Goal: Task Accomplishment & Management: Manage account settings

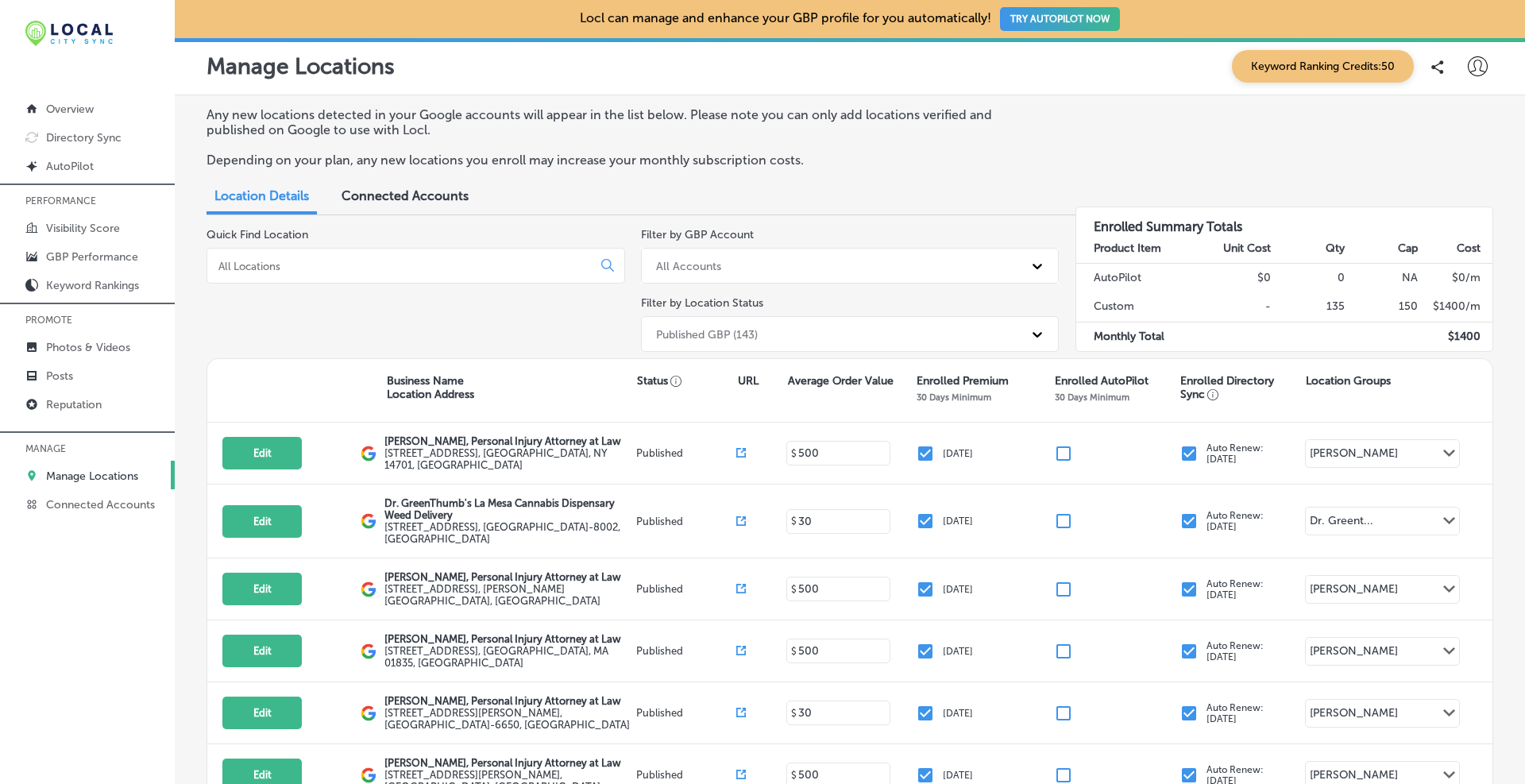
click at [387, 270] on input at bounding box center [402, 266] width 372 height 15
click at [378, 246] on div "Quick Find Location" at bounding box center [416, 292] width 419 height 131
click at [403, 270] on input at bounding box center [402, 266] width 372 height 15
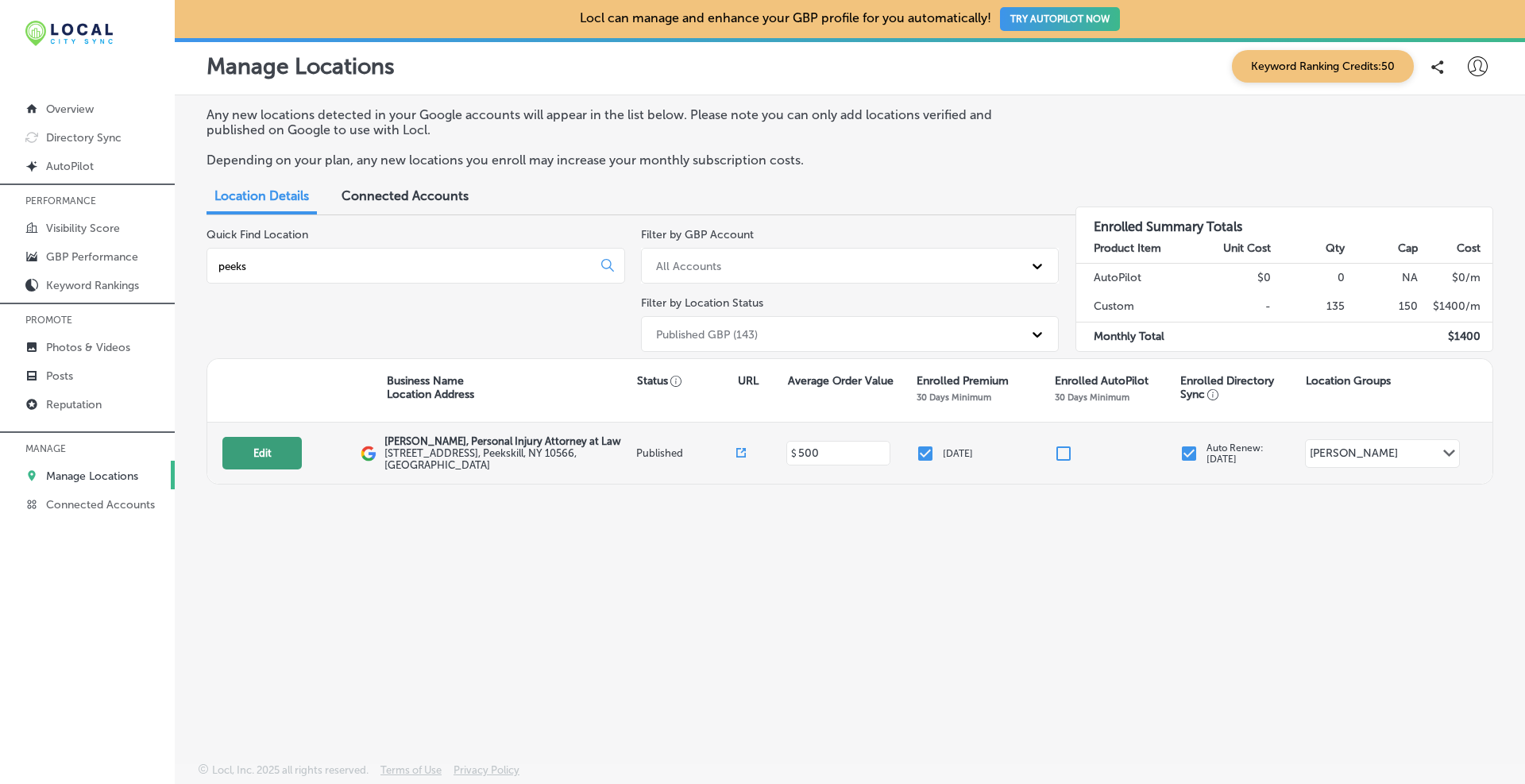
type input "peeks"
click at [268, 460] on button "Edit" at bounding box center [261, 453] width 80 height 33
select select "US"
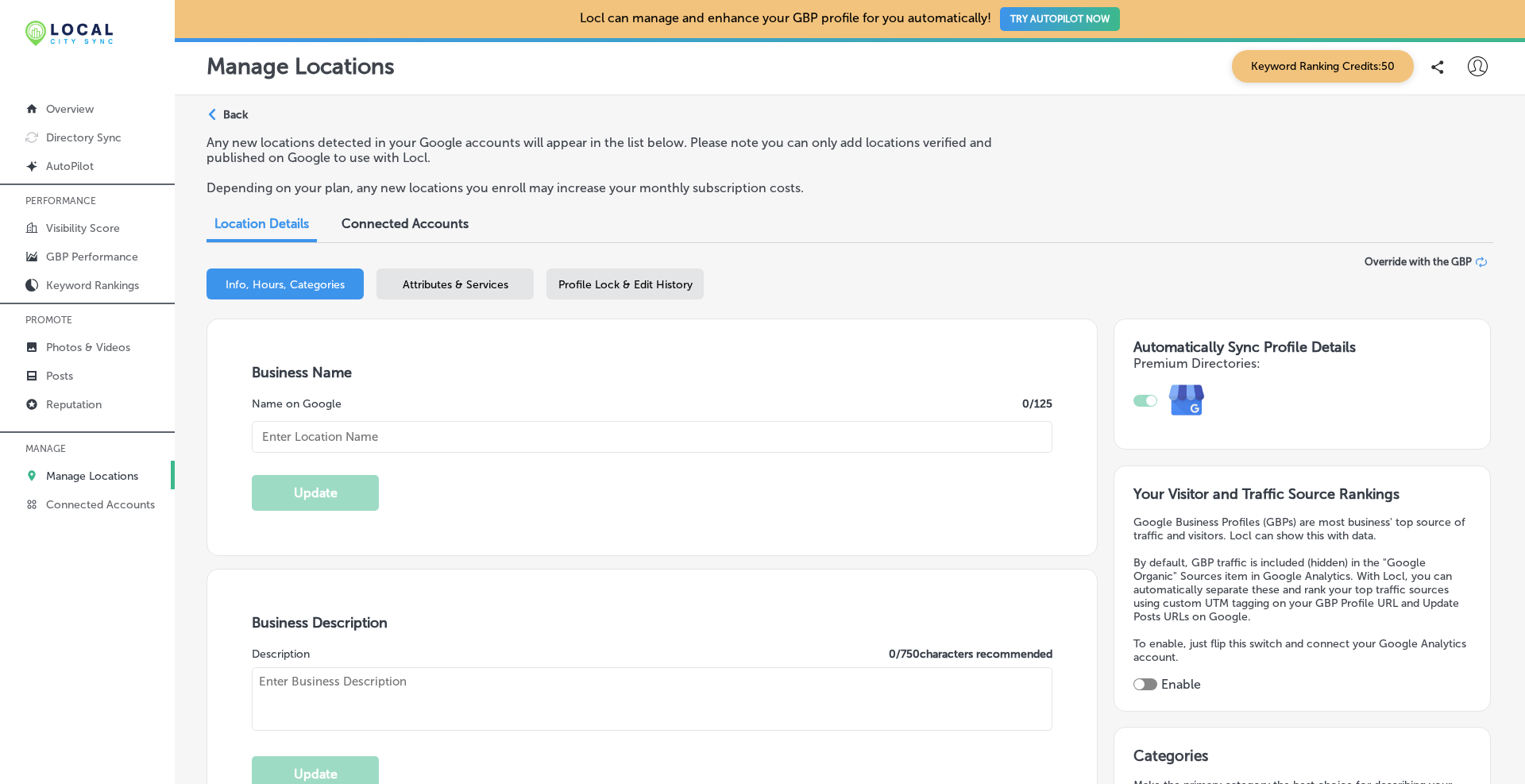
type input "[PERSON_NAME], Personal Injury Attorney at Law"
type input "[STREET_ADDRESS]"
type input "Peekskill"
type input "10566"
type input "US"
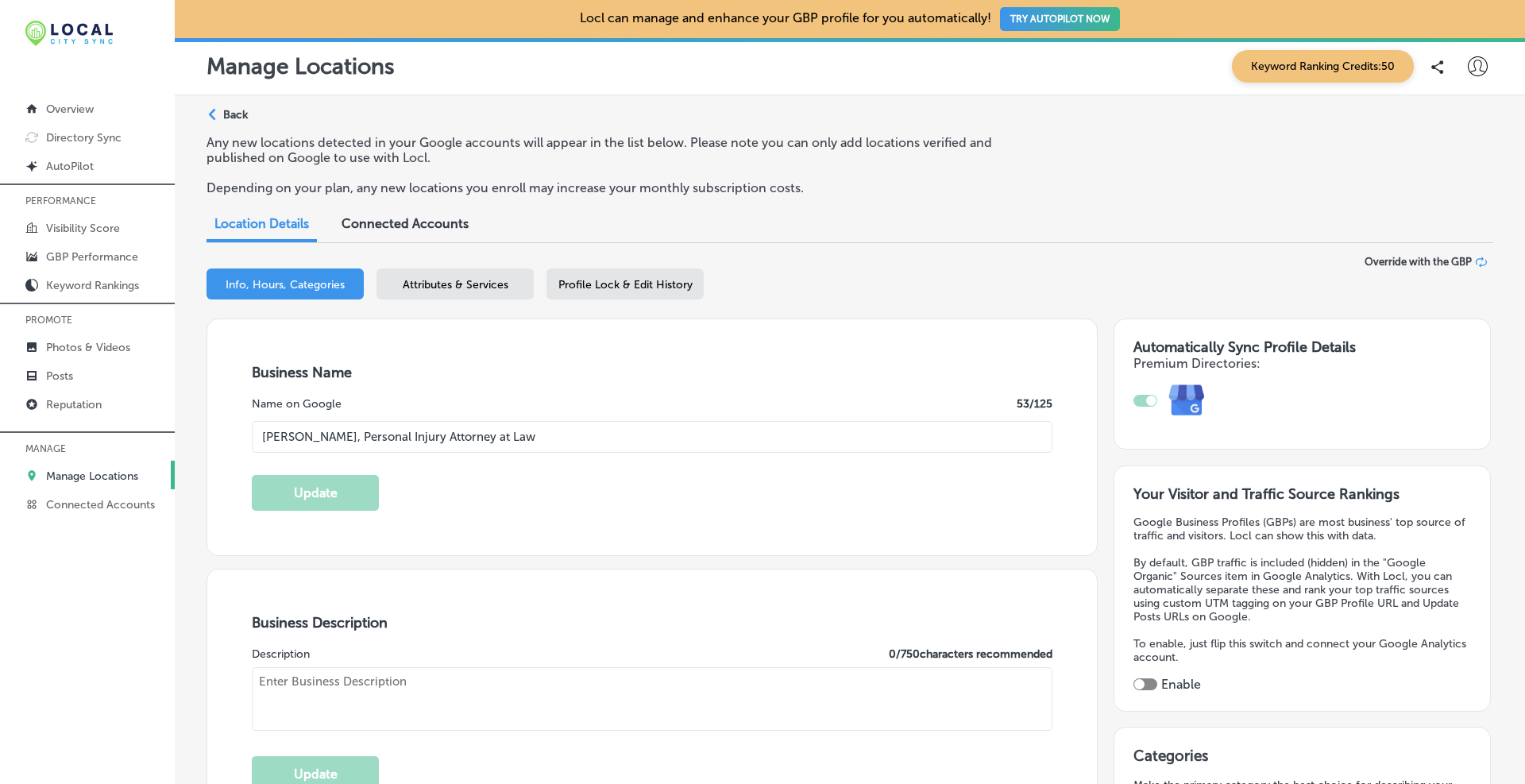
type input "[URL][DOMAIN_NAME]"
type textarea "At [PERSON_NAME], Attorney at Law, our Peekskill, [US_STATE] personal injury la…"
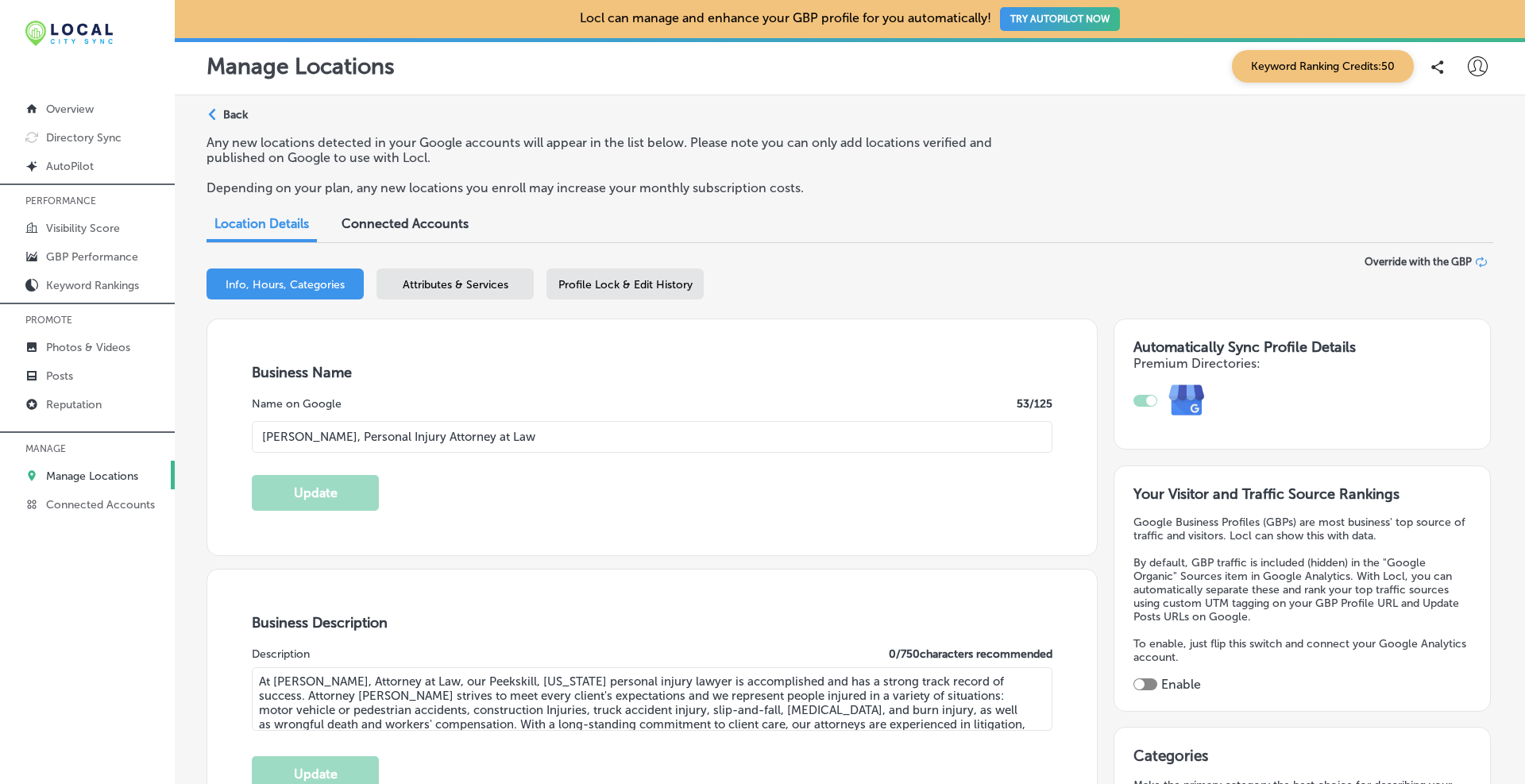
type input "[PHONE_NUMBER]"
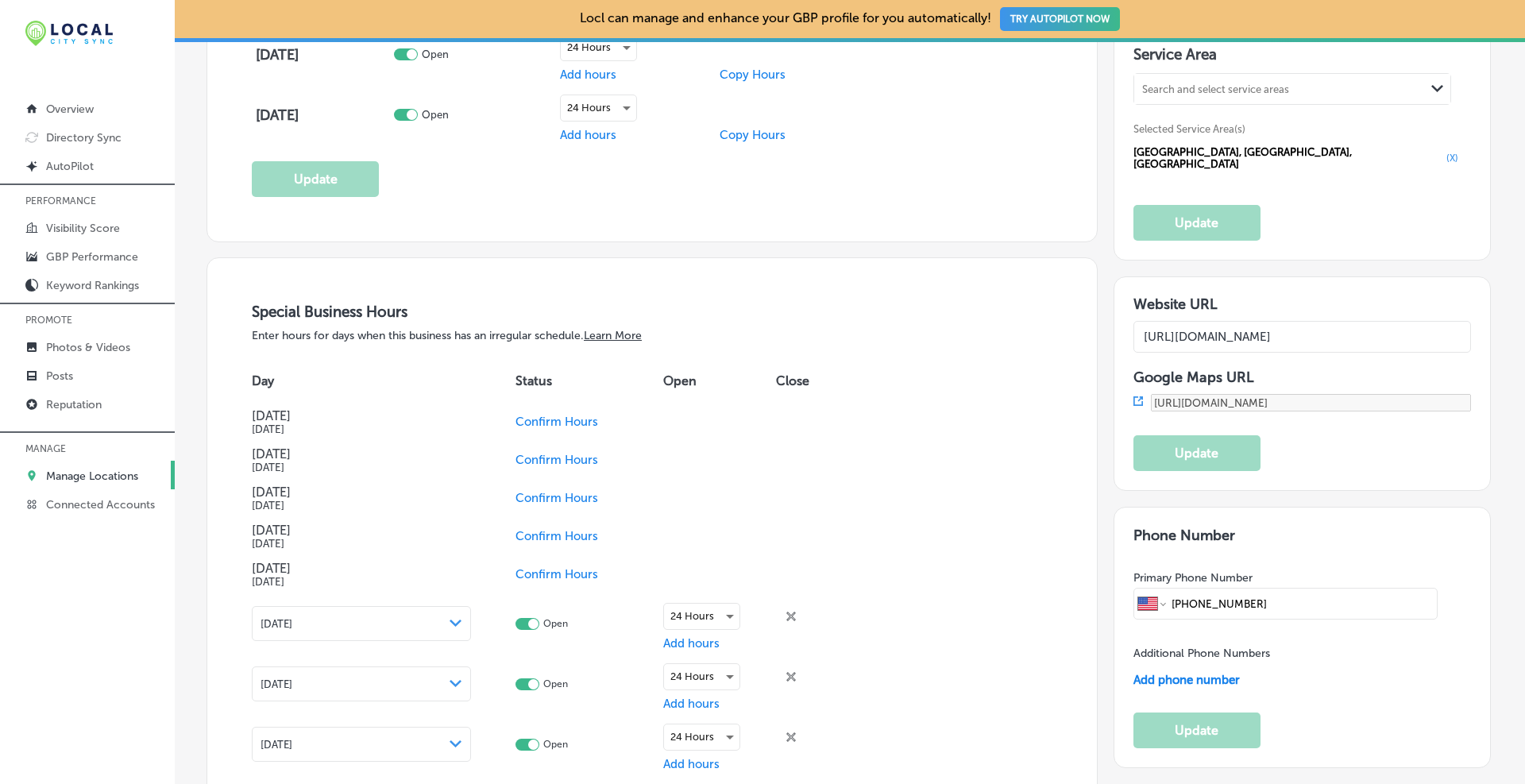
scroll to position [0, 262]
drag, startPoint x: 1306, startPoint y: 310, endPoint x: 1503, endPoint y: 323, distance: 197.4
click at [822, 323] on div "Path Created with Sketch. Back Any new locations detected in your Google accoun…" at bounding box center [849, 133] width 1350 height 3254
click at [822, 321] on input "[URL][DOMAIN_NAME]" at bounding box center [1303, 336] width 338 height 32
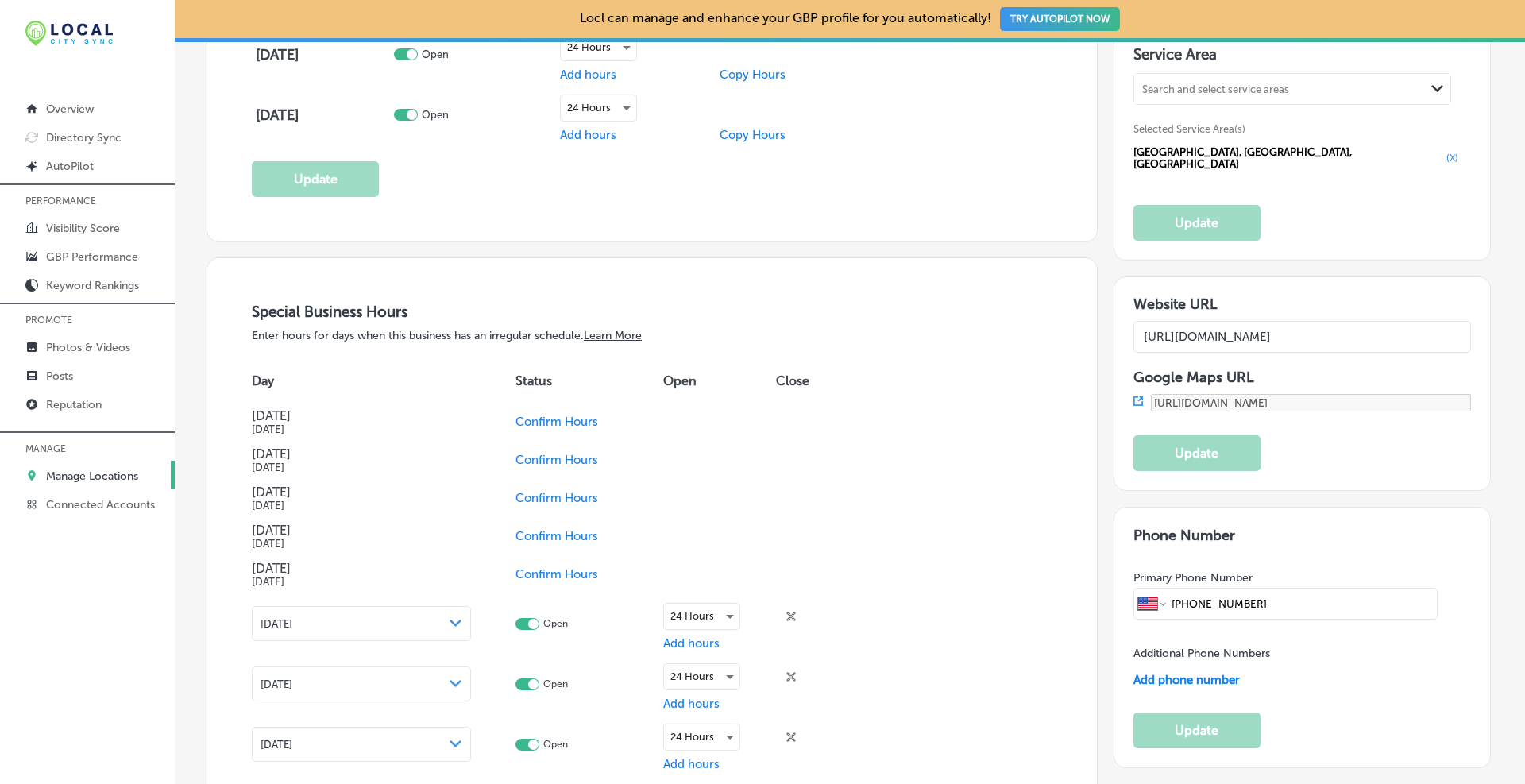
click at [822, 335] on input "[URL][DOMAIN_NAME]" at bounding box center [1303, 336] width 338 height 32
paste input "peekskill"
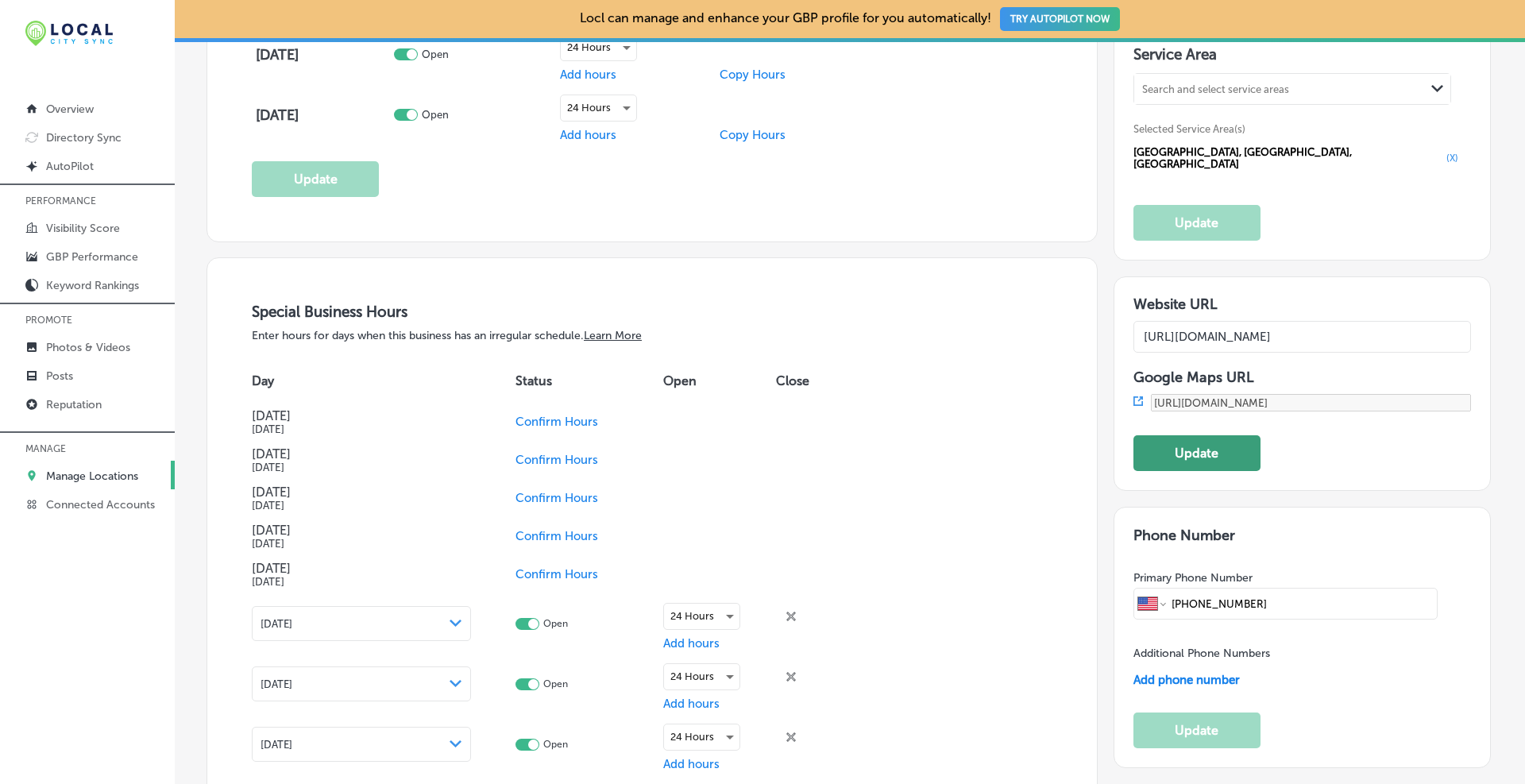
type input "[URL][DOMAIN_NAME]"
click at [822, 447] on button "Update" at bounding box center [1197, 452] width 127 height 36
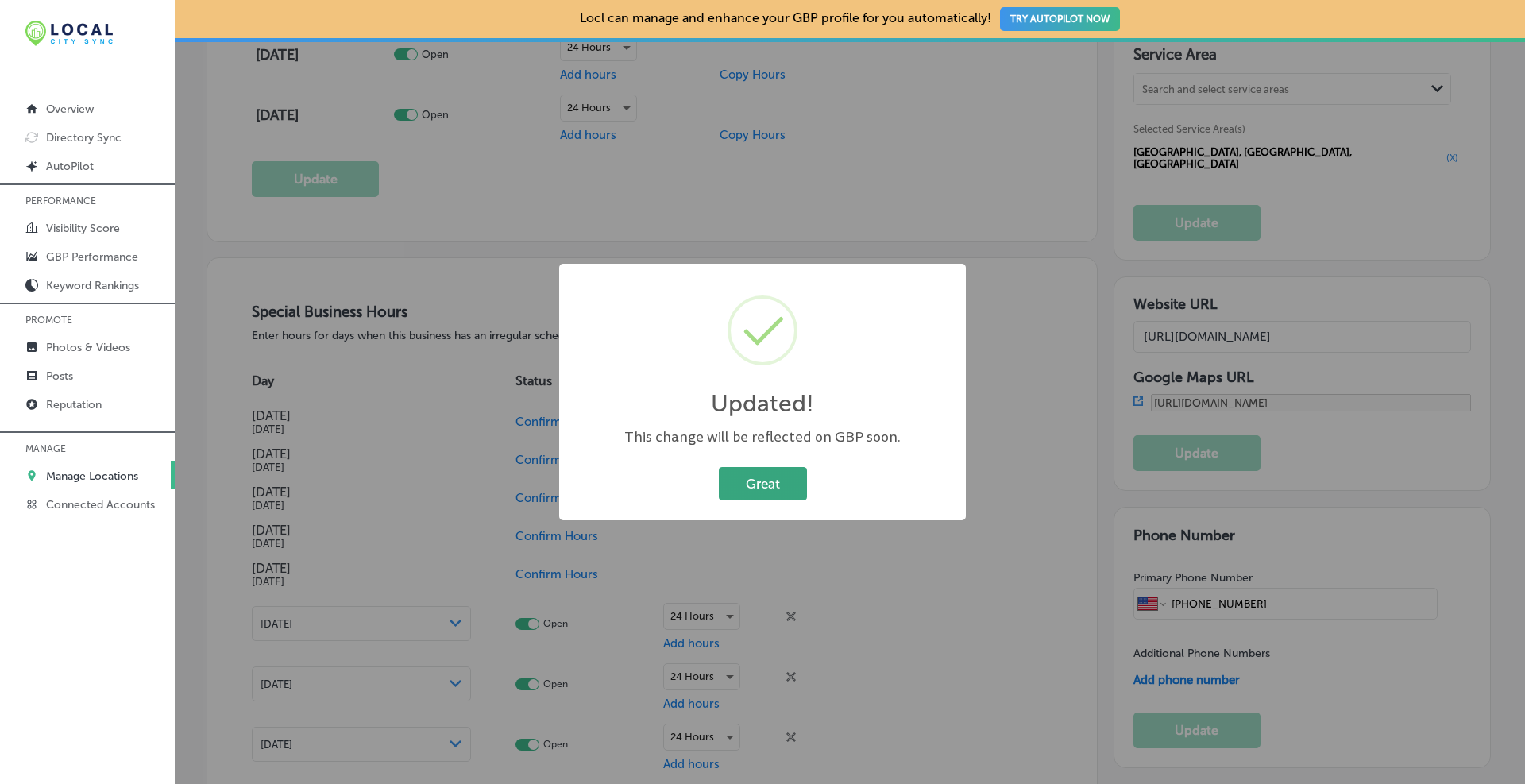
click at [774, 481] on button "Great" at bounding box center [762, 483] width 88 height 33
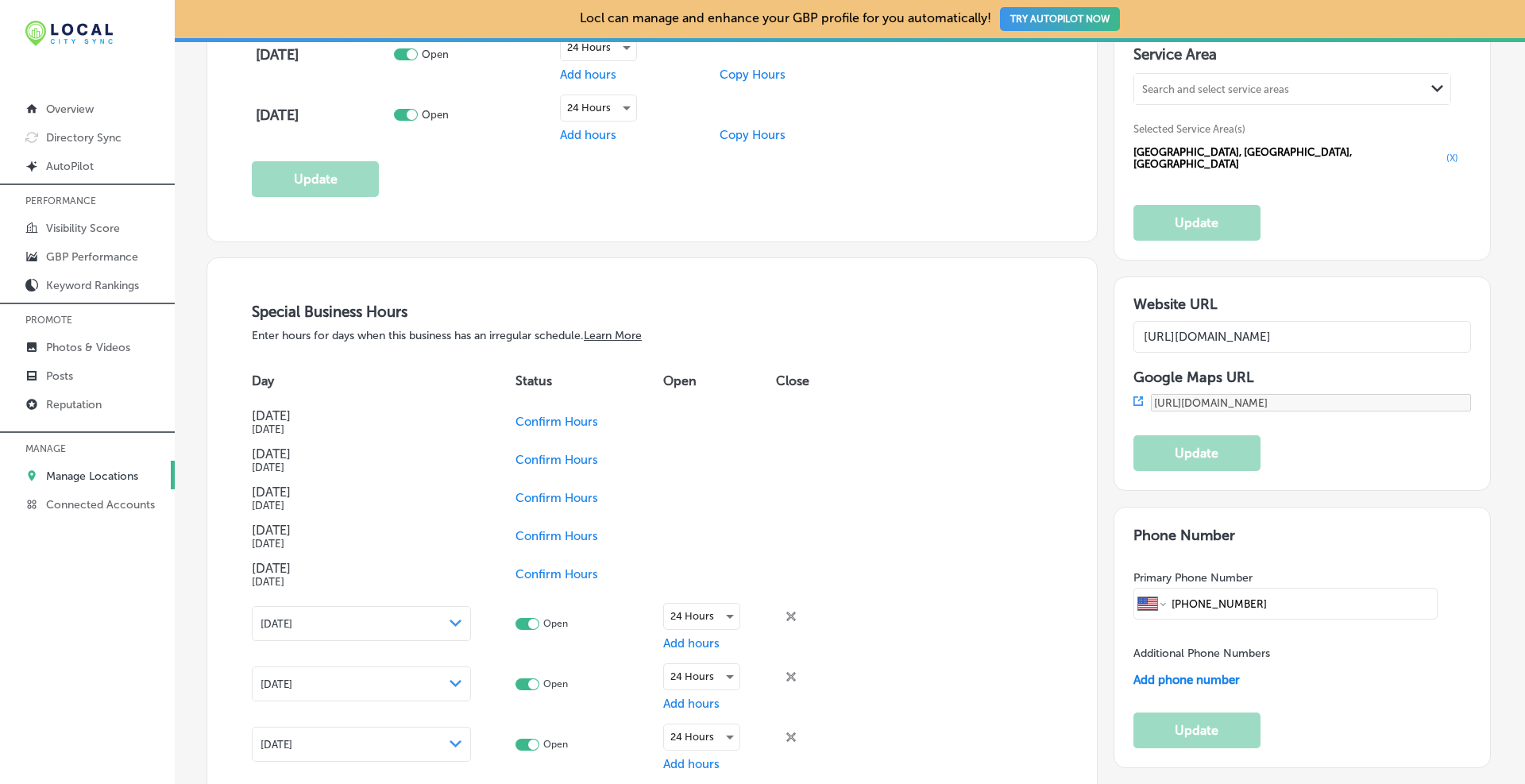
click at [822, 397] on icon at bounding box center [1138, 401] width 9 height 9
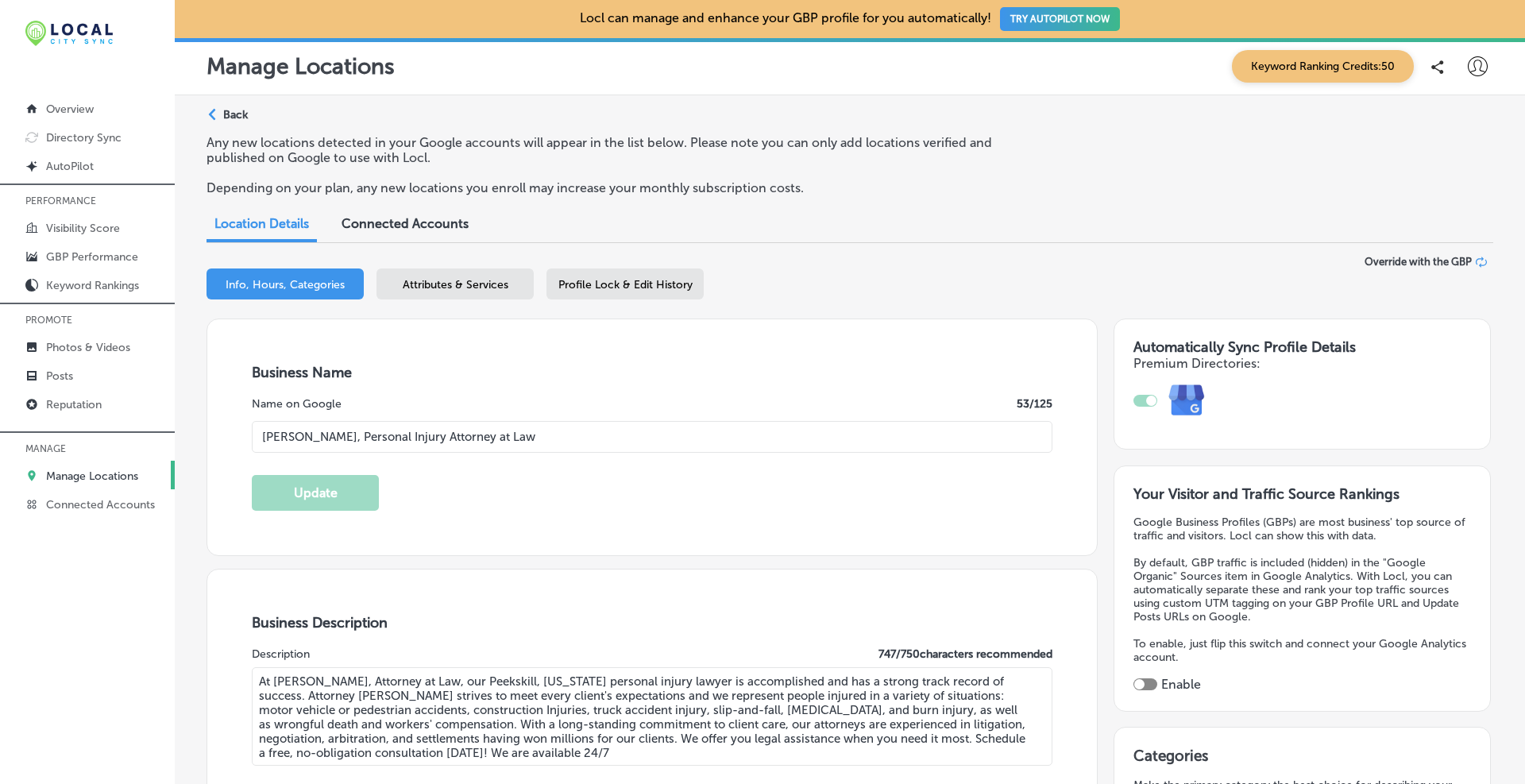
click at [229, 123] on div "Path Created with Sketch. Back" at bounding box center [227, 121] width 41 height 27
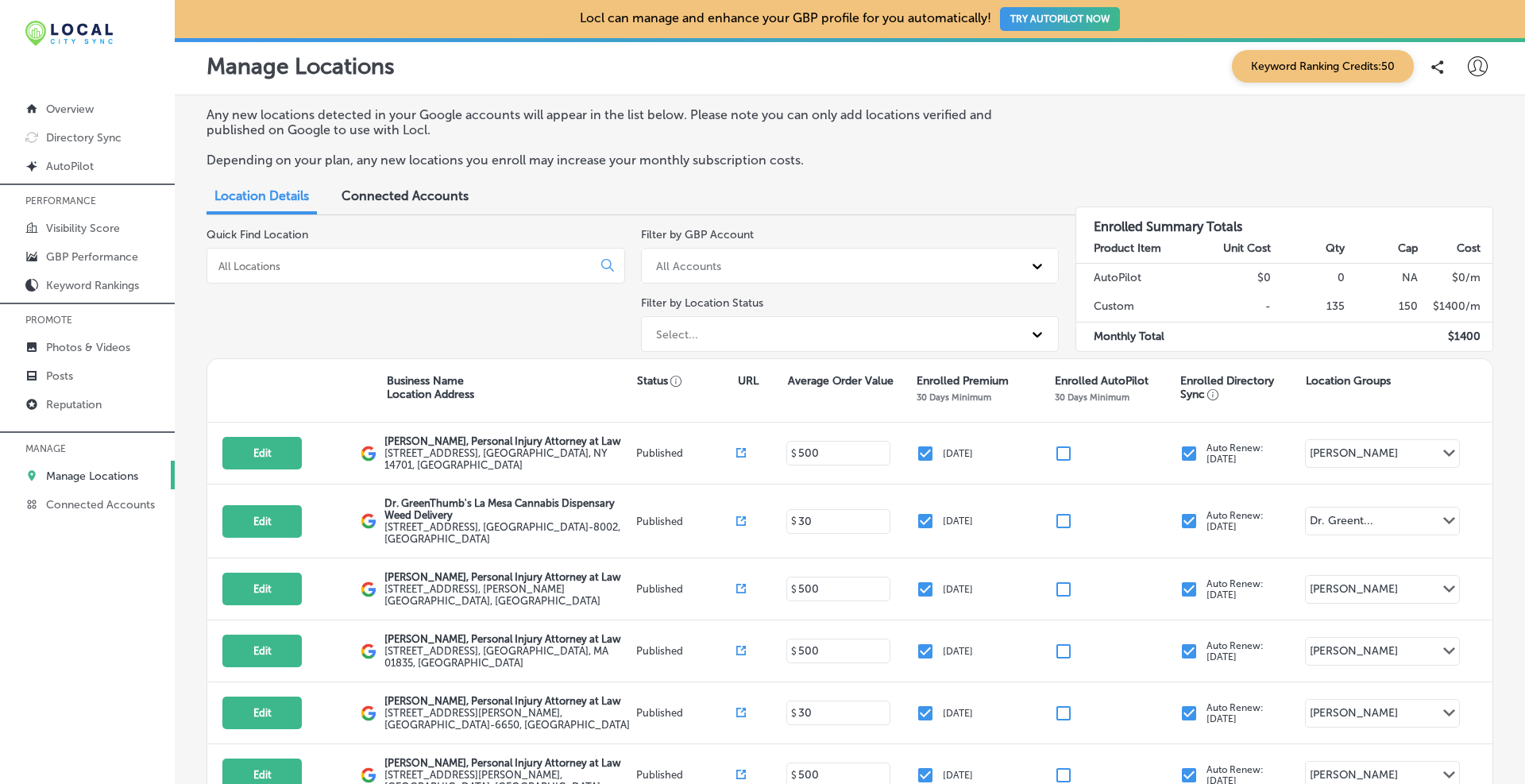
drag, startPoint x: 303, startPoint y: 262, endPoint x: 303, endPoint y: 252, distance: 10.0
click at [303, 261] on input at bounding box center [402, 266] width 372 height 15
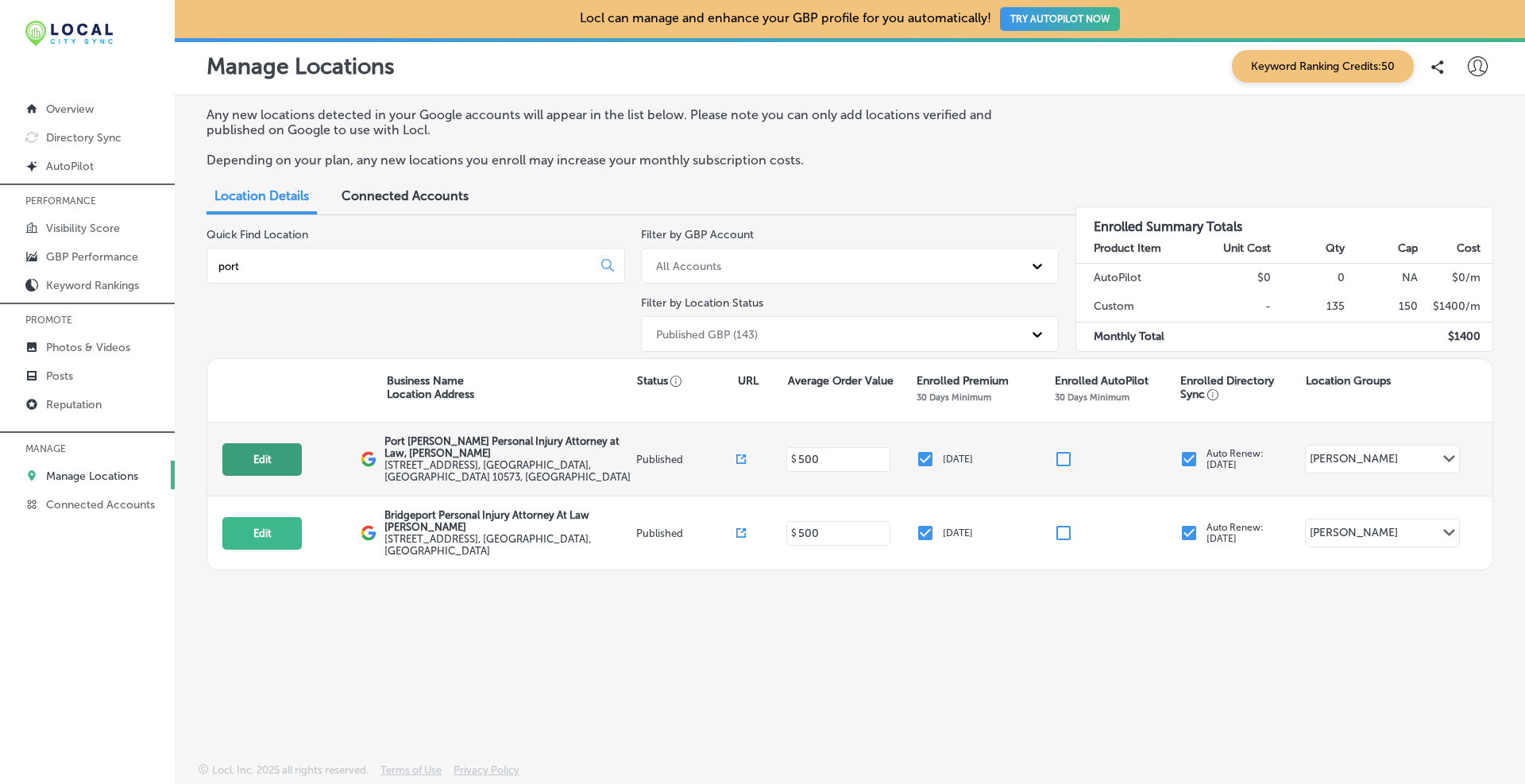
type input "port"
click at [287, 455] on button "Edit" at bounding box center [261, 460] width 80 height 33
select select "US"
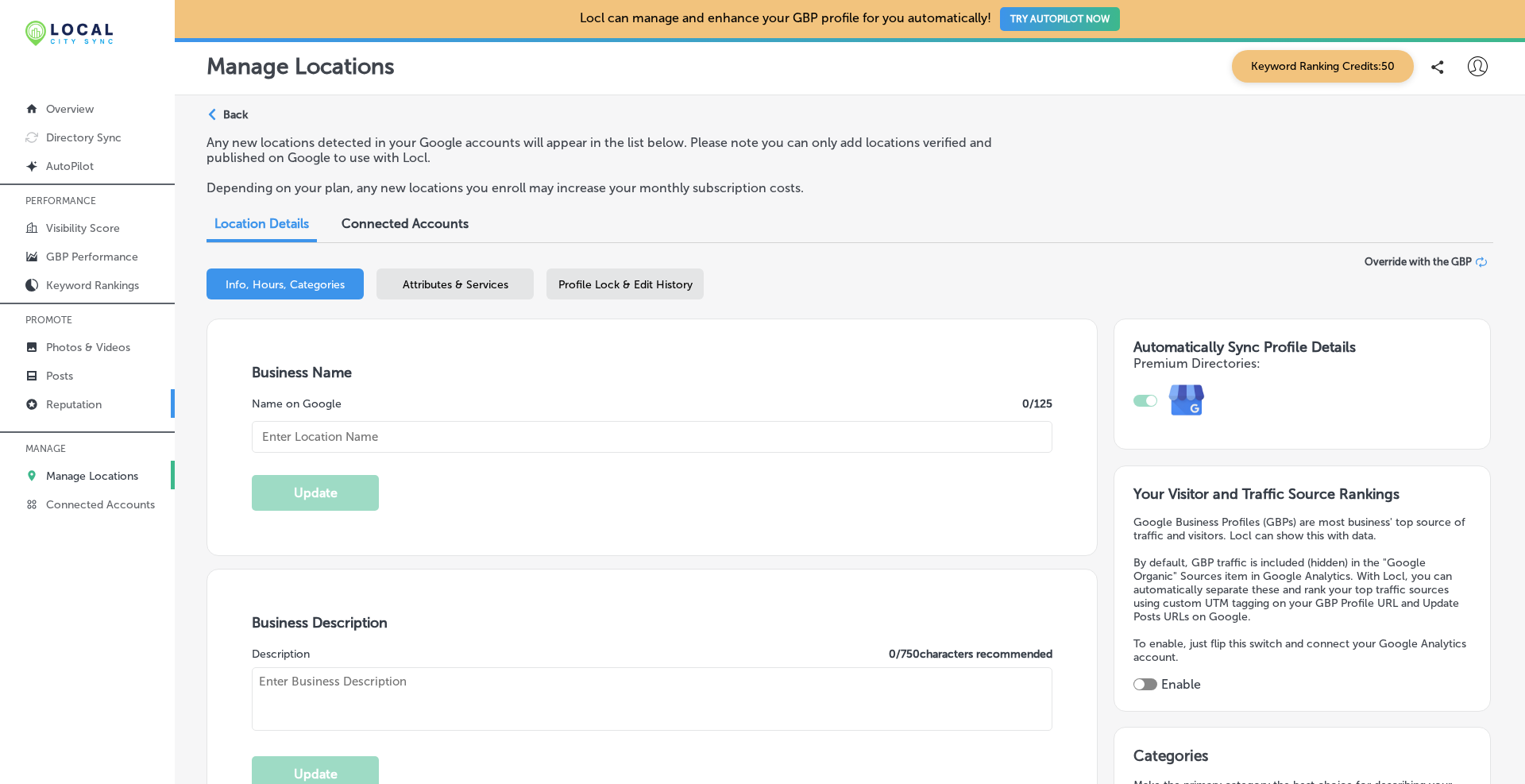
type input "Port [PERSON_NAME] Personal Injury Attorney at Law, [PERSON_NAME]"
type input "[PHONE_NUMBER]"
type input "[URL][DOMAIN_NAME]"
type textarea "At [PERSON_NAME], Attorney at Law, our [GEOGRAPHIC_DATA], [GEOGRAPHIC_DATA] per…"
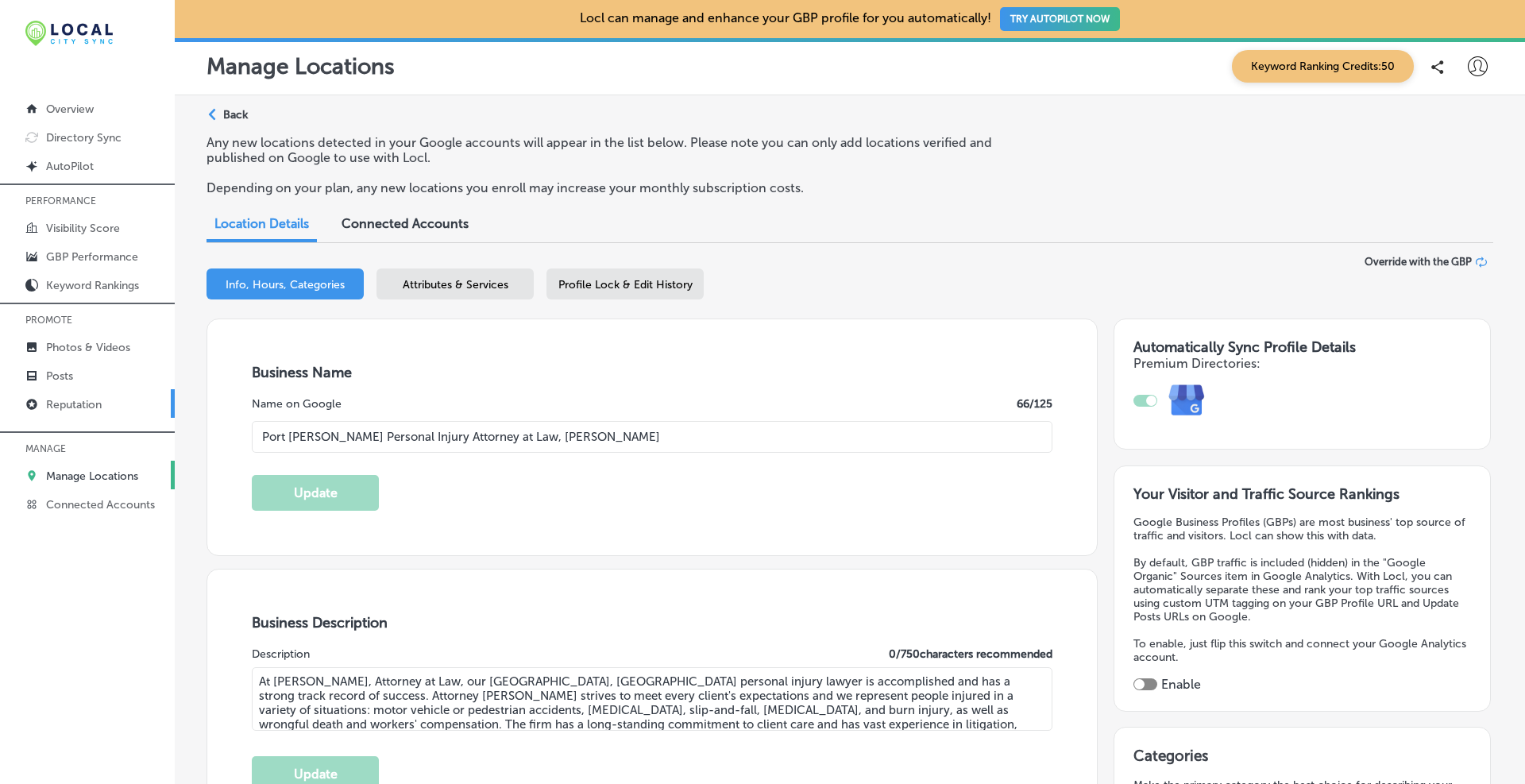
type input "[STREET_ADDRESS]"
type input "#2c"
type input "[GEOGRAPHIC_DATA][PERSON_NAME]"
type input "10573"
type input "US"
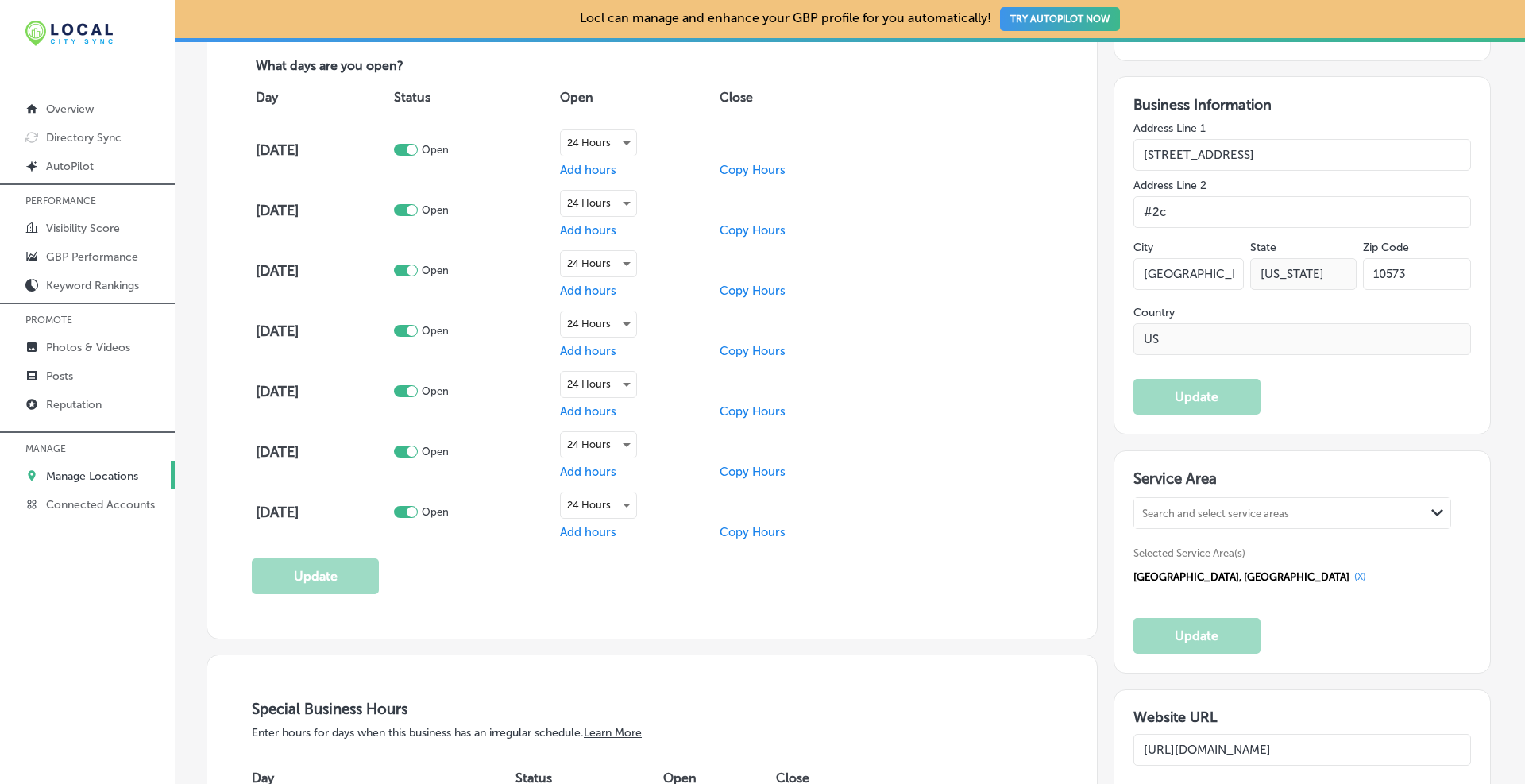
scroll to position [1456, 0]
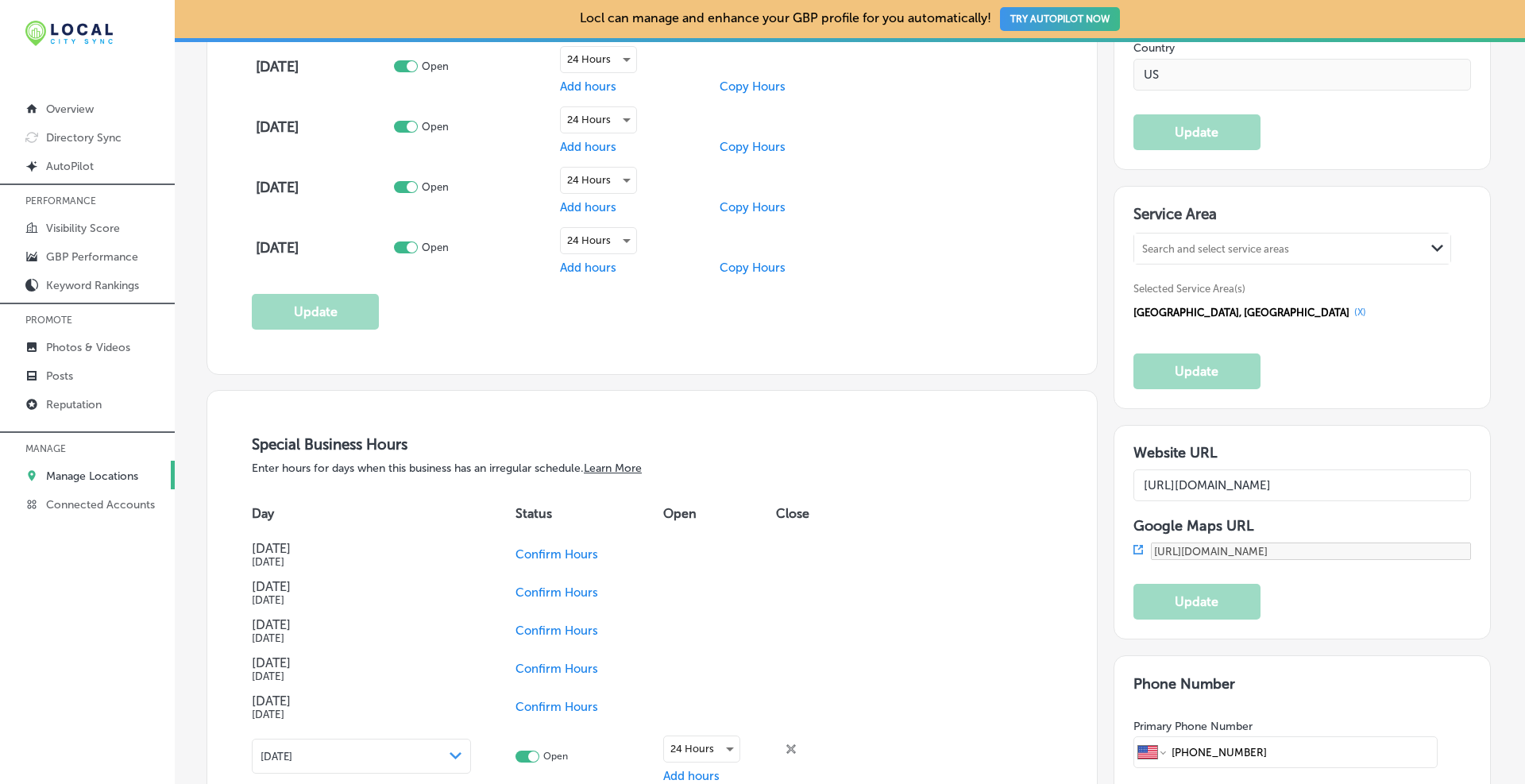
click at [822, 245] on div "Search and select service areas" at bounding box center [1216, 249] width 147 height 12
click at [822, 471] on input "[URL][DOMAIN_NAME]" at bounding box center [1303, 485] width 338 height 32
click at [822, 477] on input "[URL][DOMAIN_NAME]" at bounding box center [1303, 485] width 338 height 32
click at [822, 482] on input "[URL][DOMAIN_NAME]" at bounding box center [1303, 485] width 338 height 32
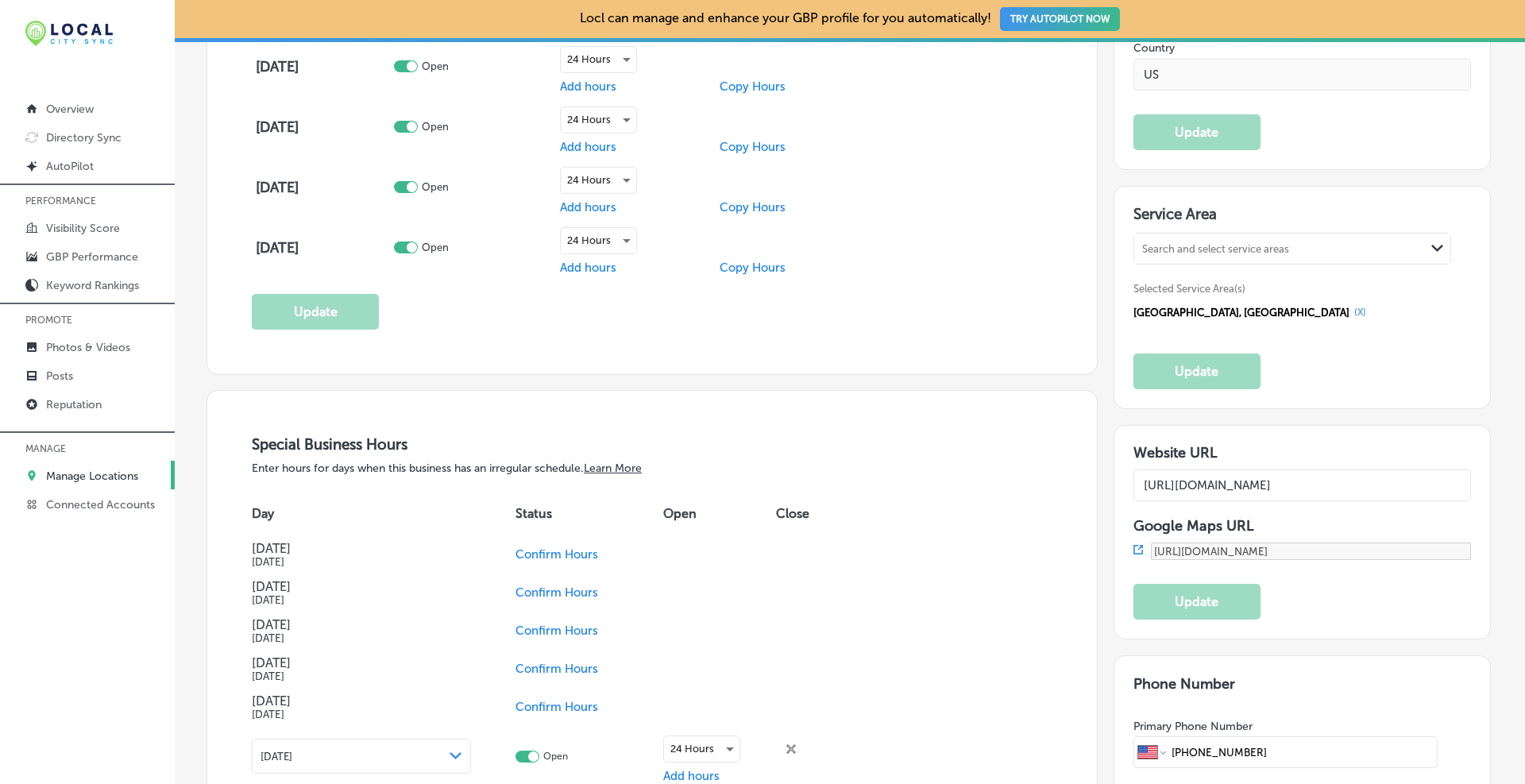
click at [822, 482] on input "[URL][DOMAIN_NAME]" at bounding box center [1303, 485] width 338 height 32
click at [822, 487] on input "[URL][DOMAIN_NAME]" at bounding box center [1303, 485] width 338 height 32
click at [822, 445] on h3 "Website URL" at bounding box center [1303, 452] width 338 height 17
drag, startPoint x: 1306, startPoint y: 490, endPoint x: 1525, endPoint y: 488, distance: 219.0
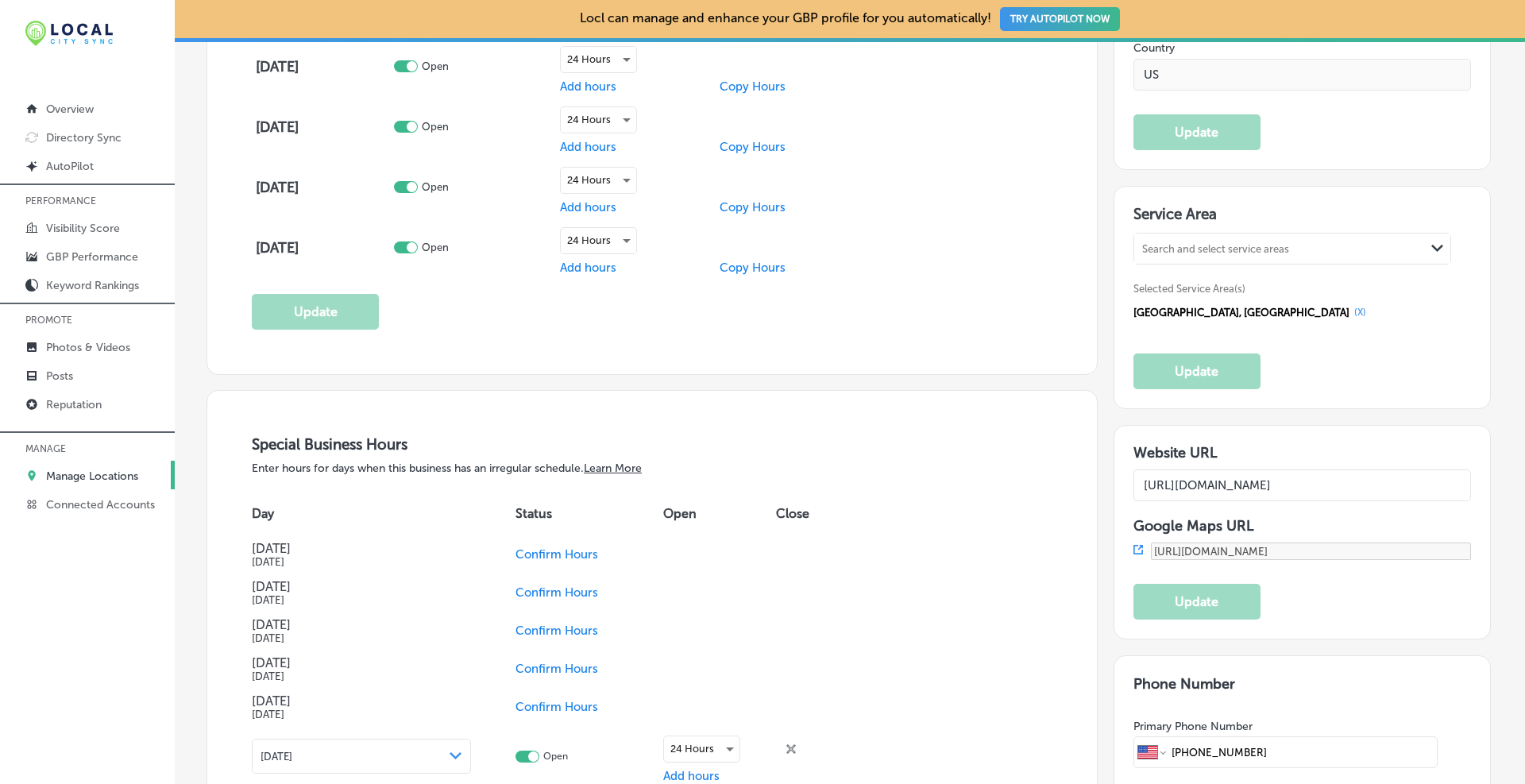
click at [822, 488] on div "Locl can manage and enhance your GBP profile for you automatically! TRY AUTOPIL…" at bounding box center [849, 392] width 1350 height 784
click at [822, 482] on input "[URL][DOMAIN_NAME]" at bounding box center [1303, 485] width 338 height 32
paste input "york/personal-injury-lawyer-port-[GEOGRAPHIC_DATA]"
drag, startPoint x: 1336, startPoint y: 483, endPoint x: 1525, endPoint y: 482, distance: 189.0
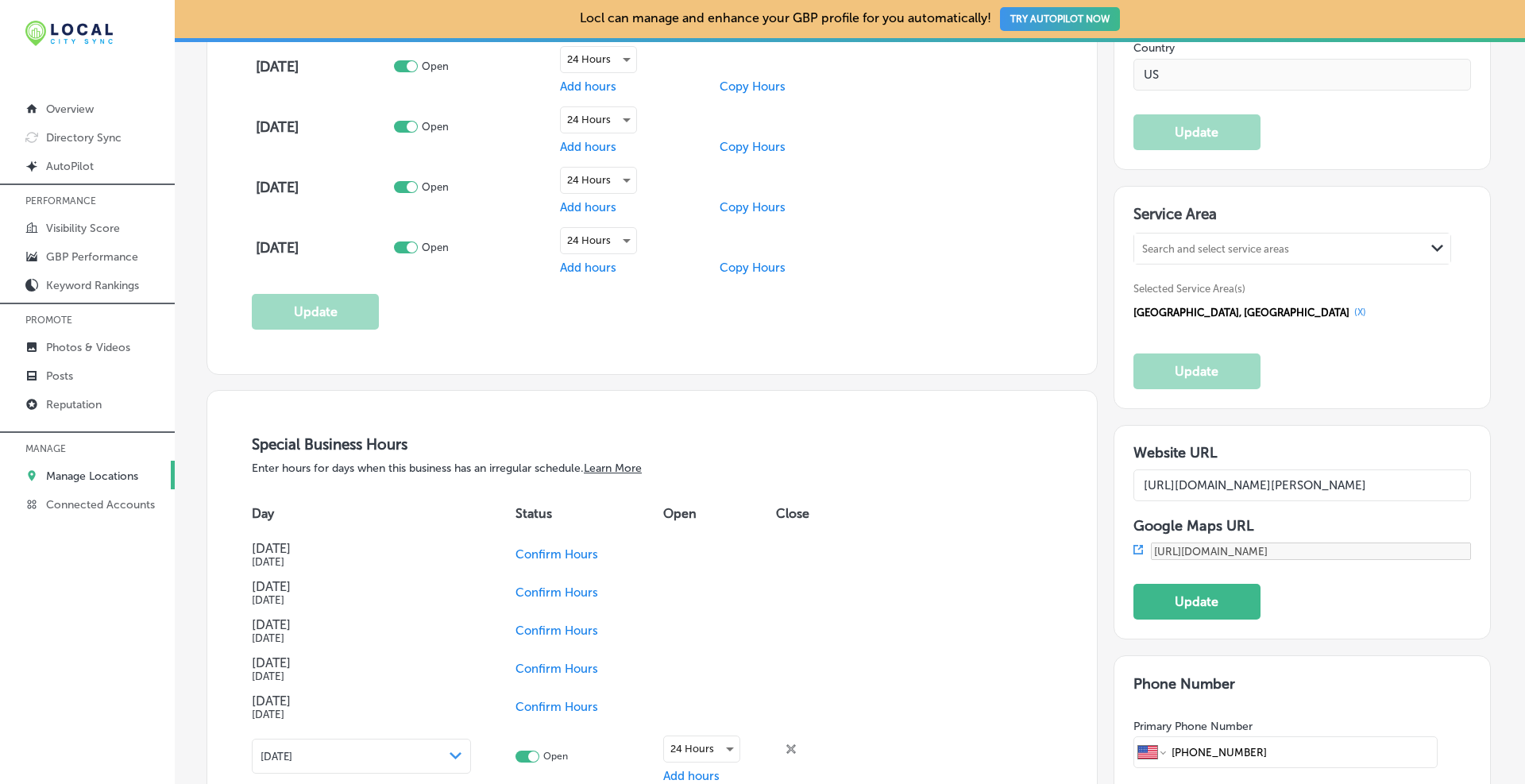
click at [822, 482] on div "Locl can manage and enhance your GBP profile for you automatically! TRY AUTOPIL…" at bounding box center [849, 392] width 1350 height 784
click at [822, 448] on h3 "Website URL" at bounding box center [1303, 452] width 338 height 17
click at [822, 480] on input "[URL][DOMAIN_NAME][PERSON_NAME]" at bounding box center [1303, 485] width 338 height 32
click at [822, 476] on input "[URL][DOMAIN_NAME]" at bounding box center [1303, 485] width 338 height 32
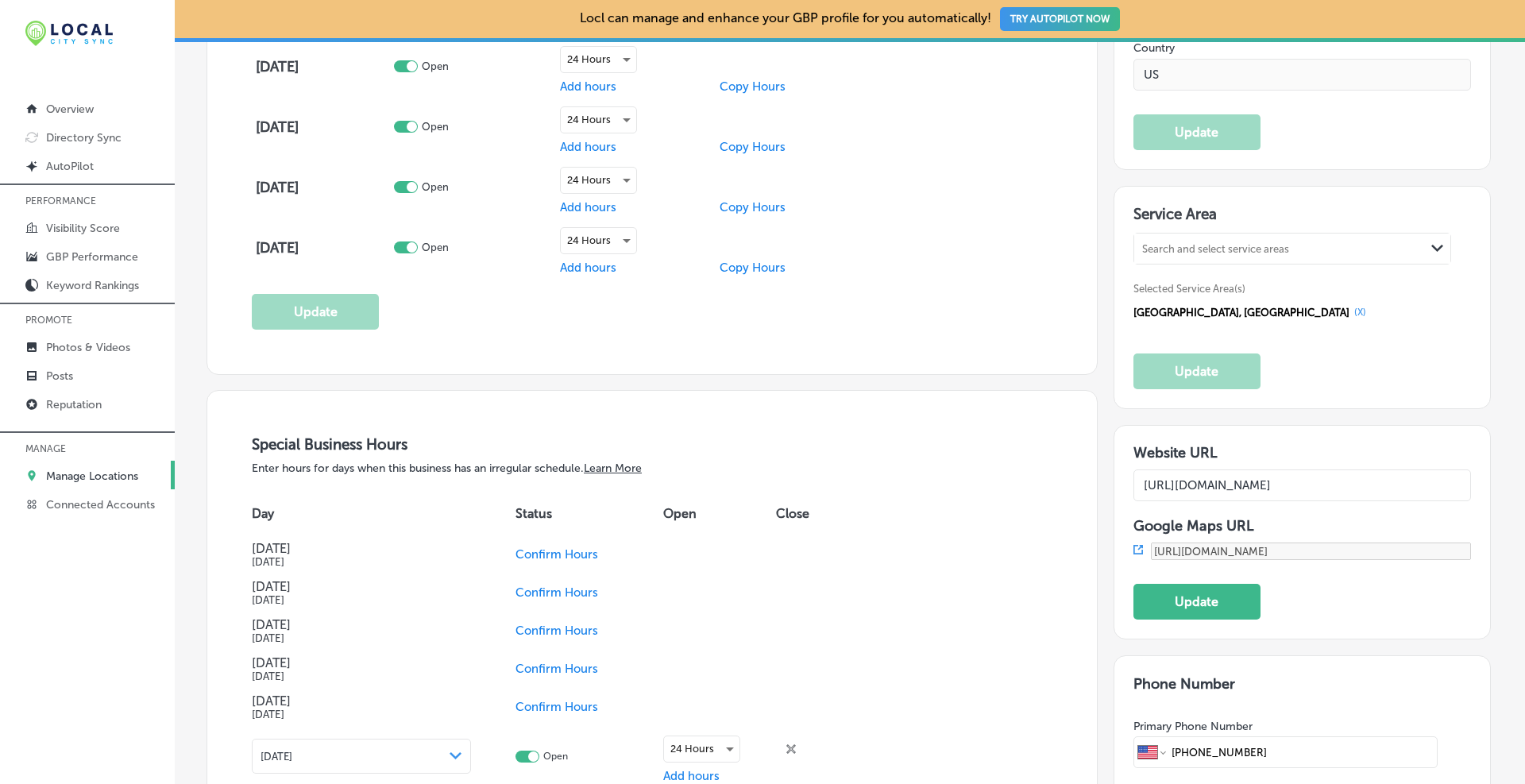
click at [822, 481] on input "[URL][DOMAIN_NAME]" at bounding box center [1303, 485] width 338 height 32
drag, startPoint x: 1411, startPoint y: 482, endPoint x: 1525, endPoint y: 483, distance: 114.0
click at [822, 483] on div "Locl can manage and enhance your GBP profile for you automatically! TRY AUTOPIL…" at bounding box center [849, 392] width 1350 height 784
click at [822, 485] on input "[URL][DOMAIN_NAME]" at bounding box center [1303, 485] width 338 height 32
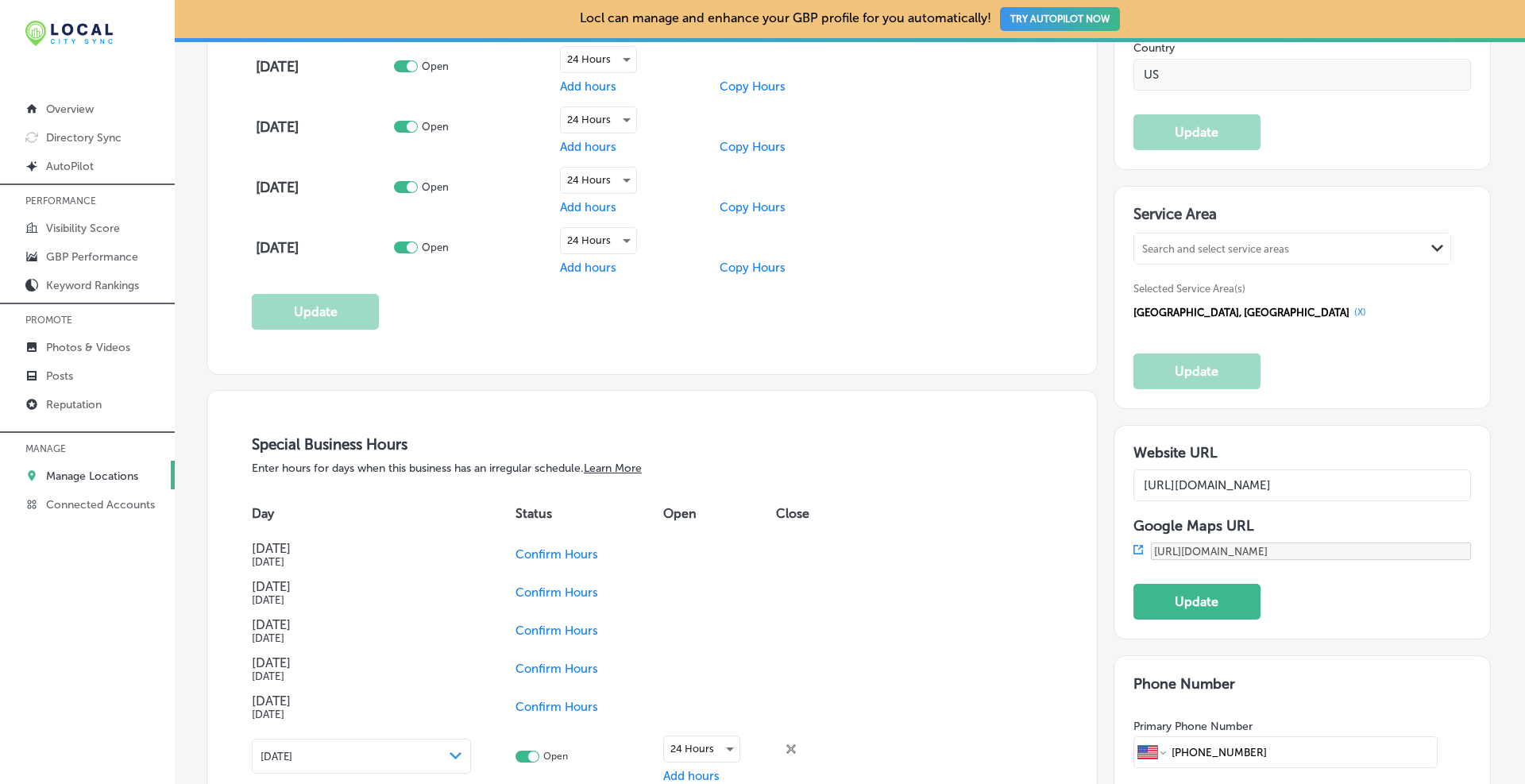
drag, startPoint x: 1334, startPoint y: 482, endPoint x: 1475, endPoint y: 490, distance: 141.2
click at [822, 490] on div "Website URL [URL][DOMAIN_NAME] Google Maps URL [URL][DOMAIN_NAME] Update" at bounding box center [1302, 532] width 378 height 215
click at [822, 483] on input "[URL][DOMAIN_NAME]" at bounding box center [1303, 485] width 338 height 32
paste input "york/personal-injury-lawyer-port-[GEOGRAPHIC_DATA]"
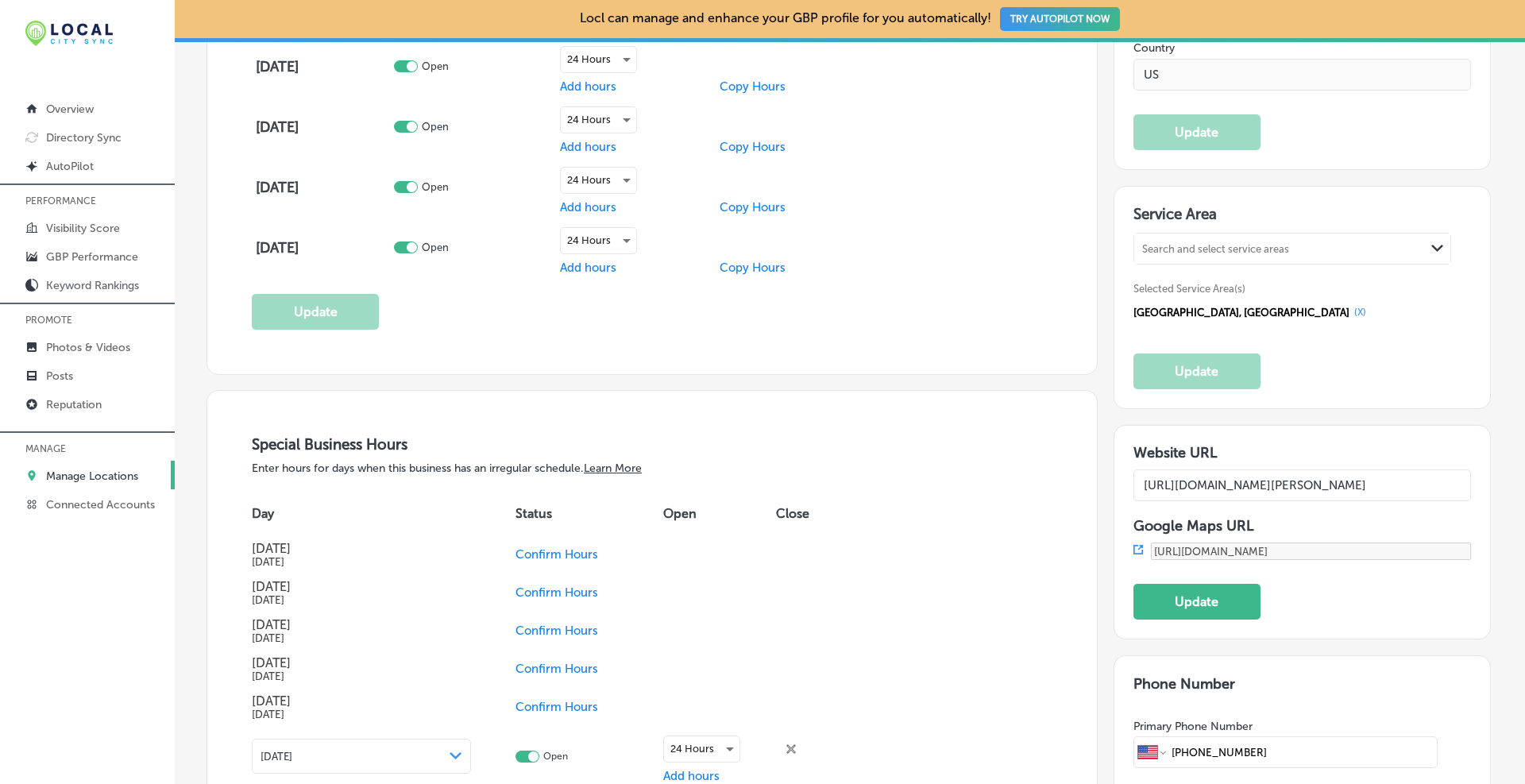
click at [822, 485] on input "[URL][DOMAIN_NAME][PERSON_NAME]" at bounding box center [1303, 485] width 338 height 32
drag, startPoint x: 1348, startPoint y: 492, endPoint x: 1525, endPoint y: 483, distance: 177.2
click at [822, 483] on div "Locl can manage and enhance your GBP profile for you automatically! TRY AUTOPIL…" at bounding box center [849, 392] width 1350 height 784
click at [822, 479] on input "[URL][DOMAIN_NAME][PERSON_NAME]" at bounding box center [1303, 485] width 338 height 32
paste input "utm_campaign=gmb"
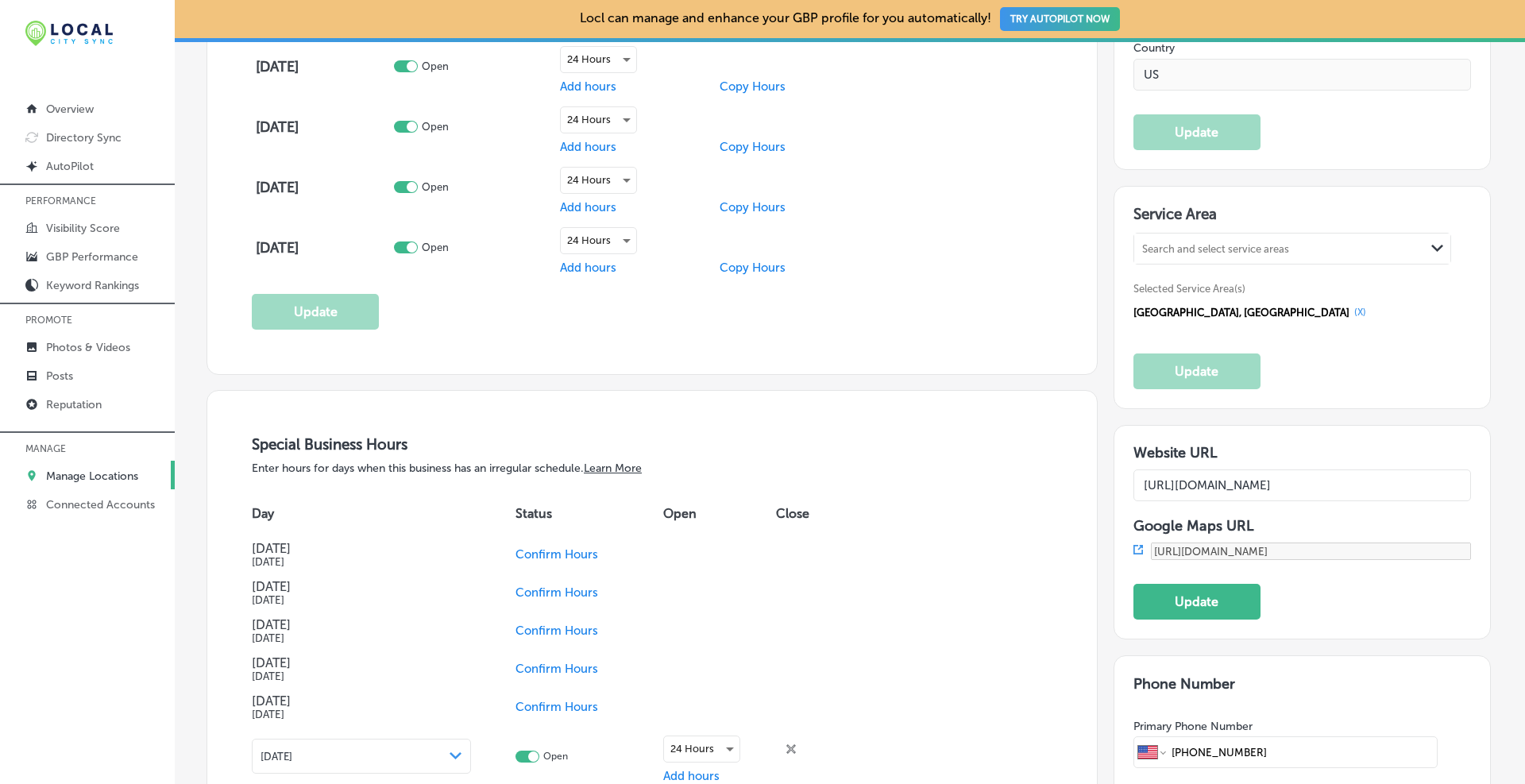
scroll to position [0, 272]
click at [822, 488] on input "[URL][DOMAIN_NAME]" at bounding box center [1303, 485] width 338 height 32
drag, startPoint x: 1336, startPoint y: 486, endPoint x: 1498, endPoint y: 483, distance: 162.0
click at [822, 483] on div "Path Created with Sketch. Back Any new locations detected in your Google accoun…" at bounding box center [849, 274] width 1350 height 3269
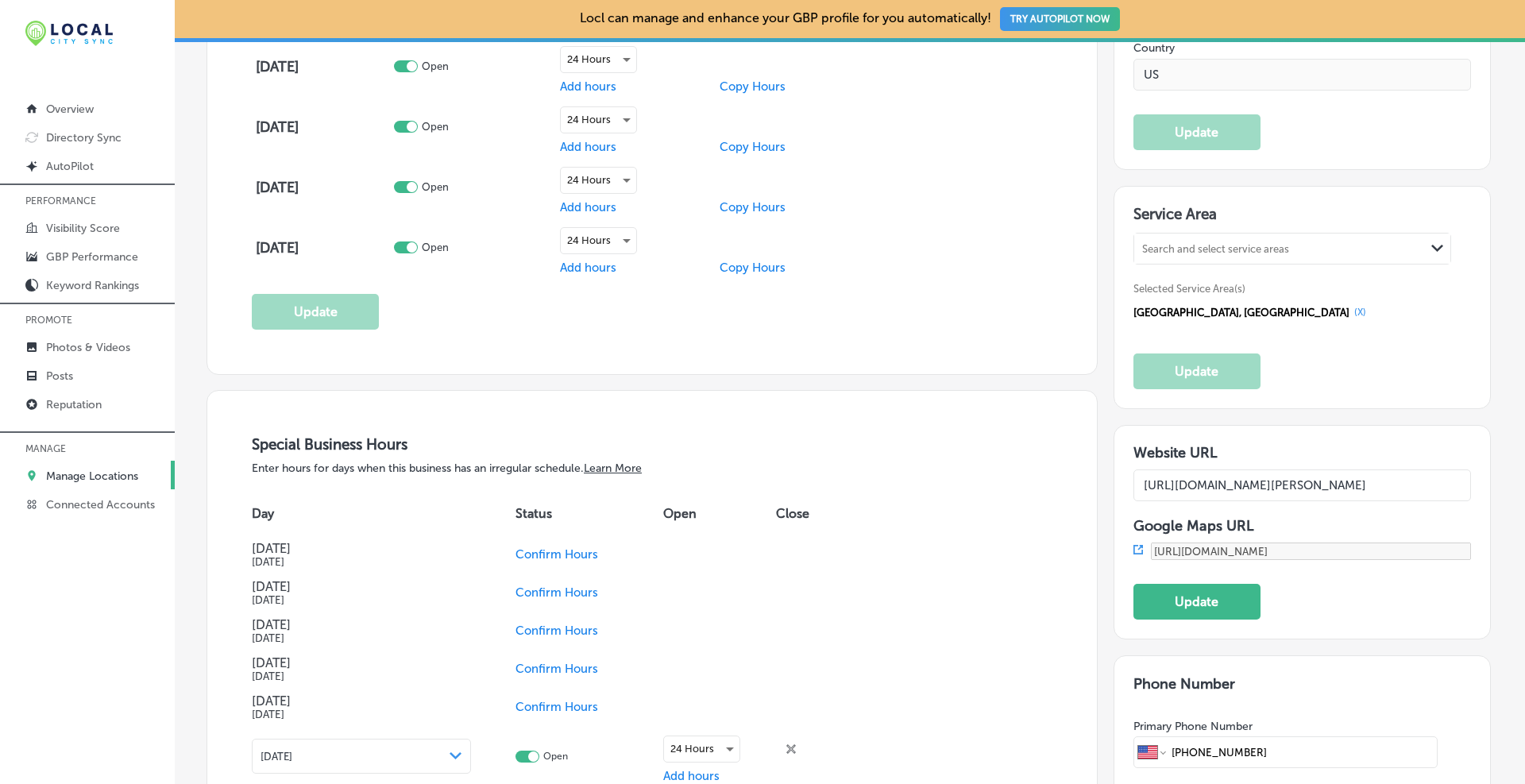
type input "[URL][DOMAIN_NAME][PERSON_NAME]"
click at [822, 595] on button "Update" at bounding box center [1197, 601] width 127 height 36
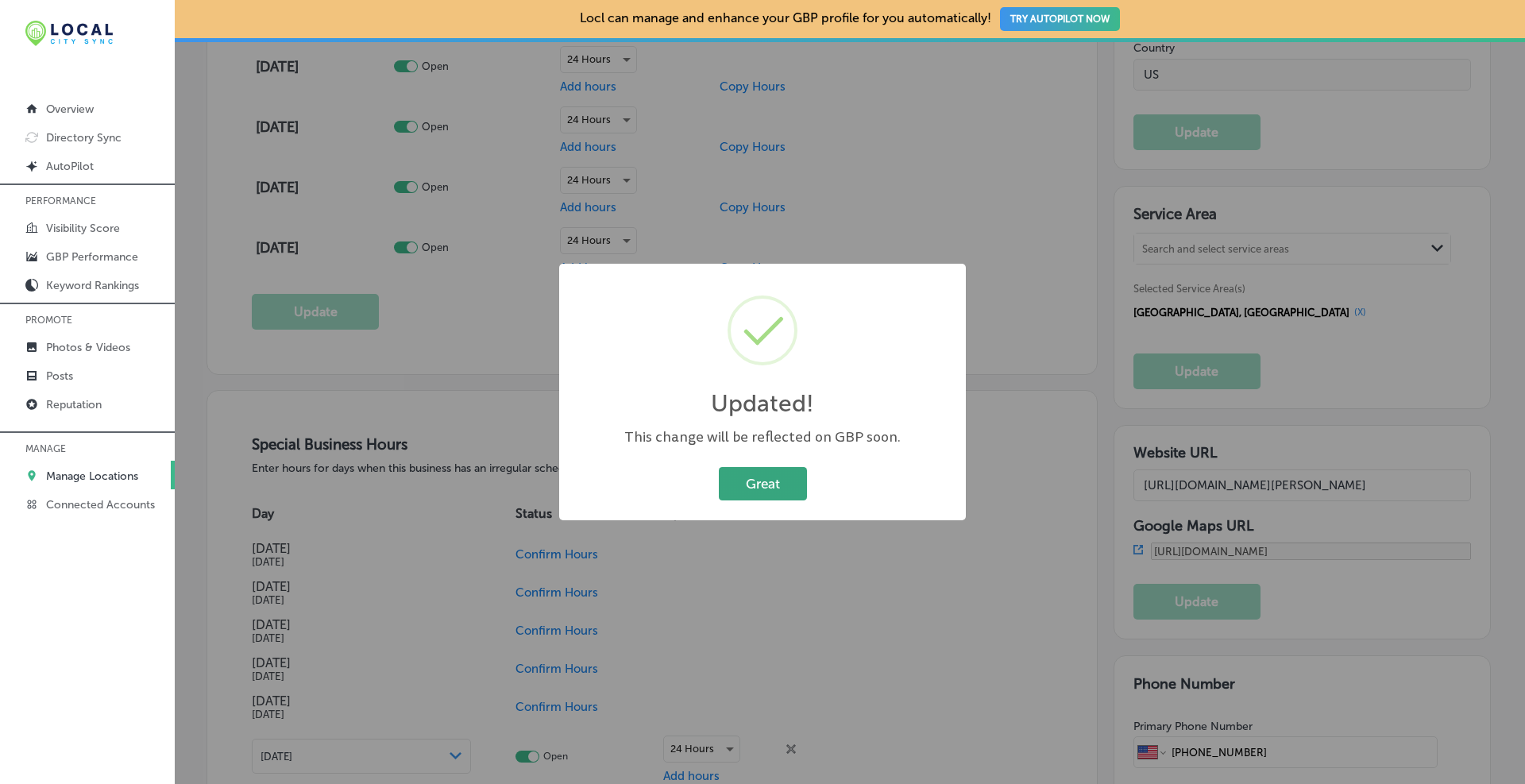
click at [762, 476] on button "Great" at bounding box center [762, 483] width 88 height 33
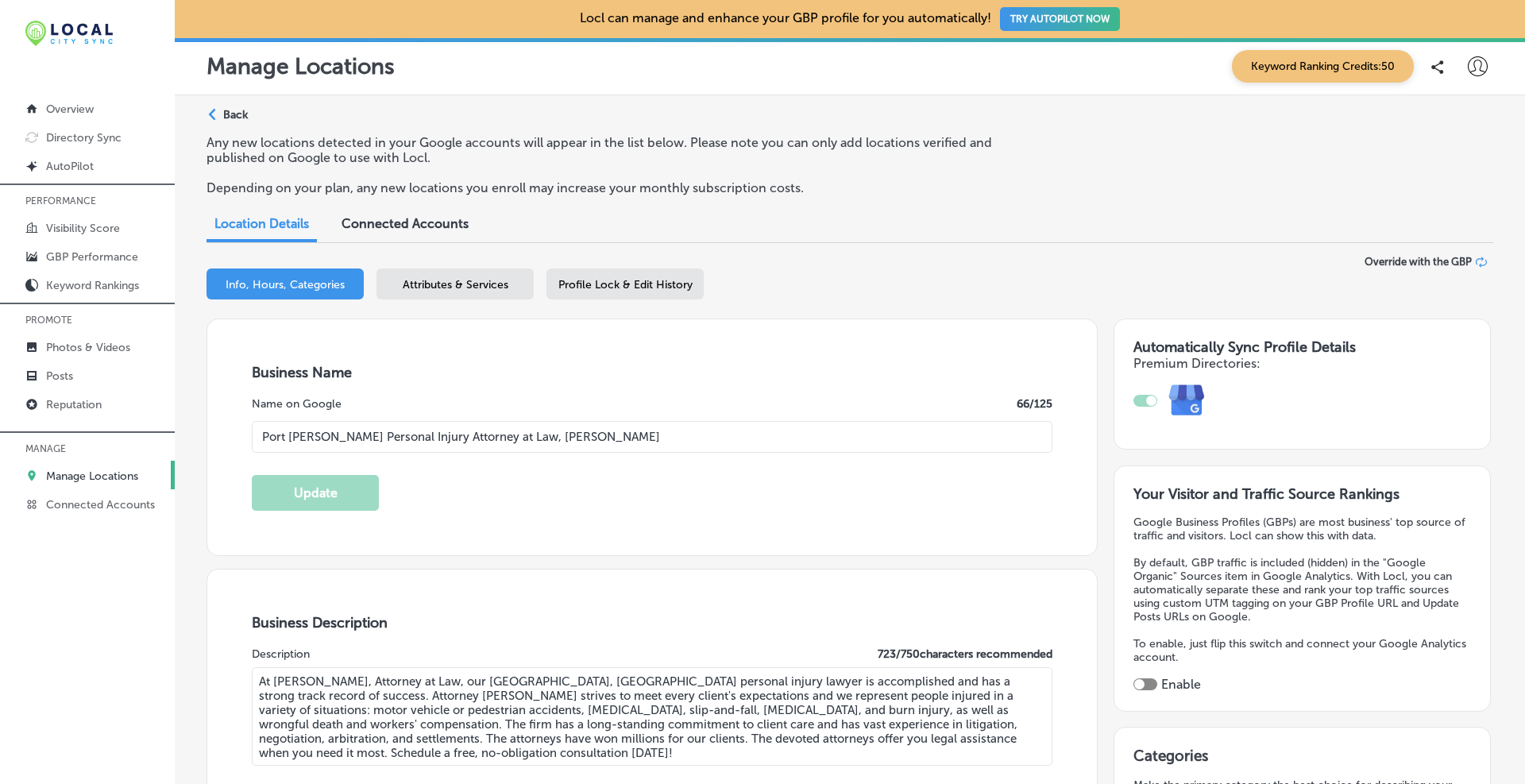
click at [222, 109] on div "Path Created with Sketch. Back" at bounding box center [227, 121] width 41 height 27
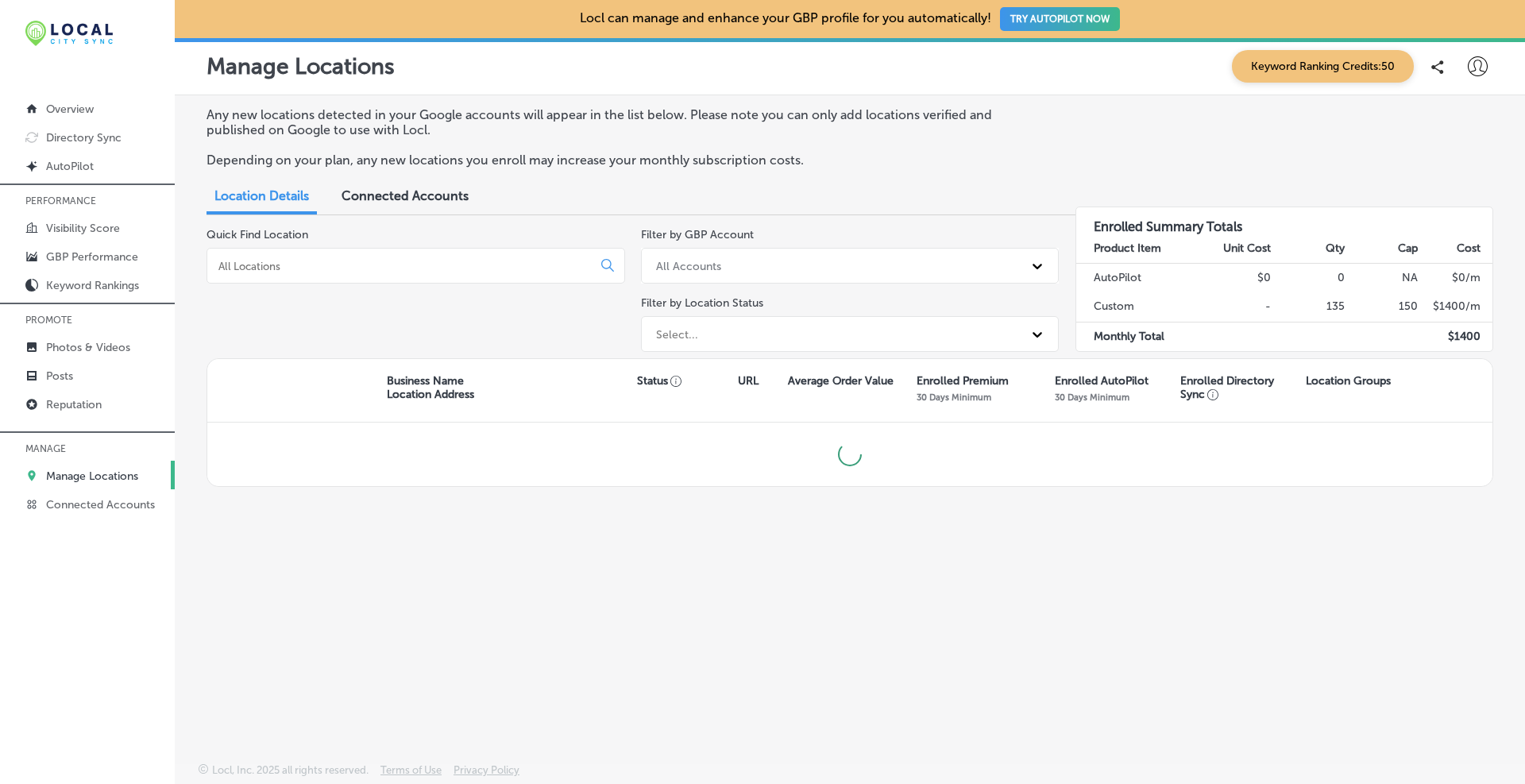
click at [274, 274] on div at bounding box center [416, 265] width 419 height 36
click at [274, 257] on div at bounding box center [416, 265] width 419 height 36
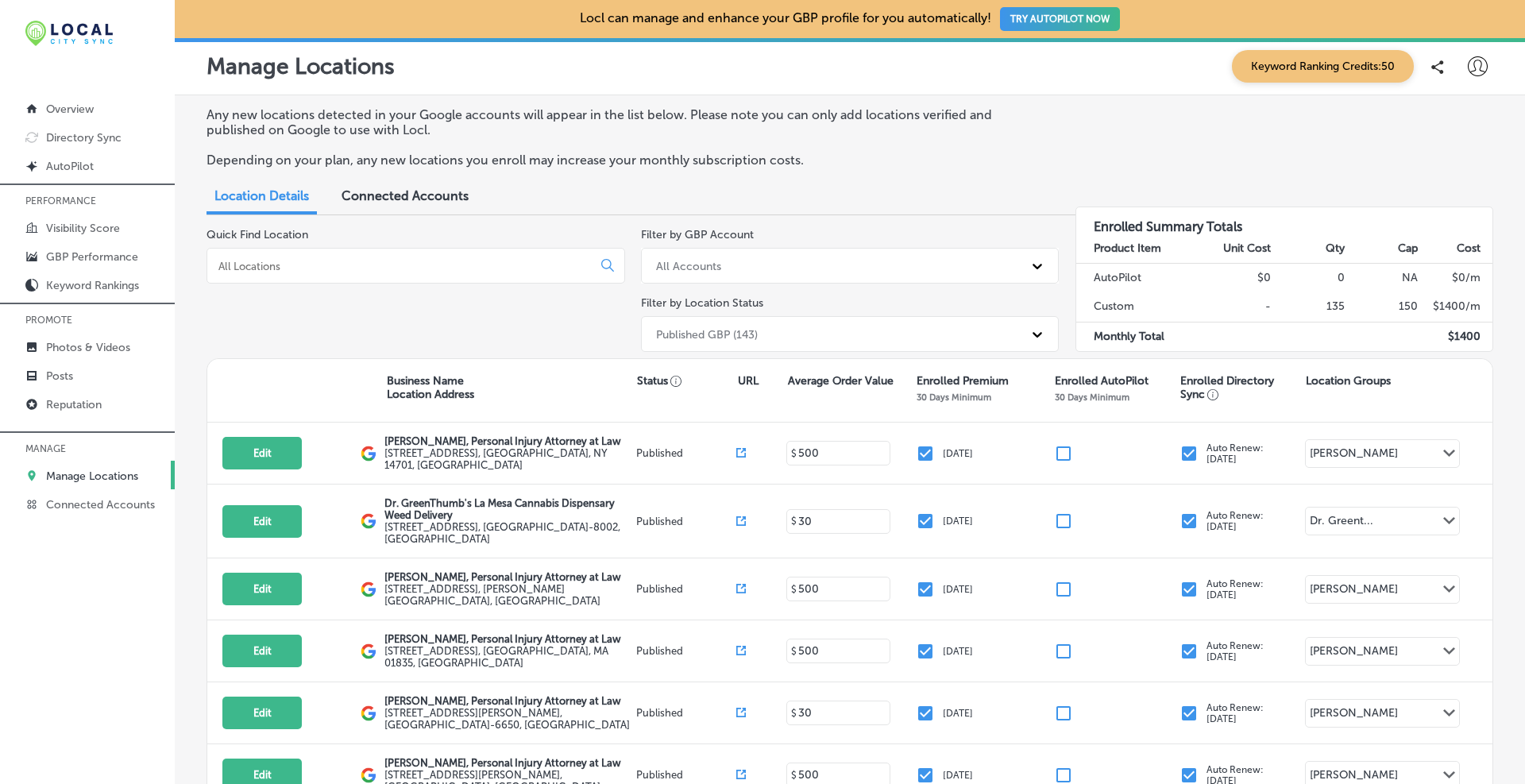
click at [270, 269] on input at bounding box center [402, 266] width 372 height 15
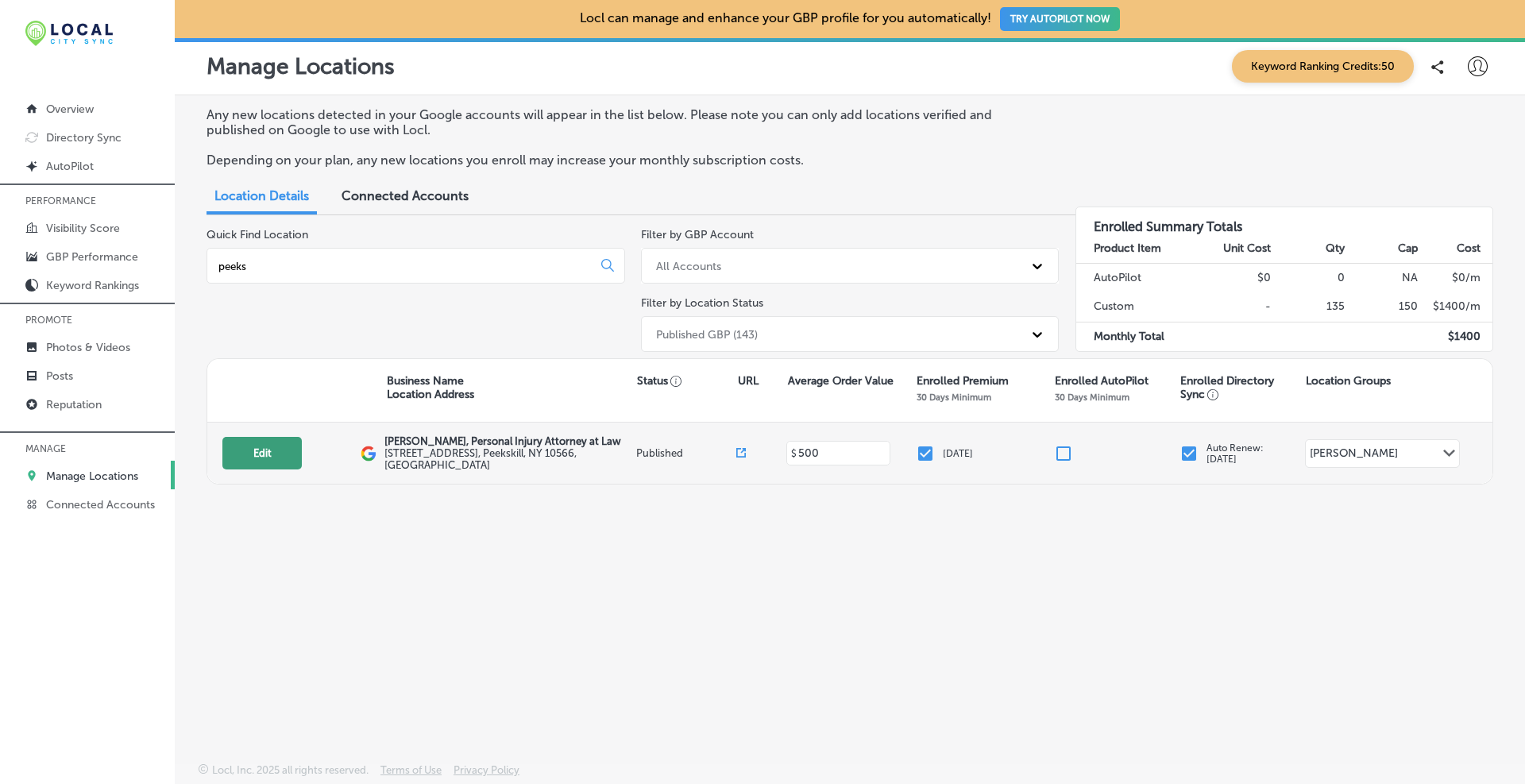
type input "peeks"
click at [277, 458] on button "Edit" at bounding box center [261, 453] width 80 height 33
select select "US"
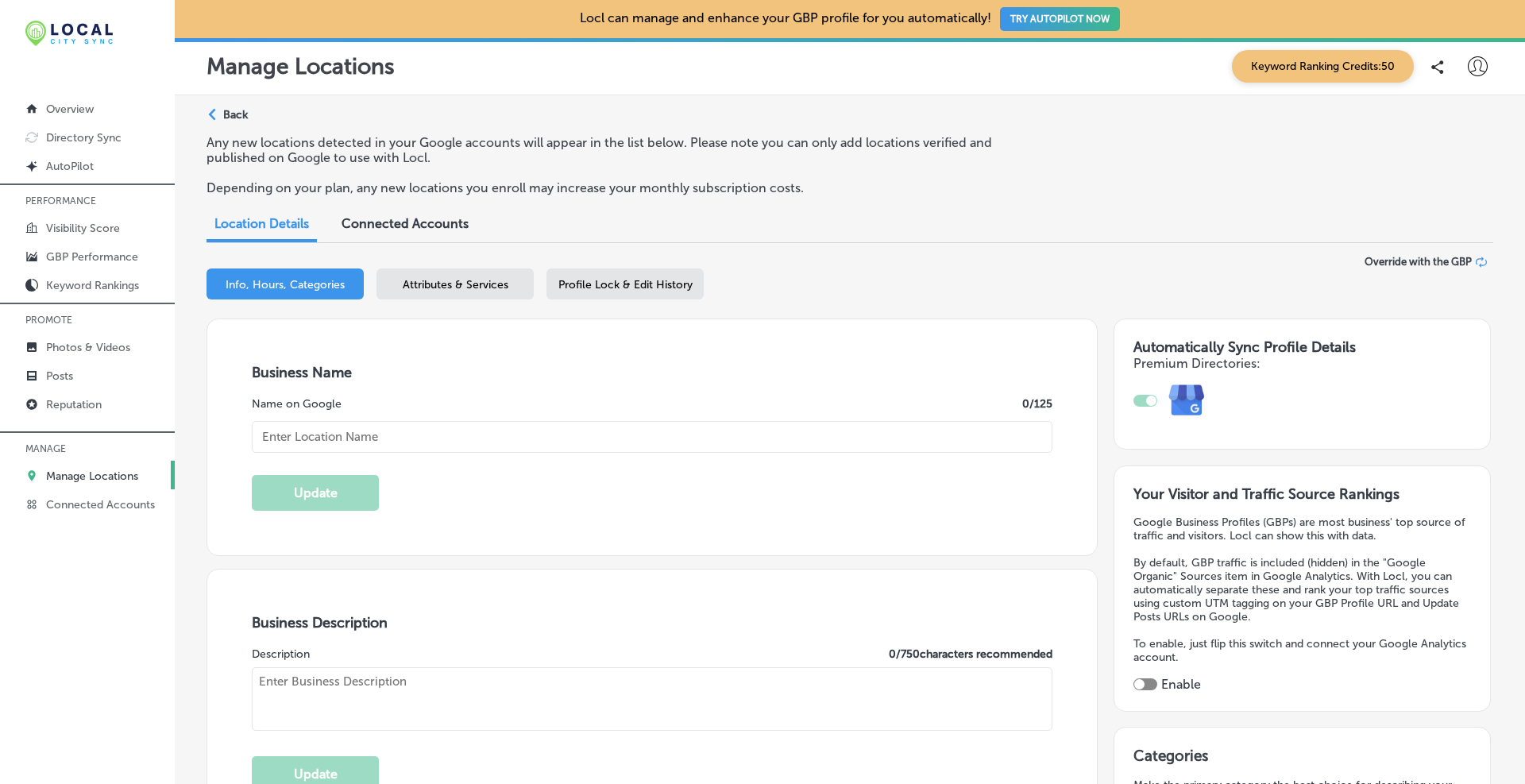
type input "[PERSON_NAME], Personal Injury Attorney at Law"
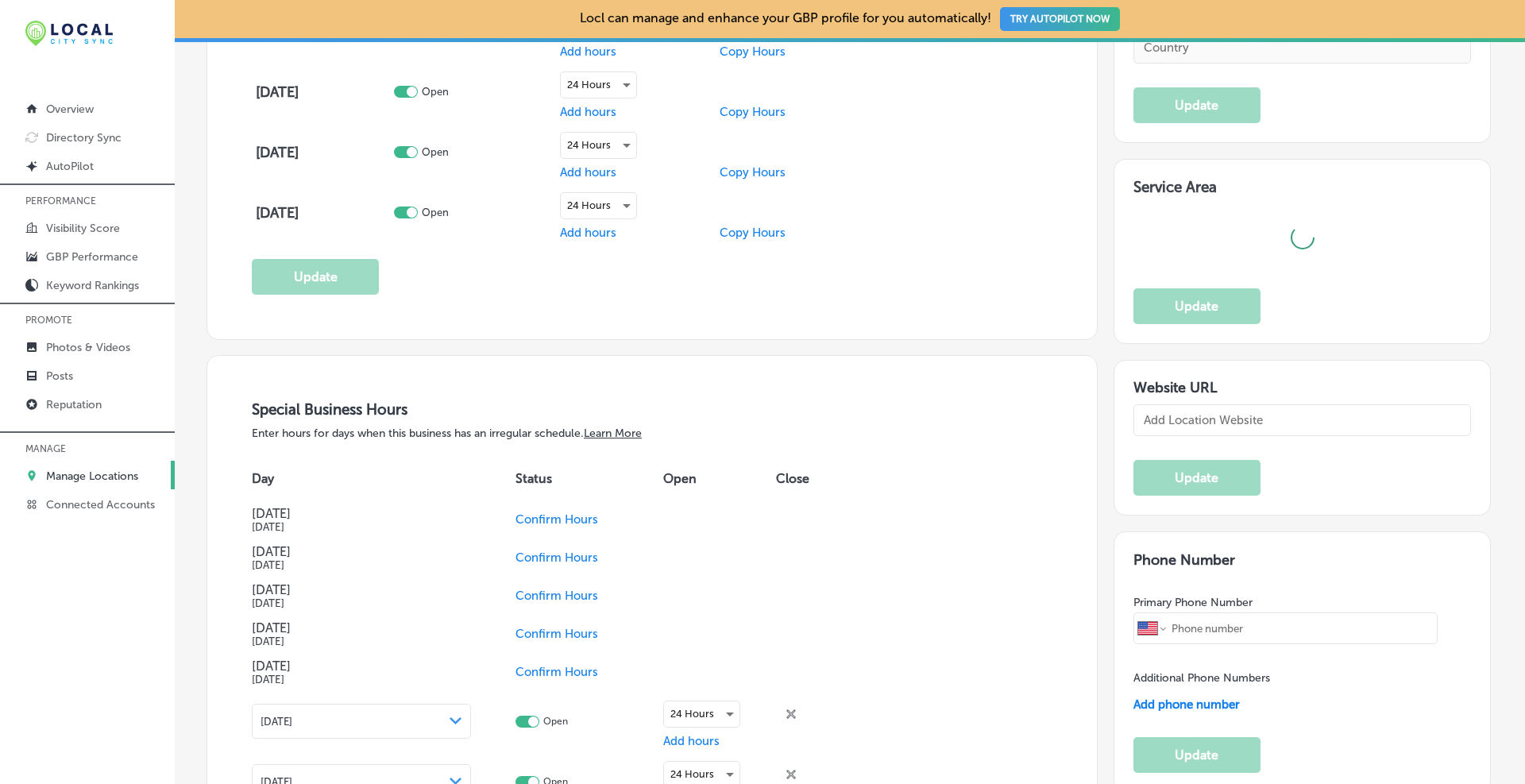
type input "[STREET_ADDRESS]"
type input "Peekskill"
type input "10566"
type input "US"
type input "[URL][DOMAIN_NAME]"
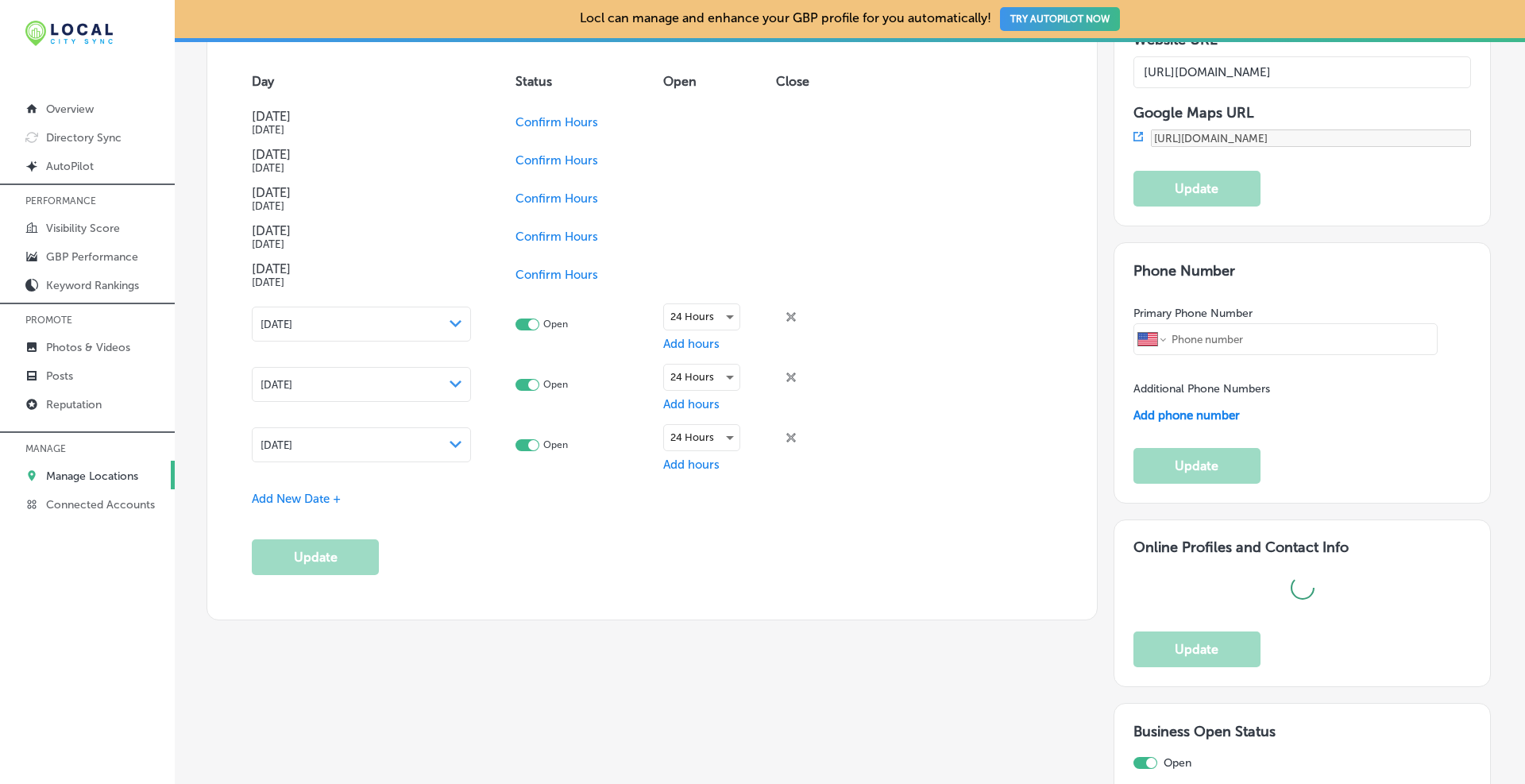
type textarea "At [PERSON_NAME], Attorney at Law, our Peekskill, [US_STATE] personal injury la…"
type input "[PHONE_NUMBER]"
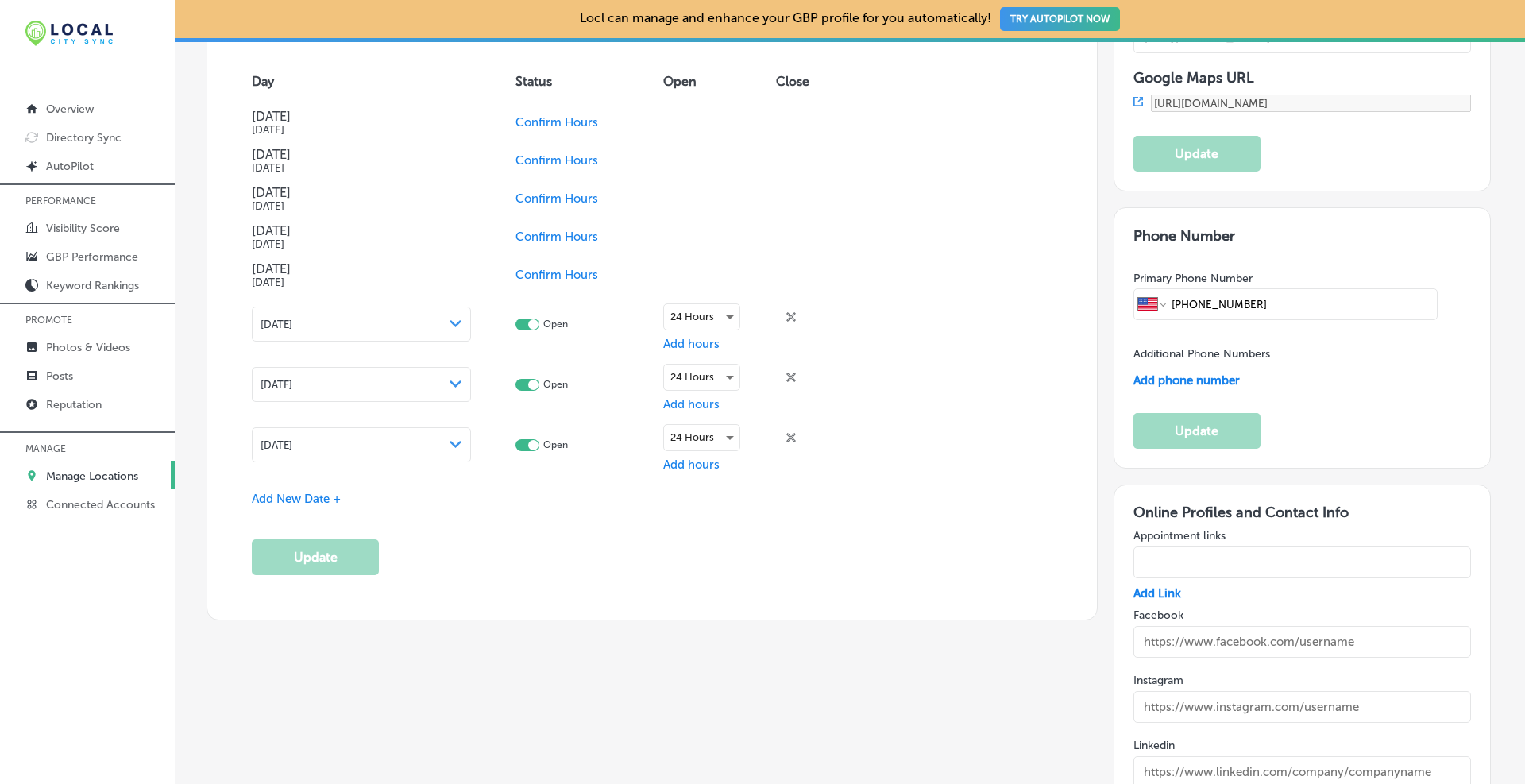
scroll to position [1623, 0]
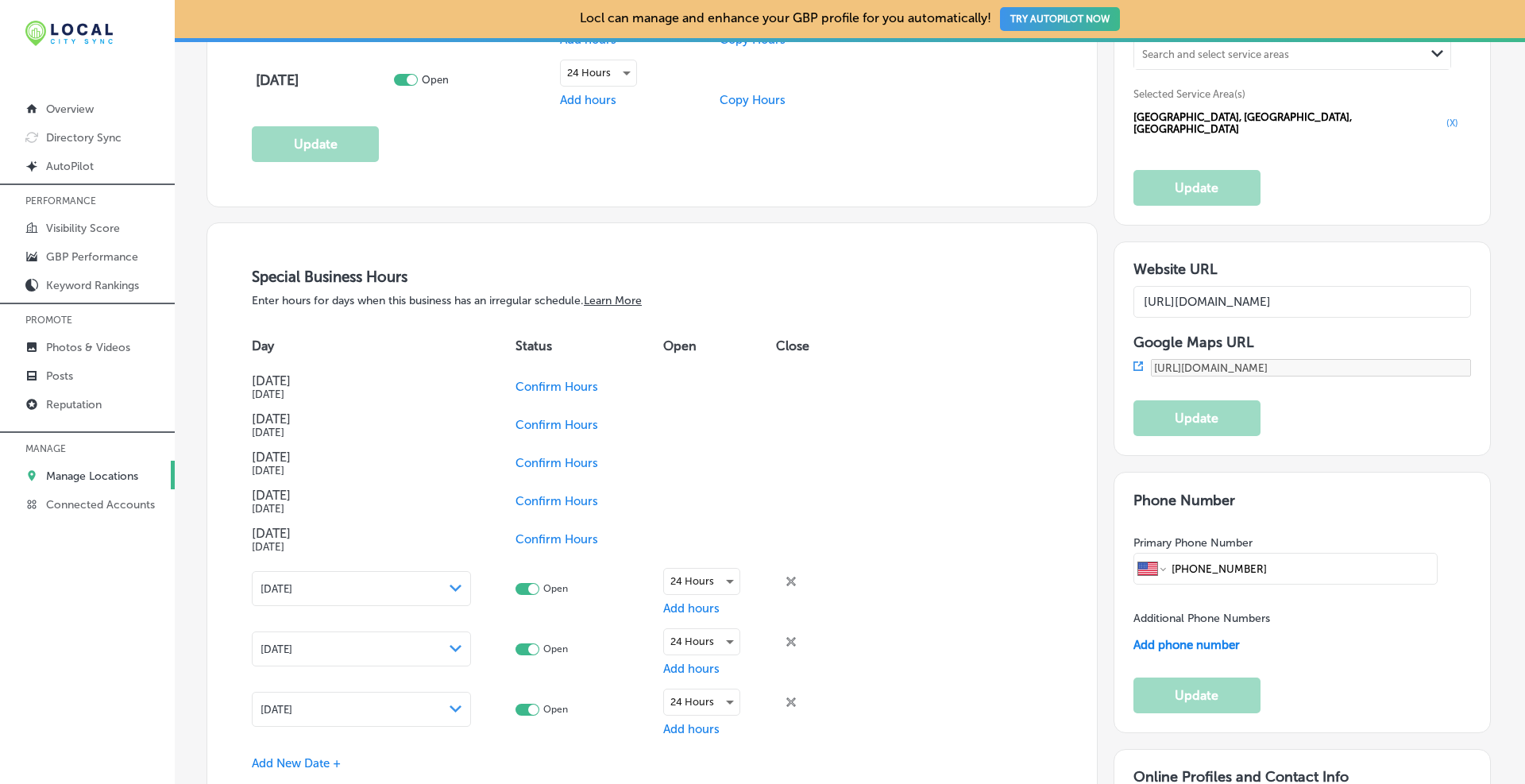
click at [822, 287] on input "[URL][DOMAIN_NAME]" at bounding box center [1303, 302] width 338 height 32
drag, startPoint x: 1350, startPoint y: 282, endPoint x: 1525, endPoint y: 274, distance: 175.2
click at [822, 274] on div "Locl can manage and enhance your GBP profile for you automatically! TRY AUTOPIL…" at bounding box center [849, 392] width 1350 height 784
click at [822, 290] on input "[URL][DOMAIN_NAME]" at bounding box center [1303, 302] width 338 height 32
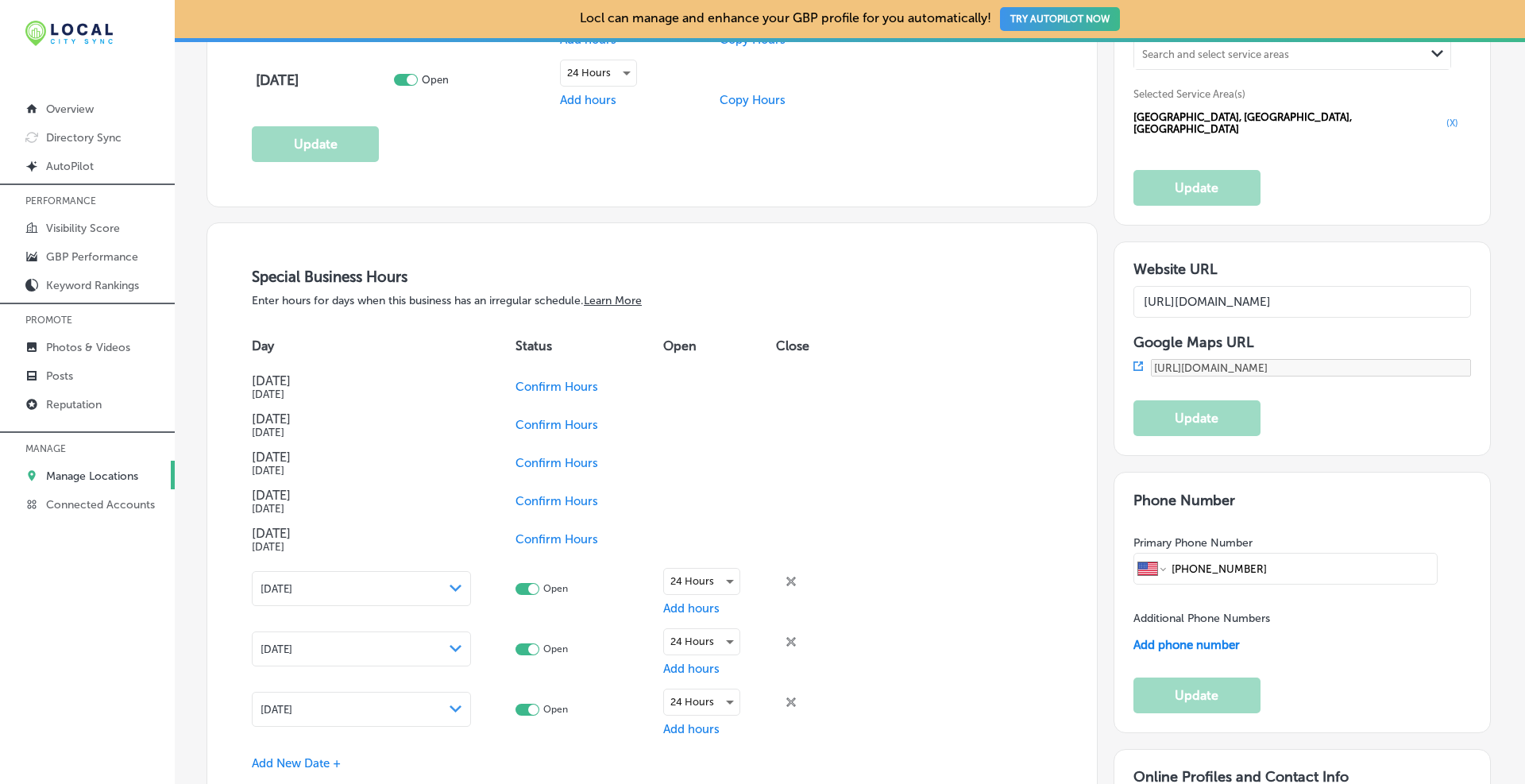
paste input "?utm_campaign=gmb"
type input "[URL][DOMAIN_NAME]"
click at [822, 408] on button "Update" at bounding box center [1197, 418] width 127 height 36
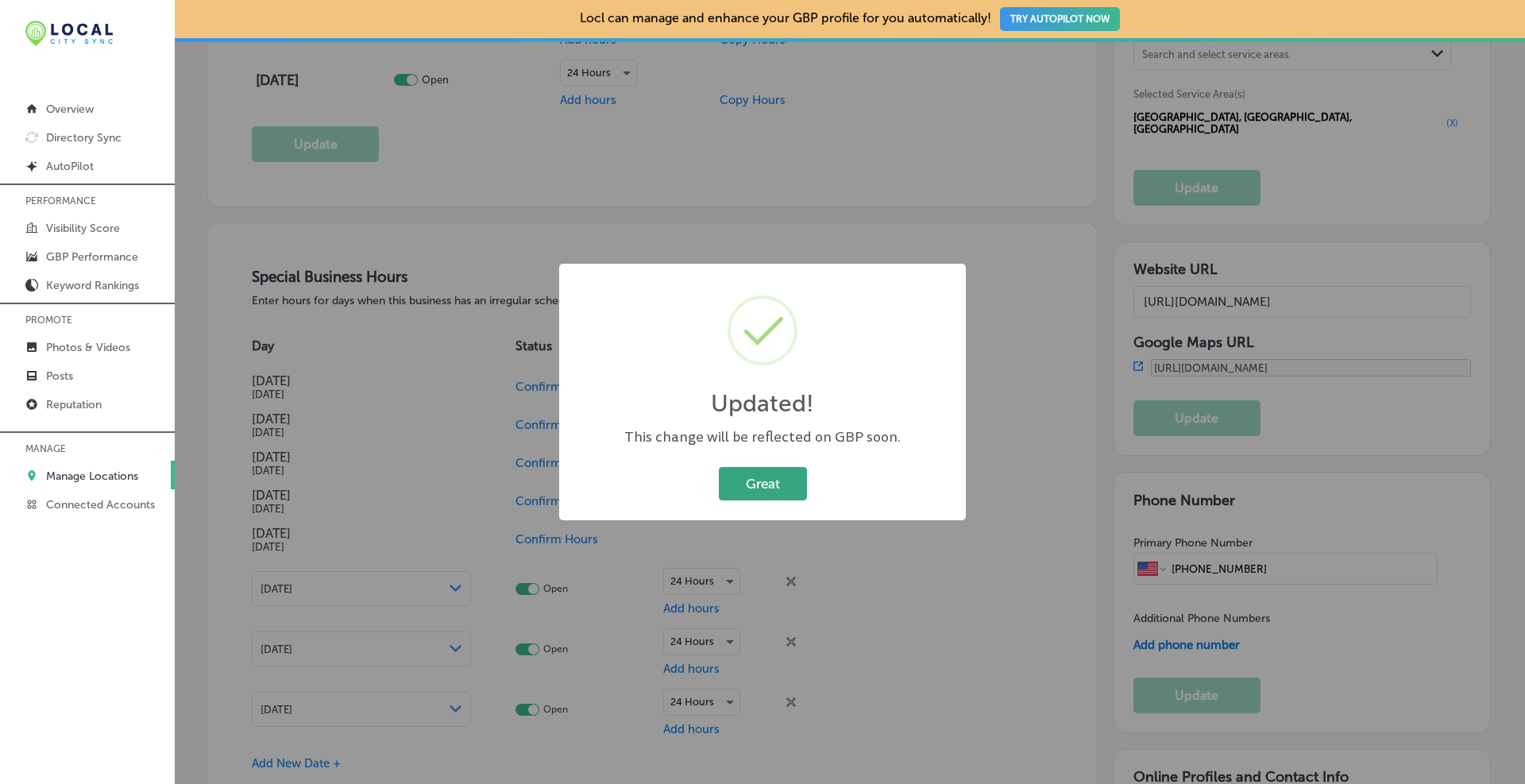
click at [738, 488] on button "Great" at bounding box center [762, 483] width 88 height 33
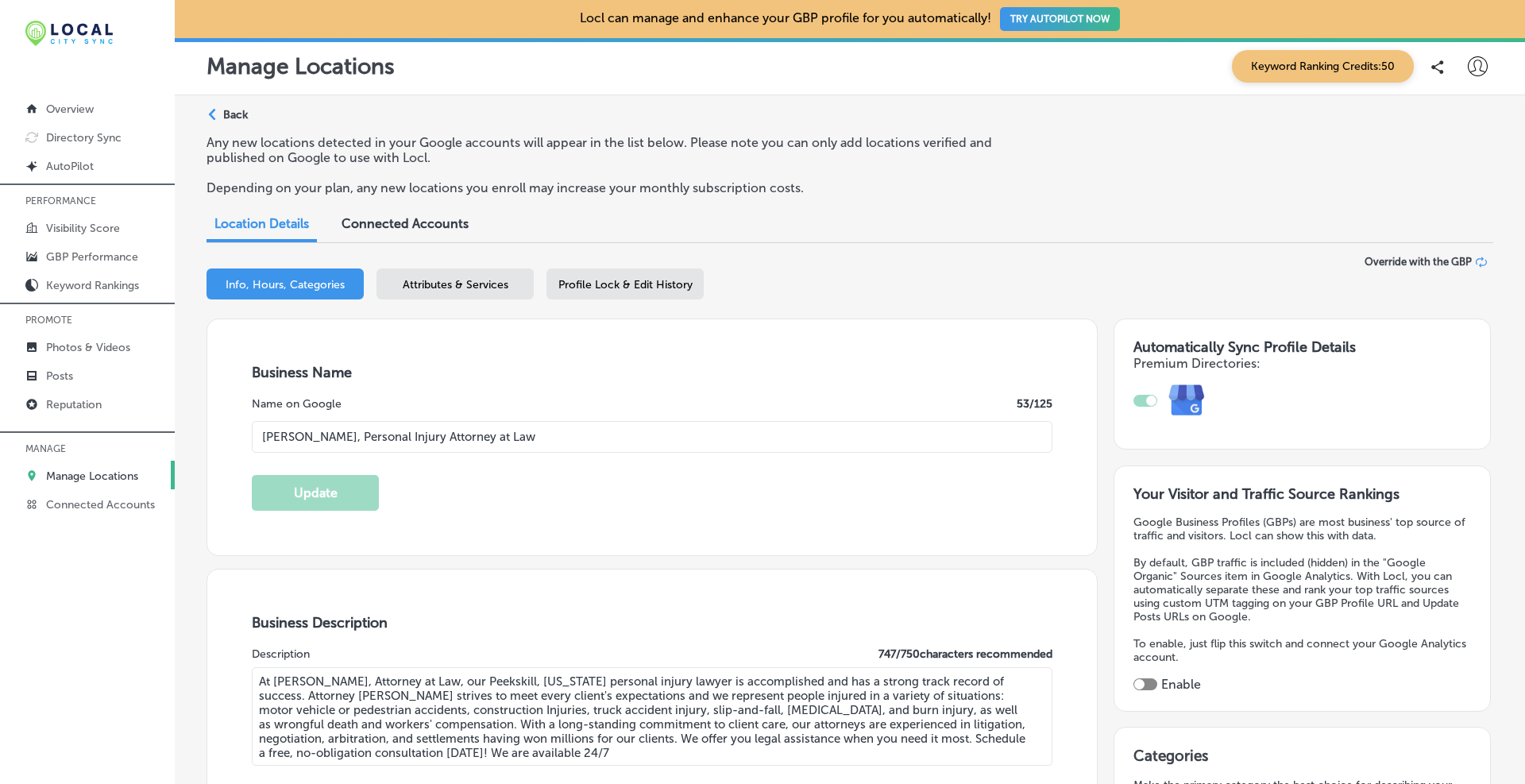
click at [232, 112] on p "Back" at bounding box center [235, 114] width 25 height 14
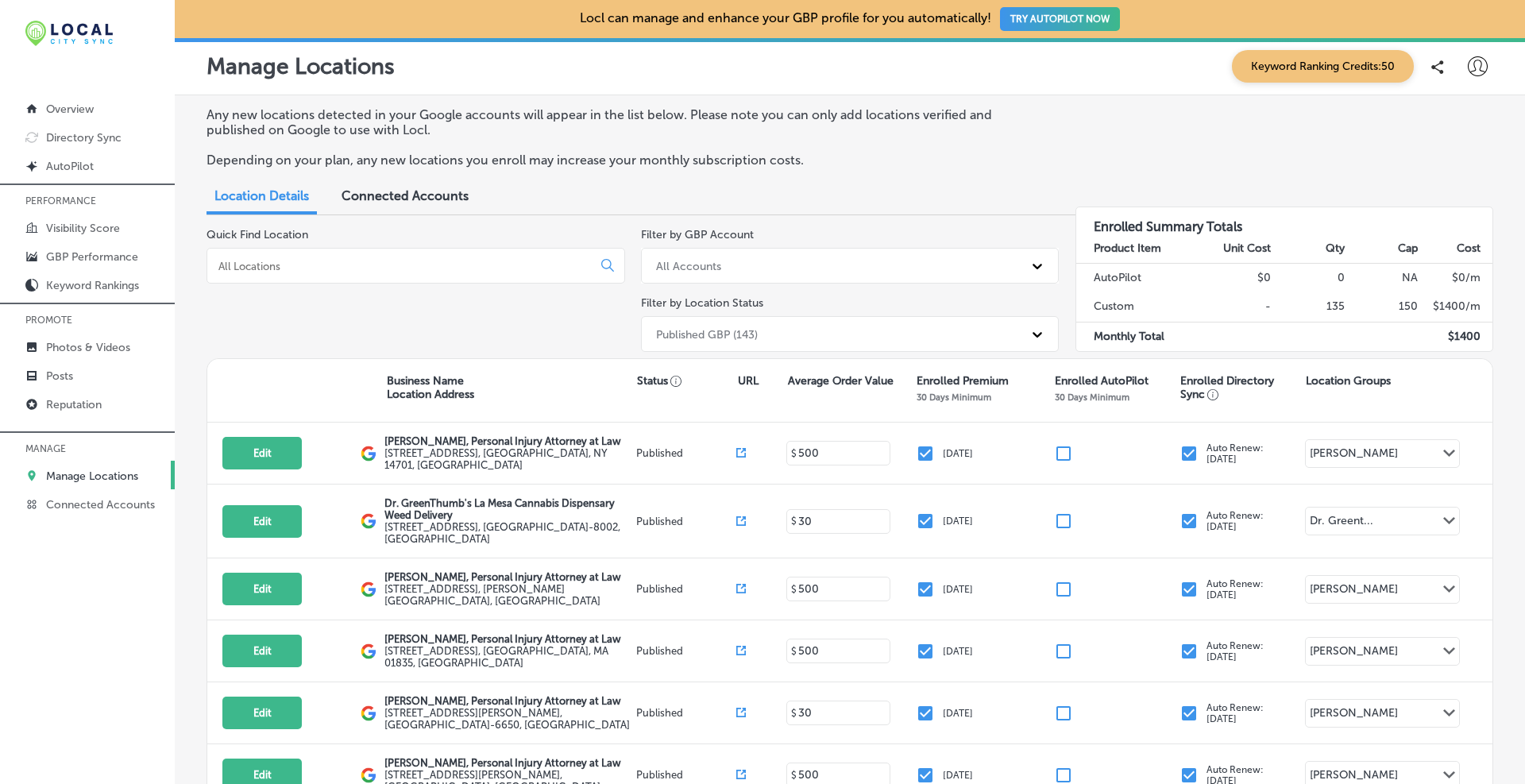
click at [292, 280] on div at bounding box center [416, 265] width 419 height 36
click at [296, 252] on div at bounding box center [416, 265] width 419 height 36
click at [298, 263] on input at bounding box center [402, 266] width 372 height 15
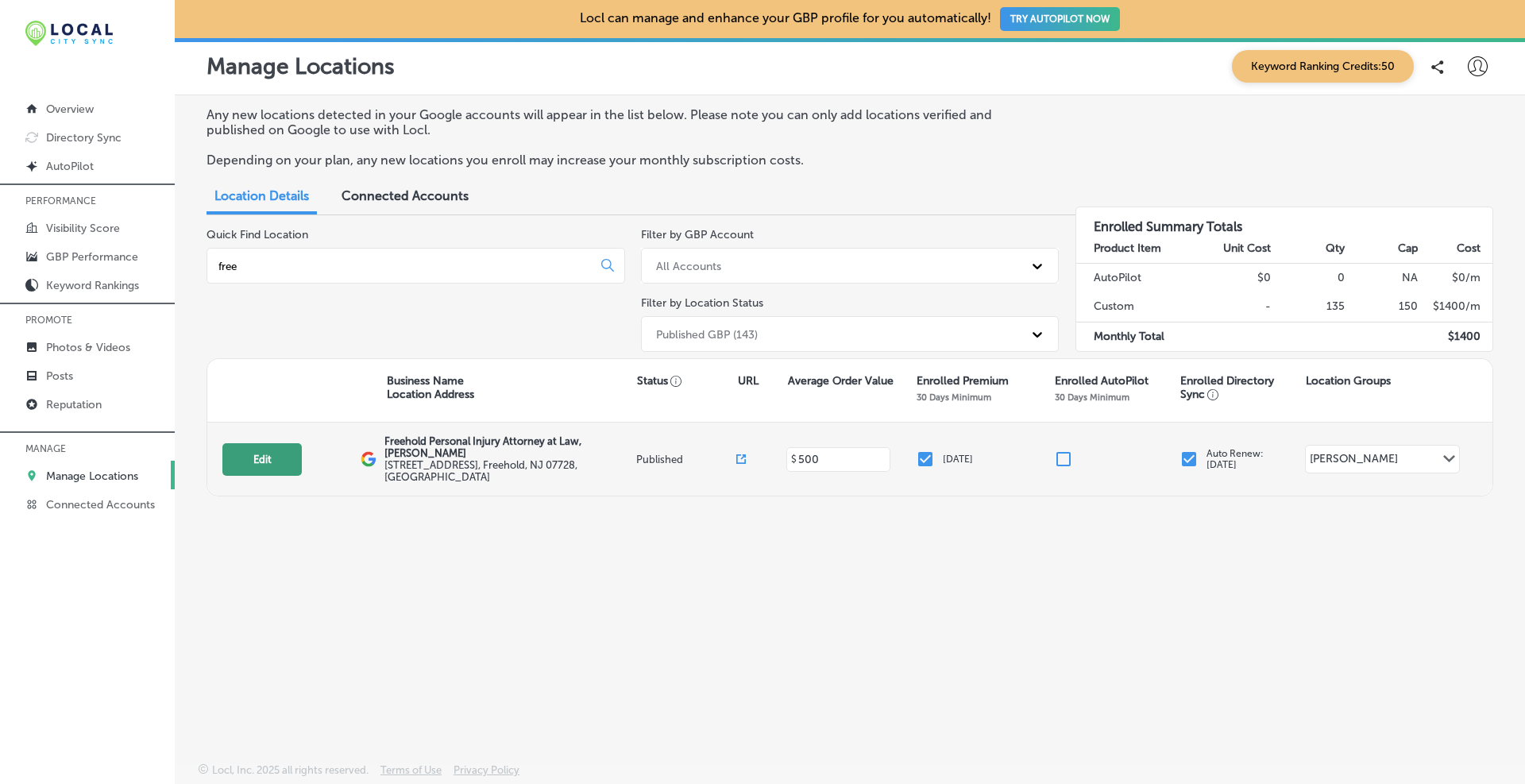
type input "free"
click at [285, 450] on button "Edit" at bounding box center [261, 460] width 80 height 33
select select "US"
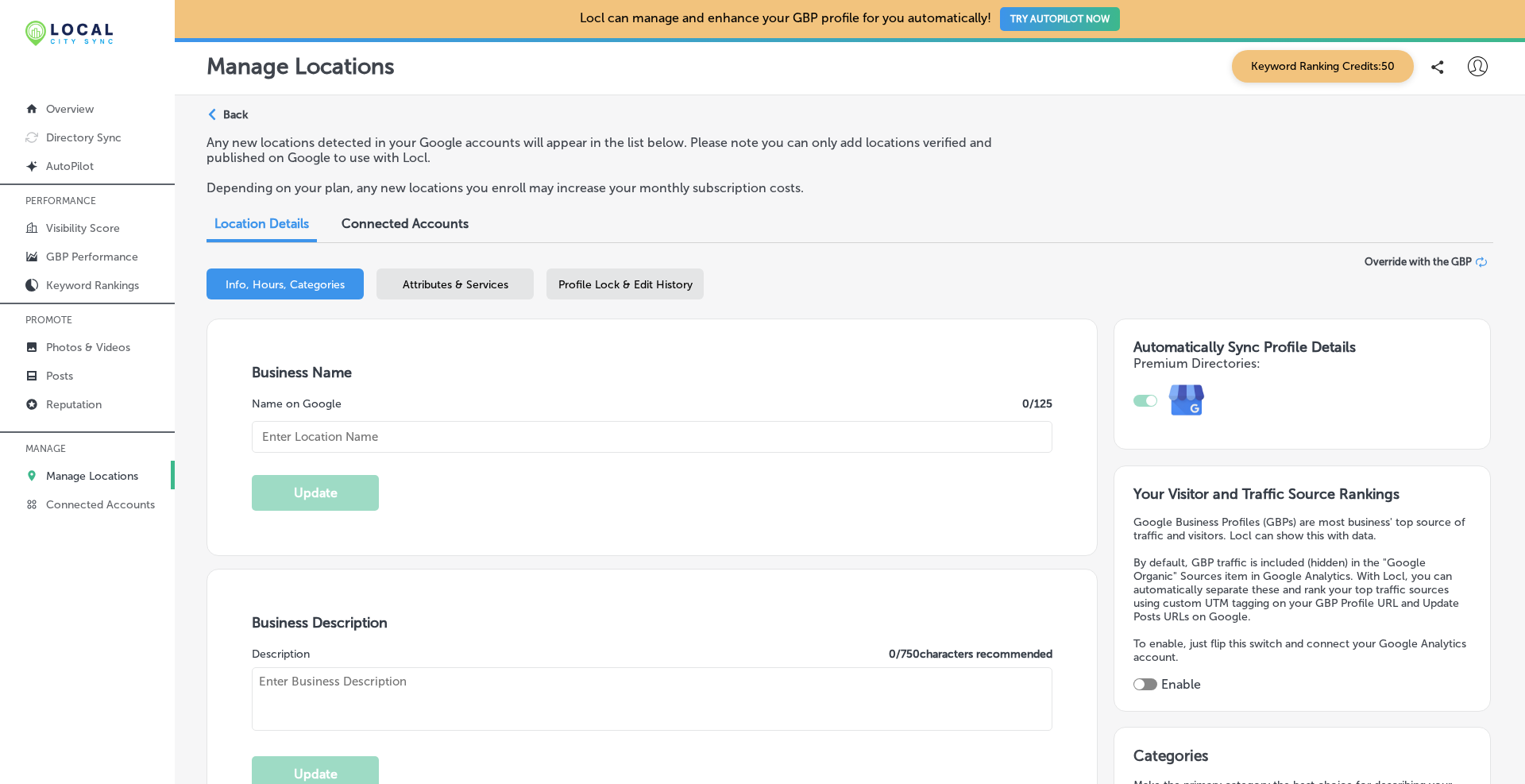
type textarea "At [PERSON_NAME], Personal Injury Attorney at Law, our [GEOGRAPHIC_DATA], [GEOG…"
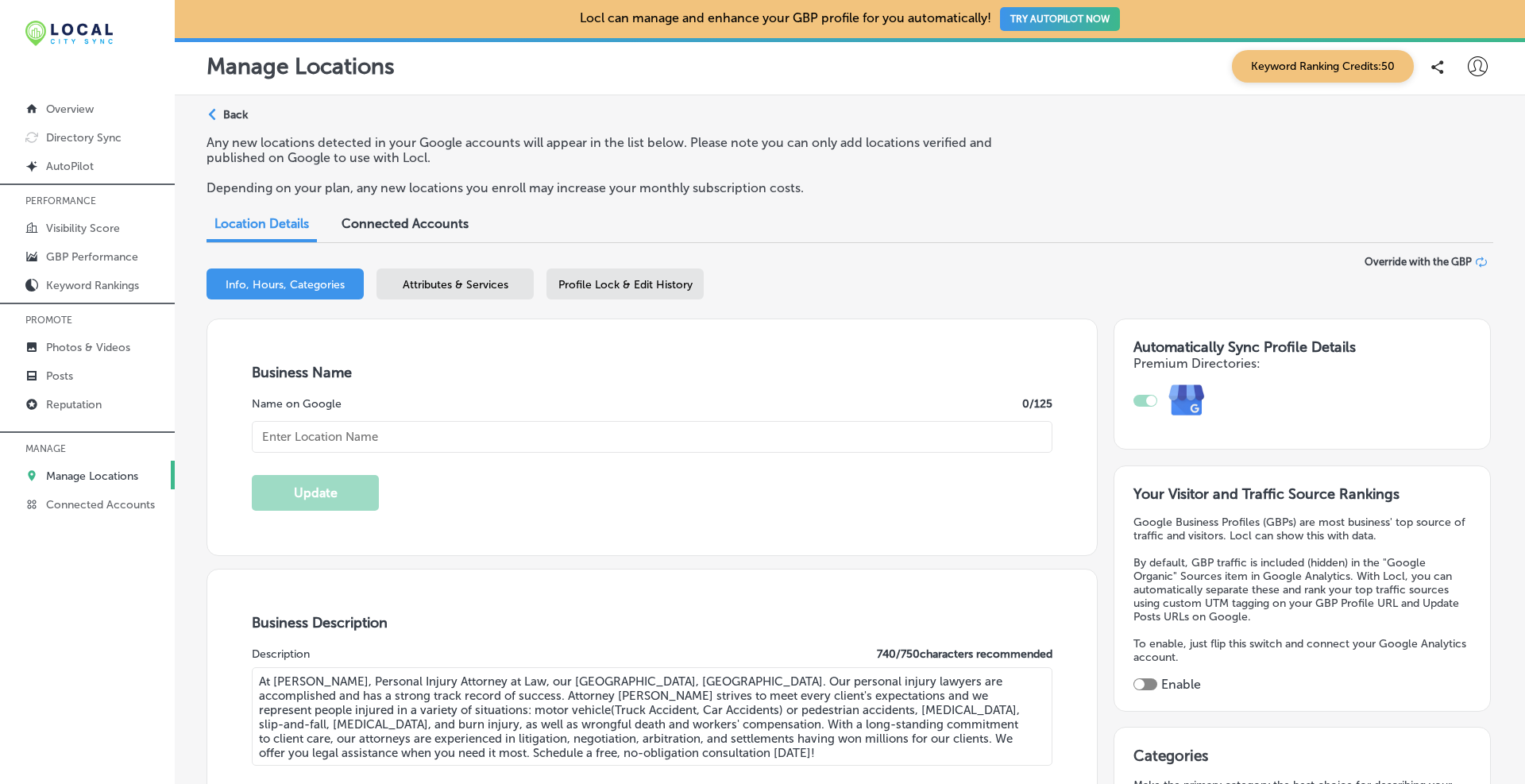
type input "[STREET_ADDRESS]"
type input "Freehold"
type input "07728"
type input "US"
type input "[URL][DOMAIN_NAME]"
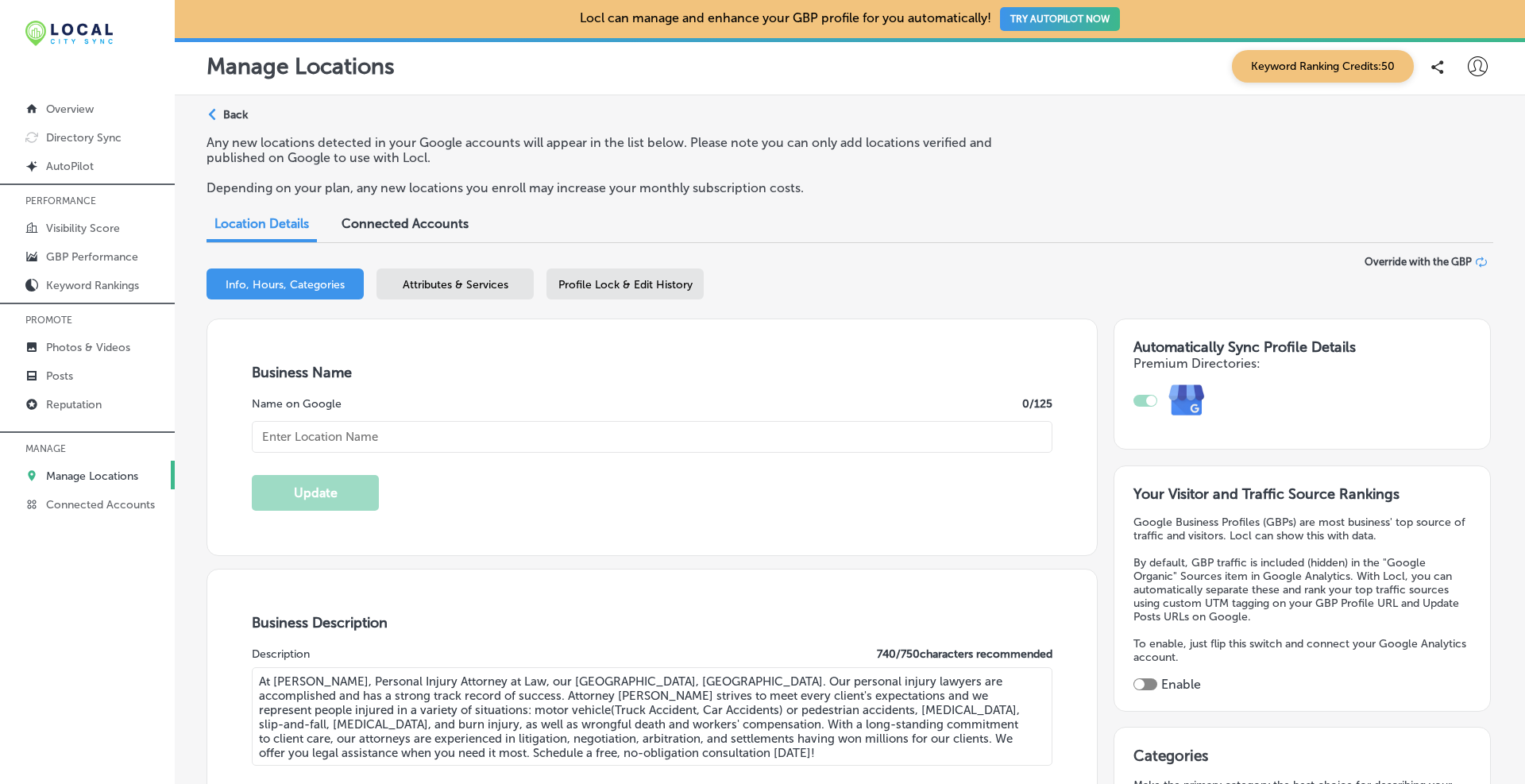
type input "Freehold Personal Injury Attorney at Law, [PERSON_NAME]"
type input "[PHONE_NUMBER]"
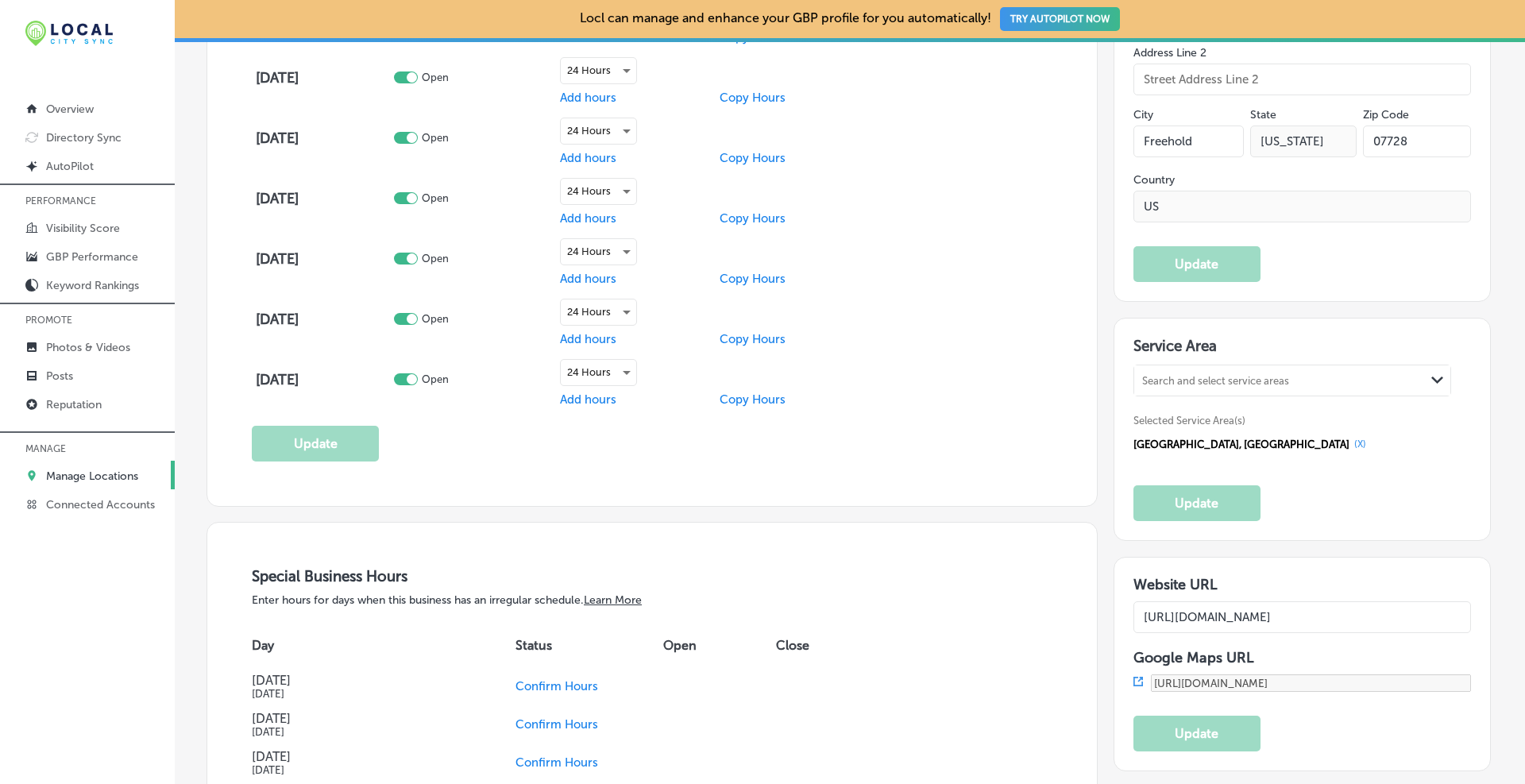
scroll to position [1456, 0]
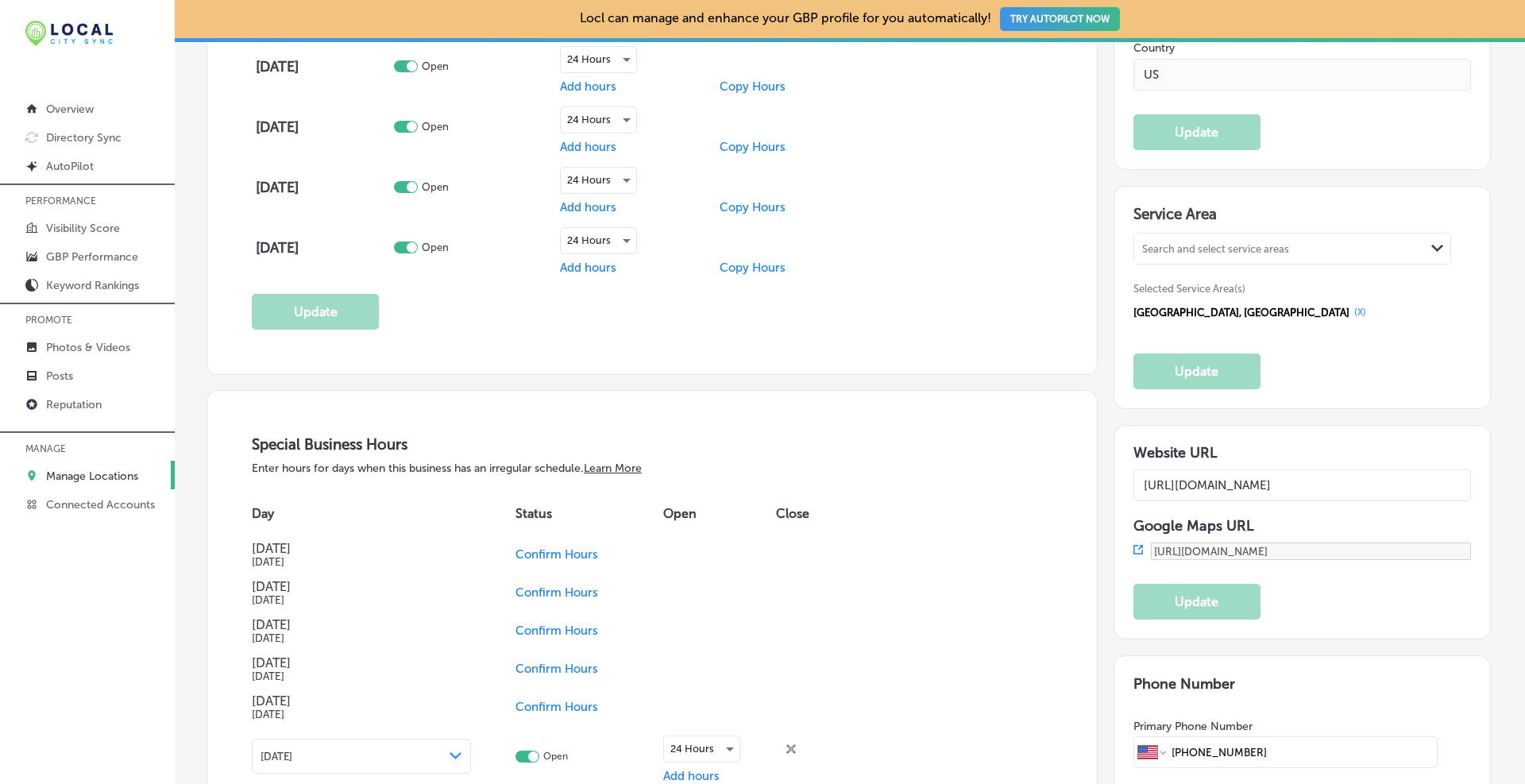
click at [822, 476] on input "[URL][DOMAIN_NAME]" at bounding box center [1303, 485] width 338 height 32
drag, startPoint x: 1331, startPoint y: 480, endPoint x: 1361, endPoint y: 480, distance: 30.0
click at [822, 480] on input "[URL][DOMAIN_NAME]" at bounding box center [1303, 485] width 338 height 32
click at [822, 471] on div "Locl can manage and enhance your GBP profile for you automatically! TRY AUTOPIL…" at bounding box center [849, 392] width 1350 height 784
click at [822, 484] on input "[URL][DOMAIN_NAME]" at bounding box center [1303, 485] width 338 height 32
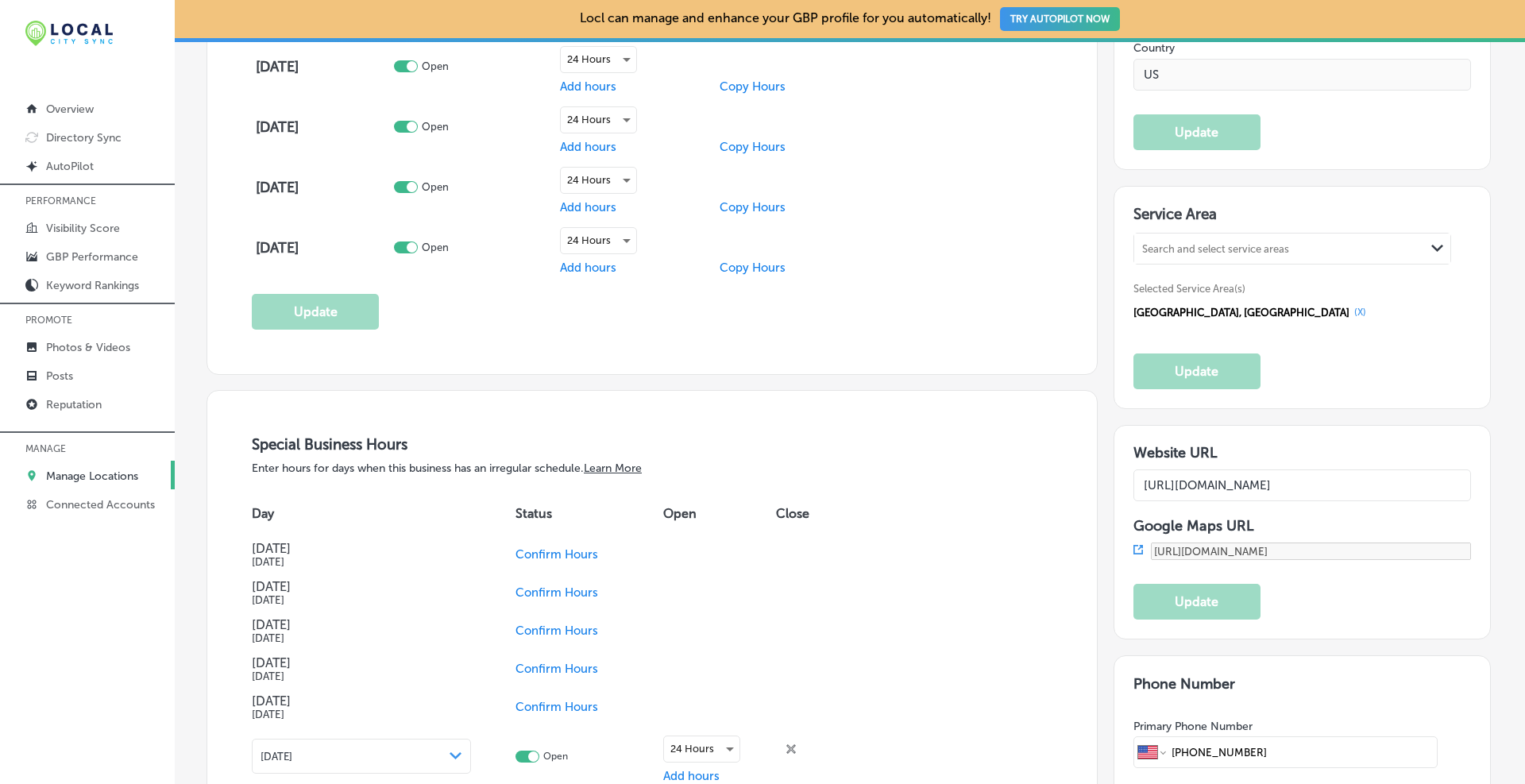
scroll to position [0, 234]
drag, startPoint x: 1351, startPoint y: 482, endPoint x: 1306, endPoint y: 483, distance: 45.0
click at [822, 484] on input "[URL][DOMAIN_NAME]" at bounding box center [1303, 485] width 338 height 32
click at [822, 454] on h3 "Website URL" at bounding box center [1303, 452] width 338 height 17
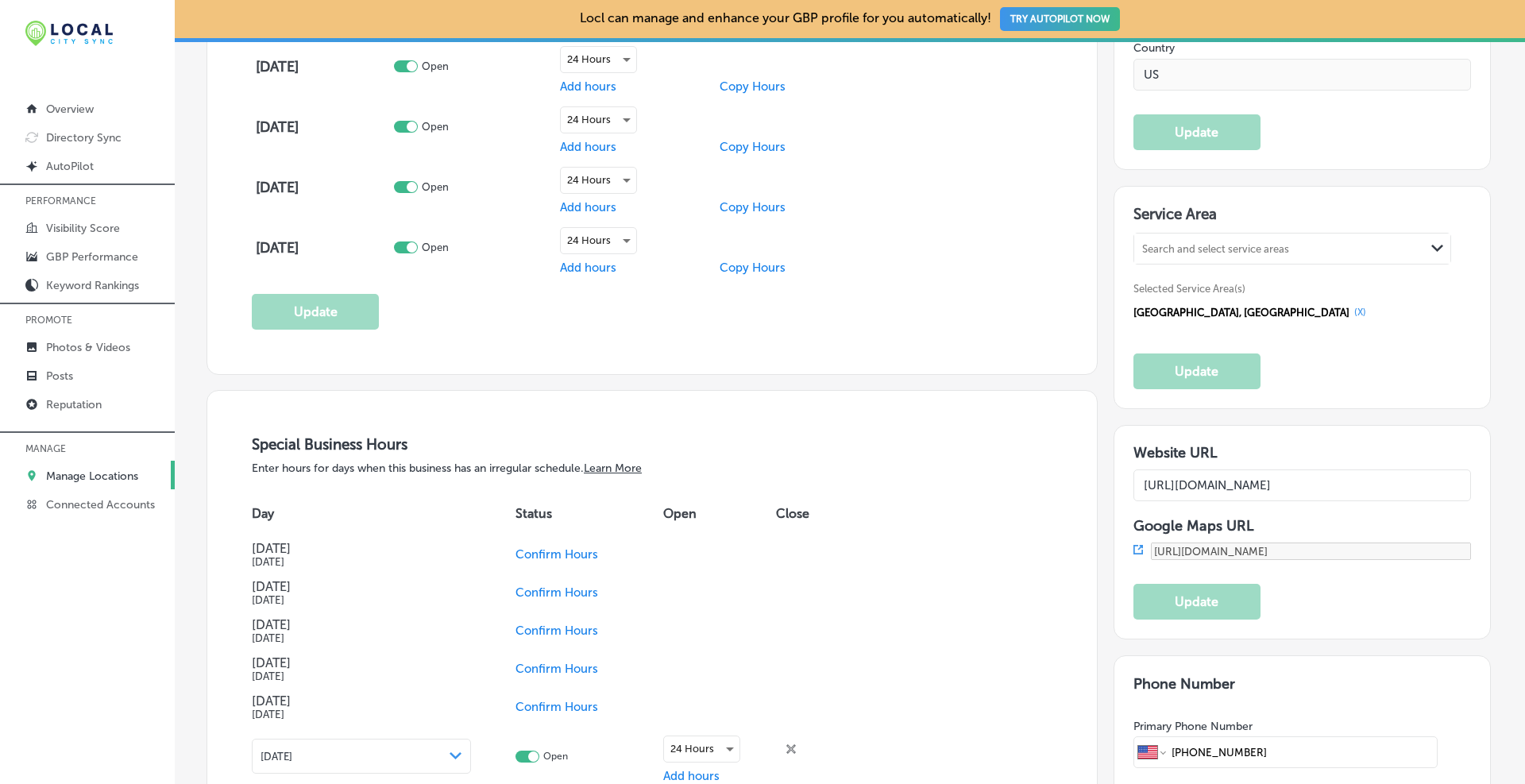
click at [822, 484] on input "[URL][DOMAIN_NAME]" at bounding box center [1303, 485] width 338 height 32
paste input "jersey/personal-injury-lawyer-freehold"
paste input "?utm_campaign=gmb"
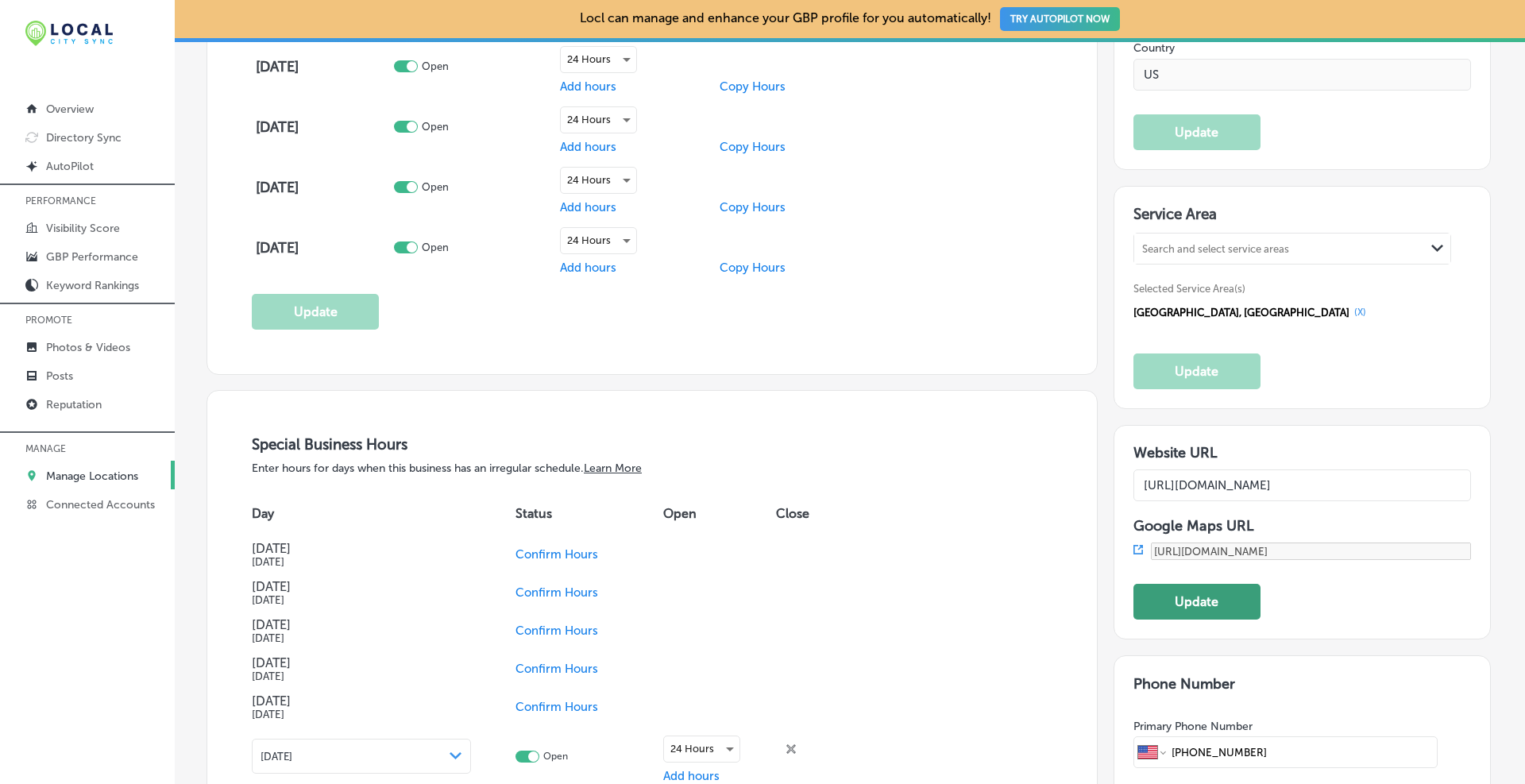
type input "[URL][DOMAIN_NAME]"
click at [822, 585] on button "Update" at bounding box center [1197, 601] width 127 height 36
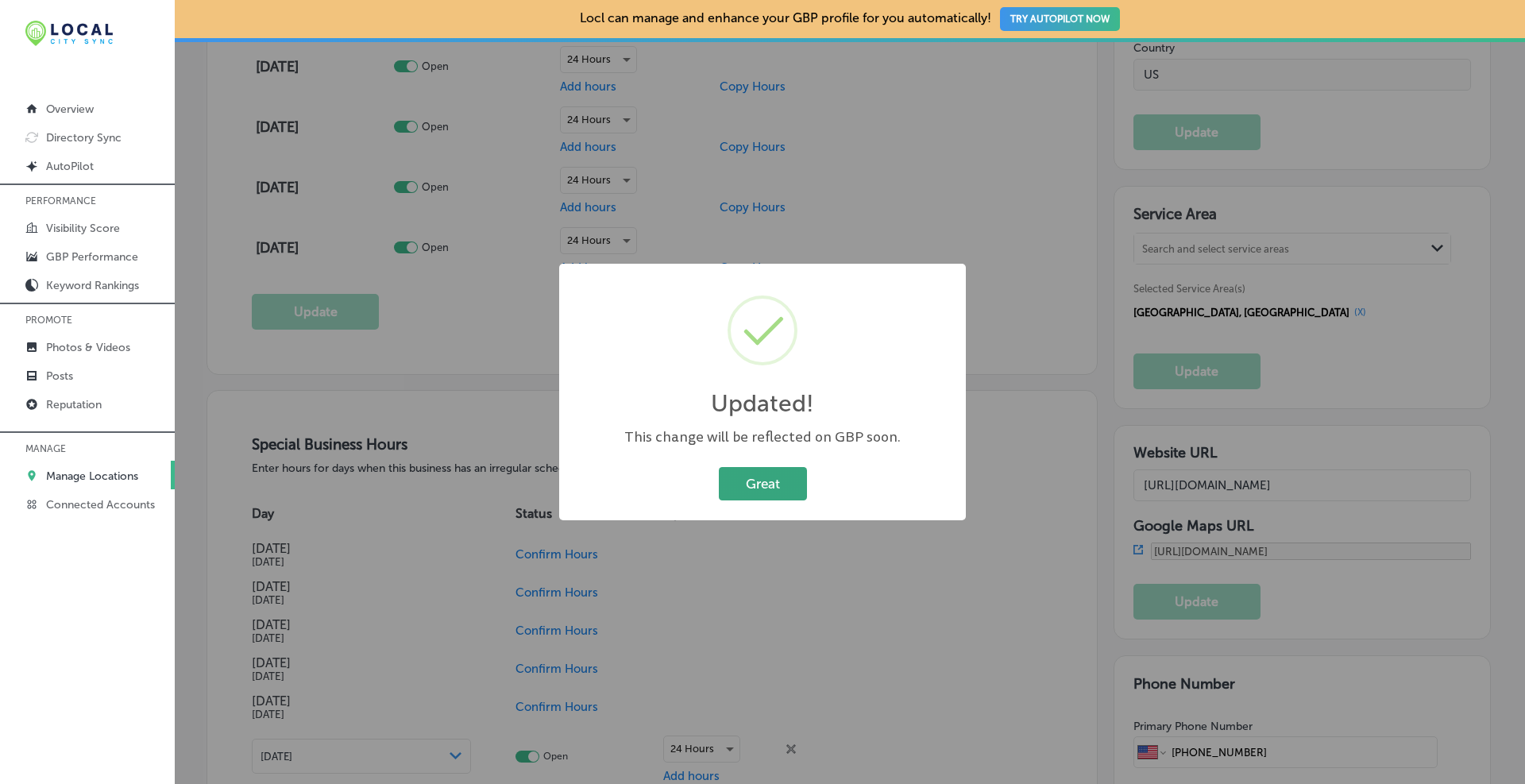
click at [775, 479] on button "Great" at bounding box center [762, 483] width 88 height 33
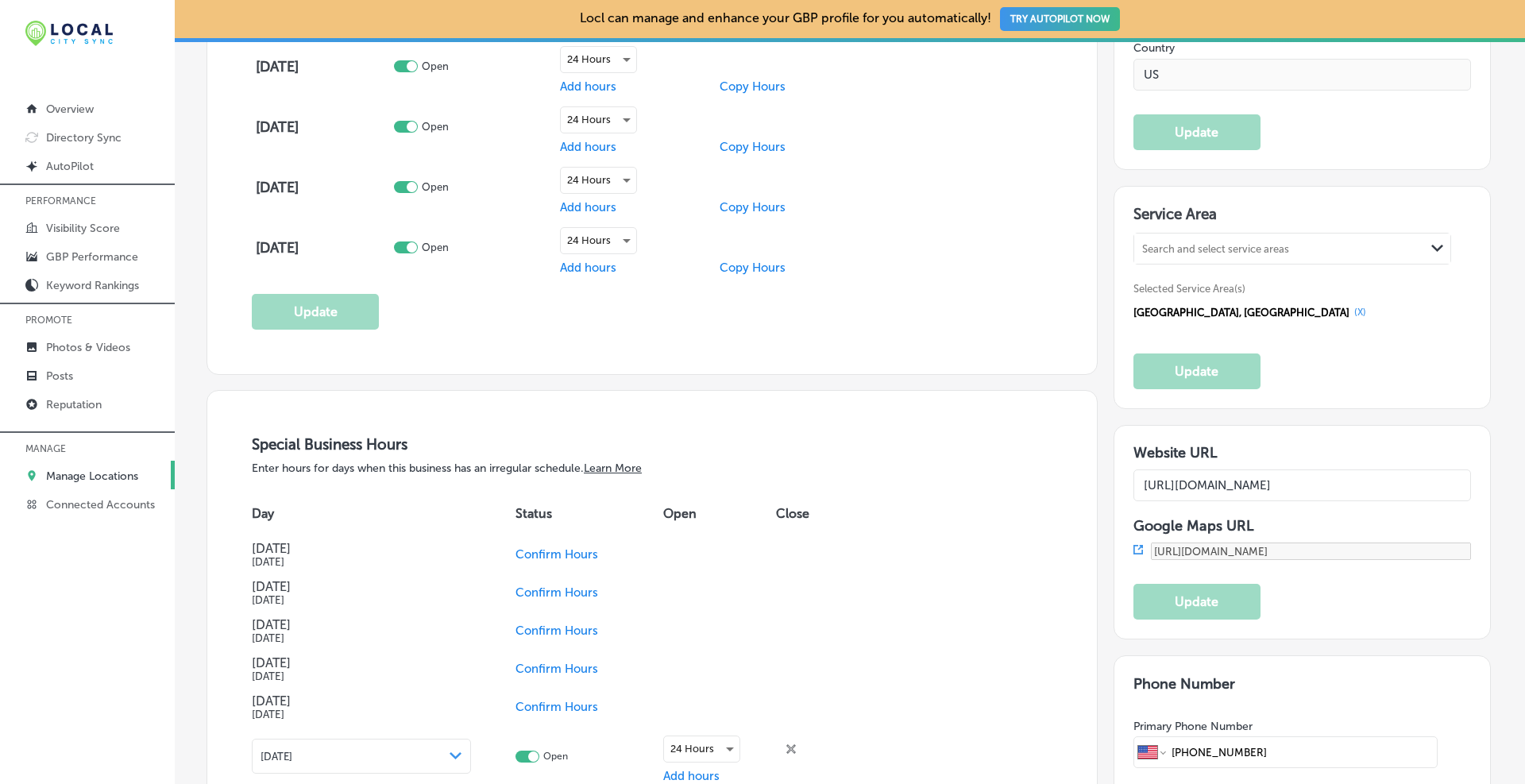
click at [822, 547] on icon at bounding box center [1138, 549] width 9 height 9
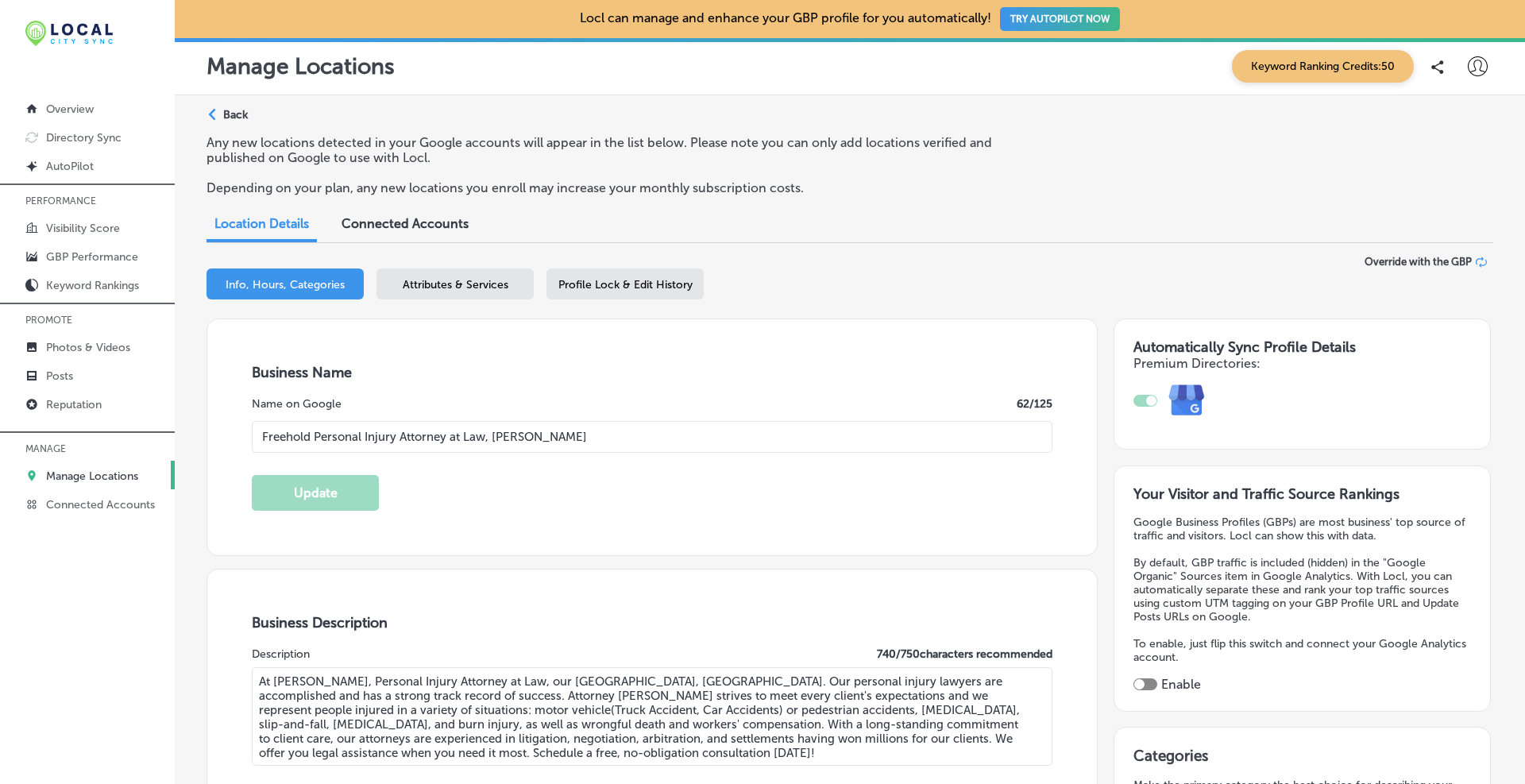
click at [228, 112] on p "Back" at bounding box center [235, 114] width 25 height 14
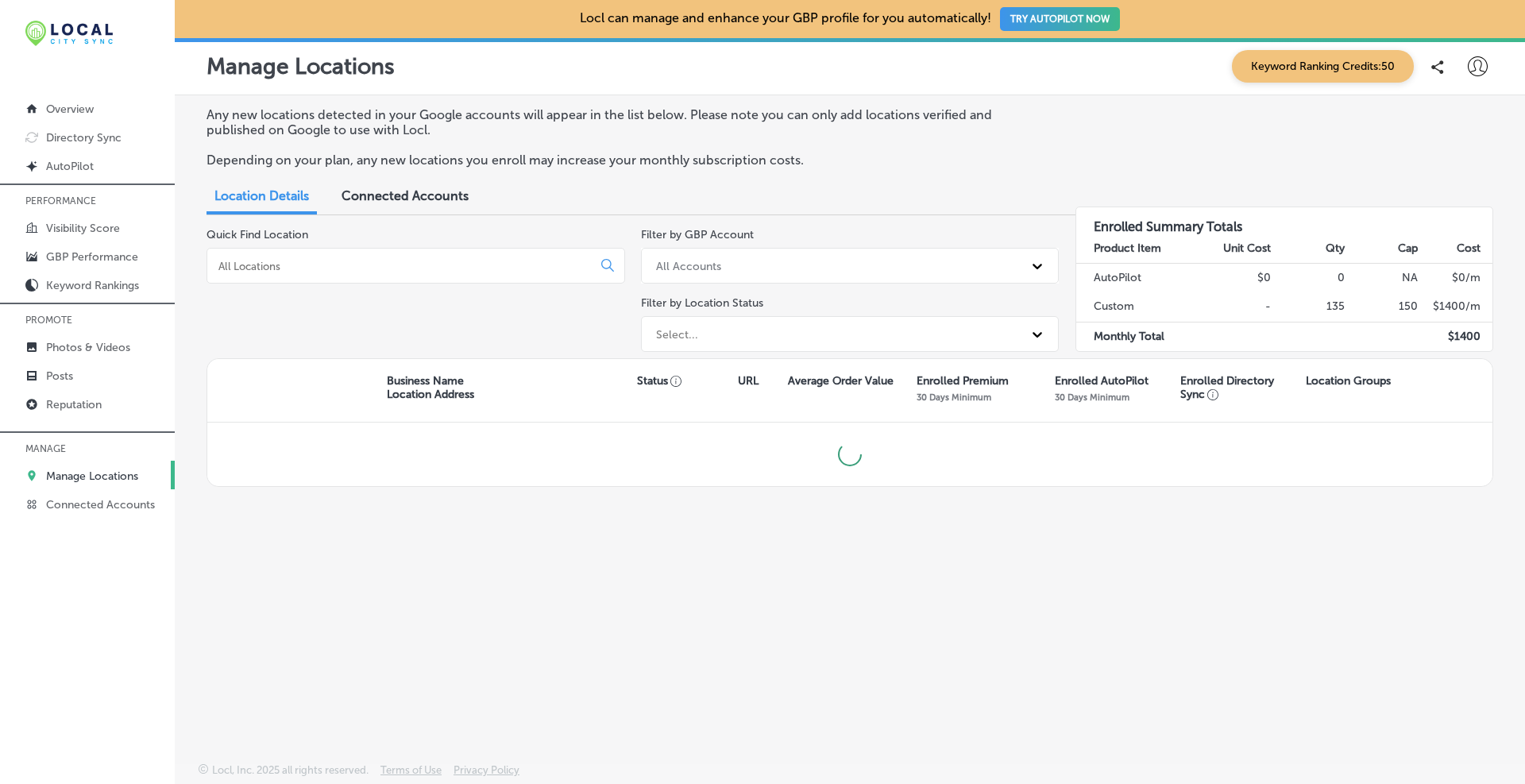
click at [293, 259] on input at bounding box center [402, 266] width 372 height 15
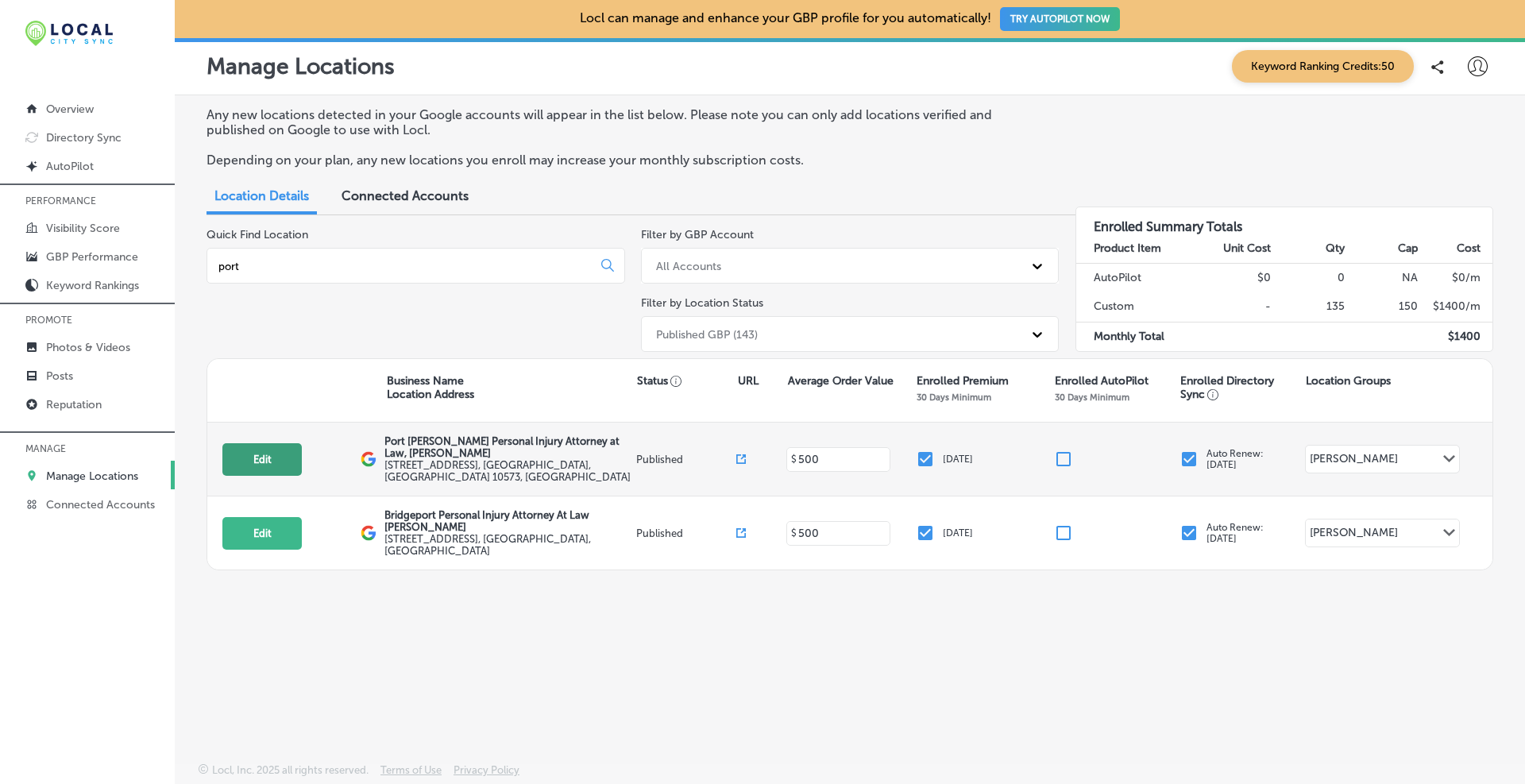
type input "port"
click at [270, 461] on button "Edit" at bounding box center [261, 460] width 80 height 33
select select "US"
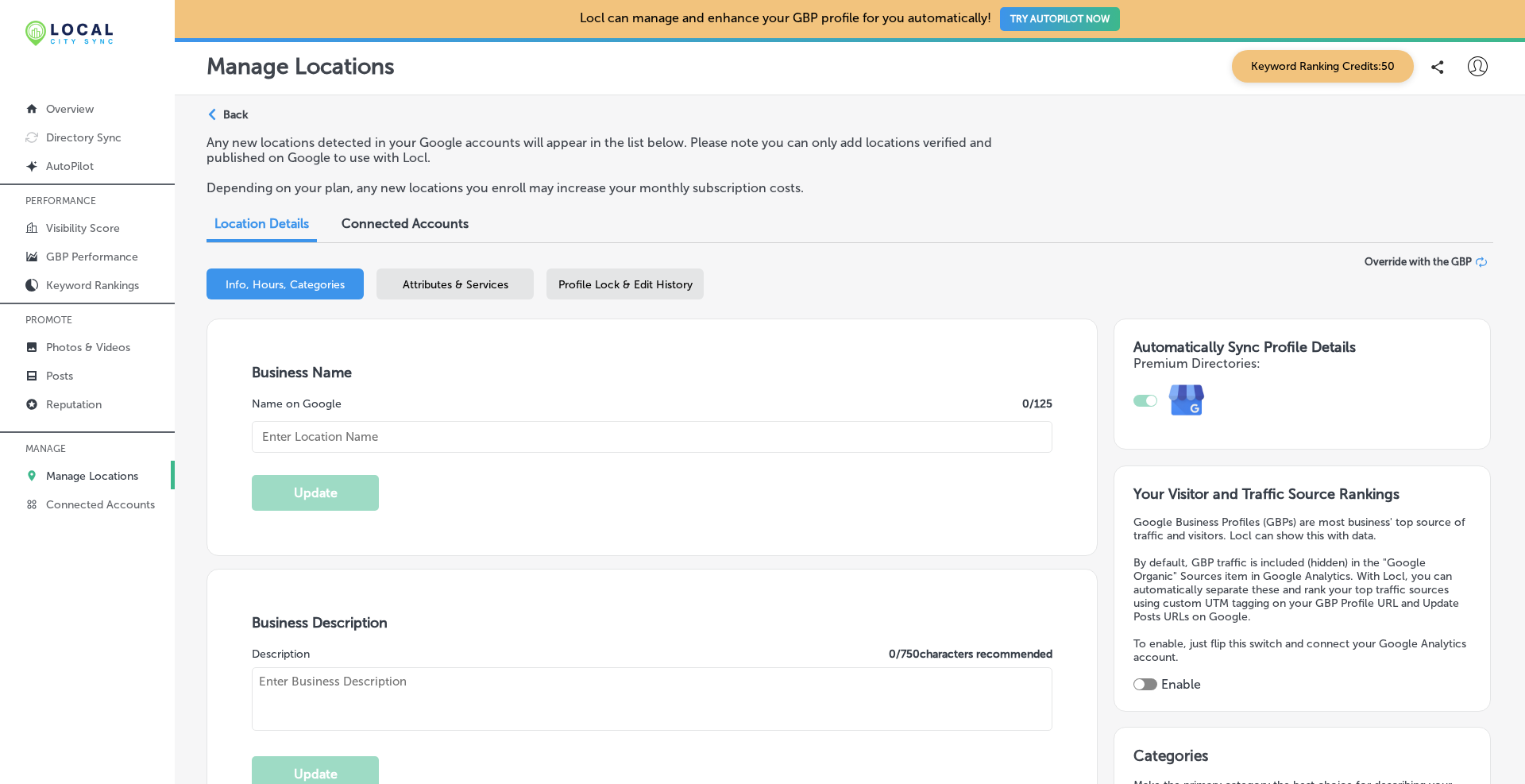
type input "Port [PERSON_NAME] Personal Injury Attorney at Law, [PERSON_NAME]"
type input "[STREET_ADDRESS]"
type input "#2c"
type input "[GEOGRAPHIC_DATA][PERSON_NAME]"
type input "10573"
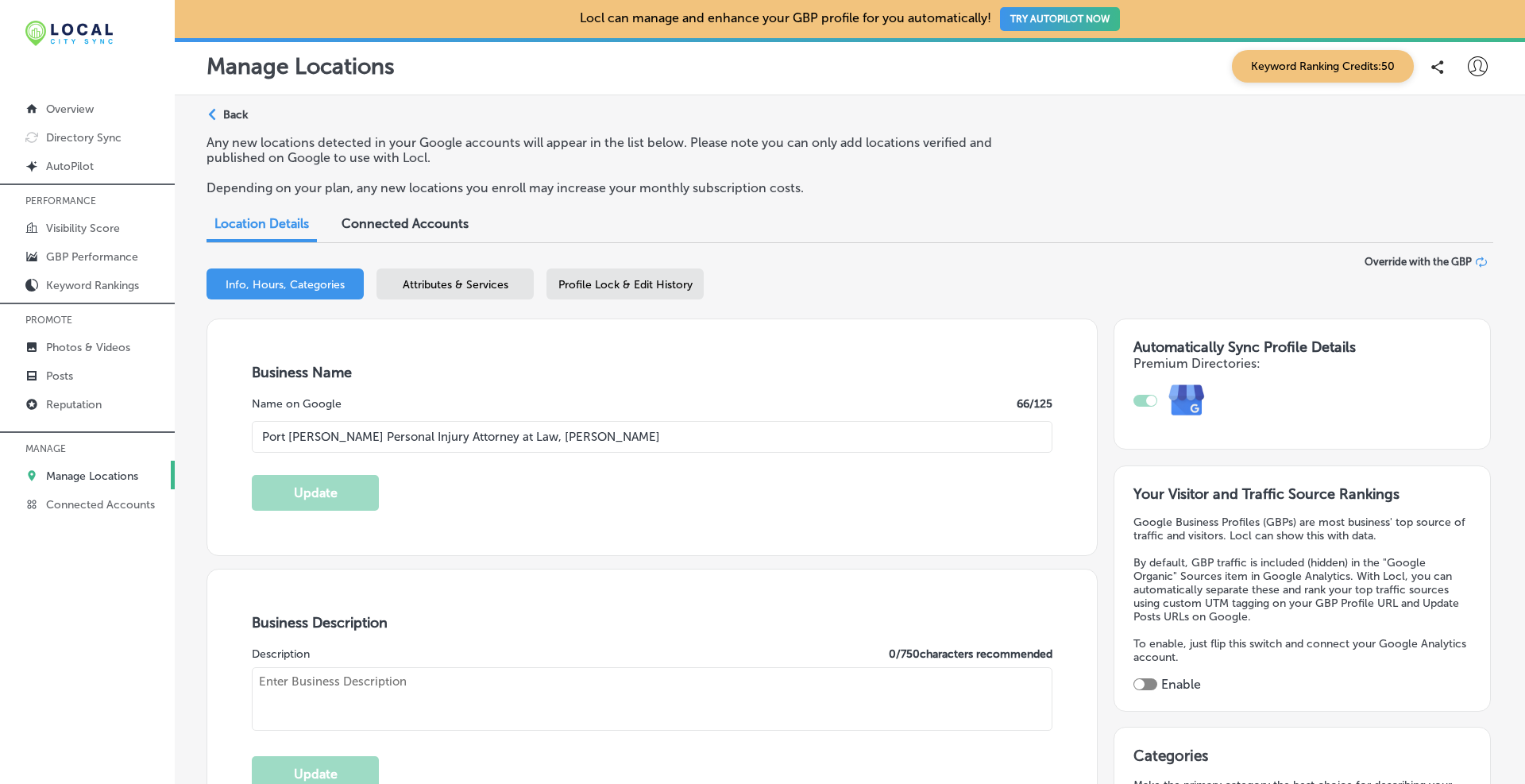
type input "US"
type input "[URL][DOMAIN_NAME][PERSON_NAME]"
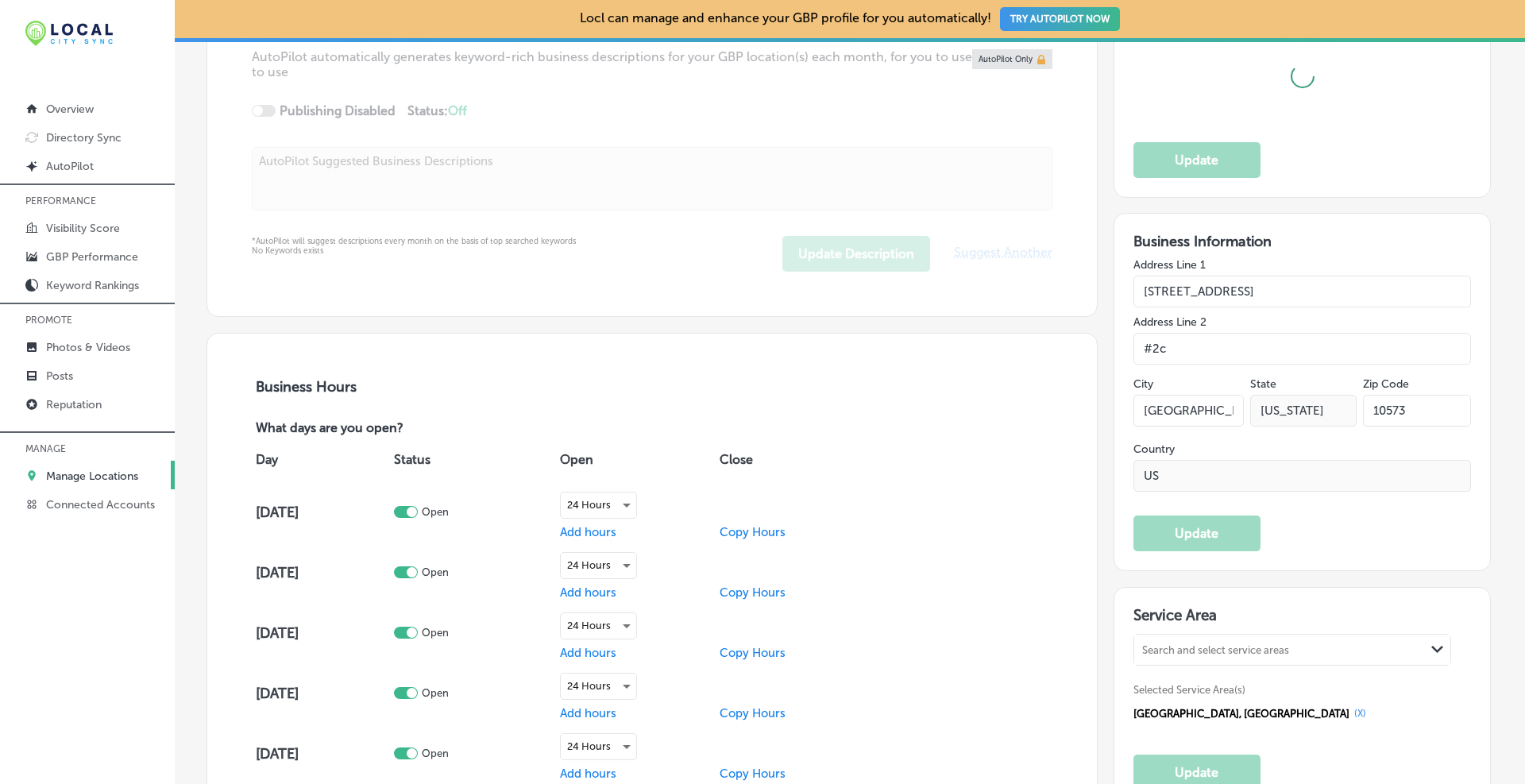
type textarea "At [PERSON_NAME], Attorney at Law, our [GEOGRAPHIC_DATA], [GEOGRAPHIC_DATA] per…"
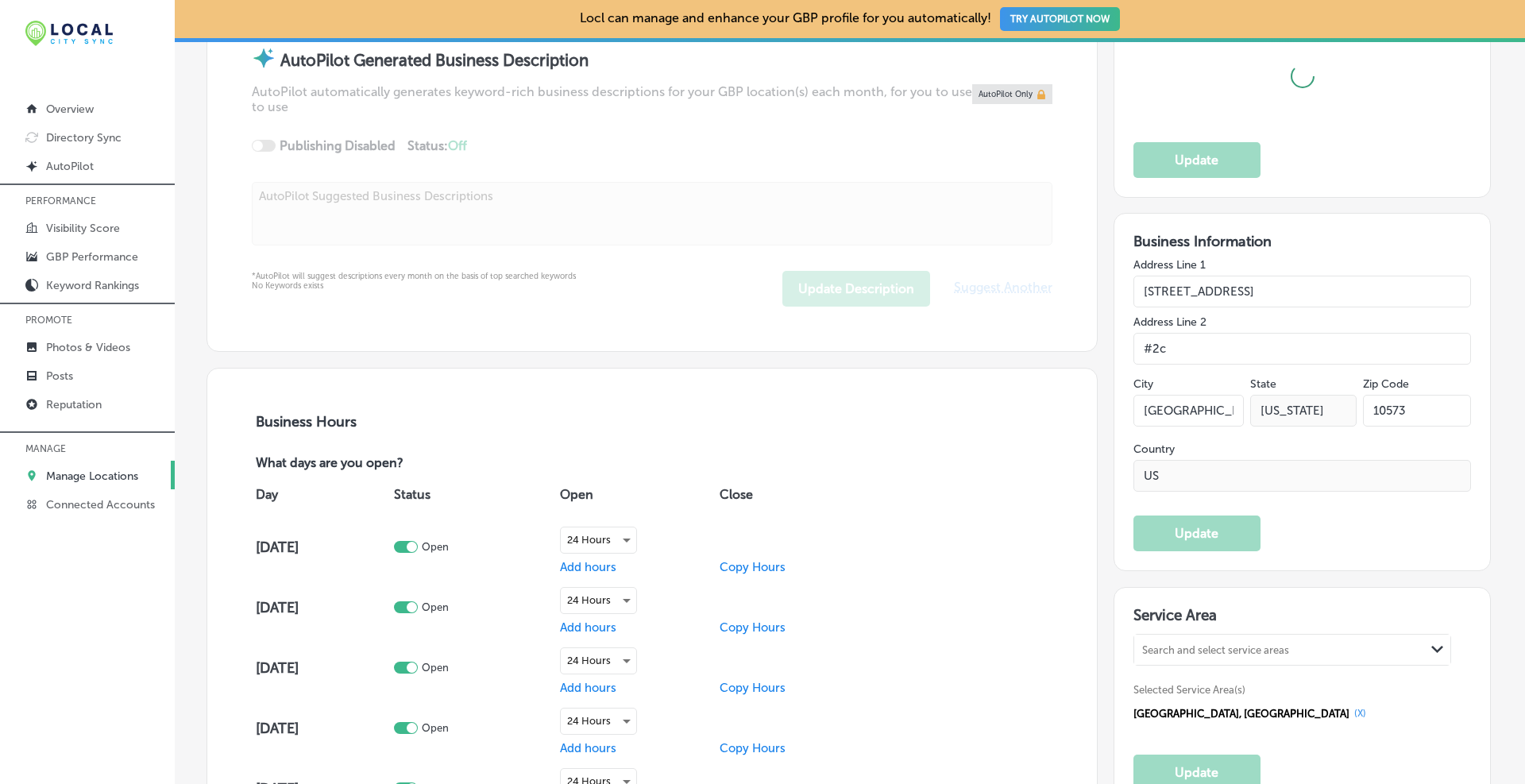
scroll to position [1490, 0]
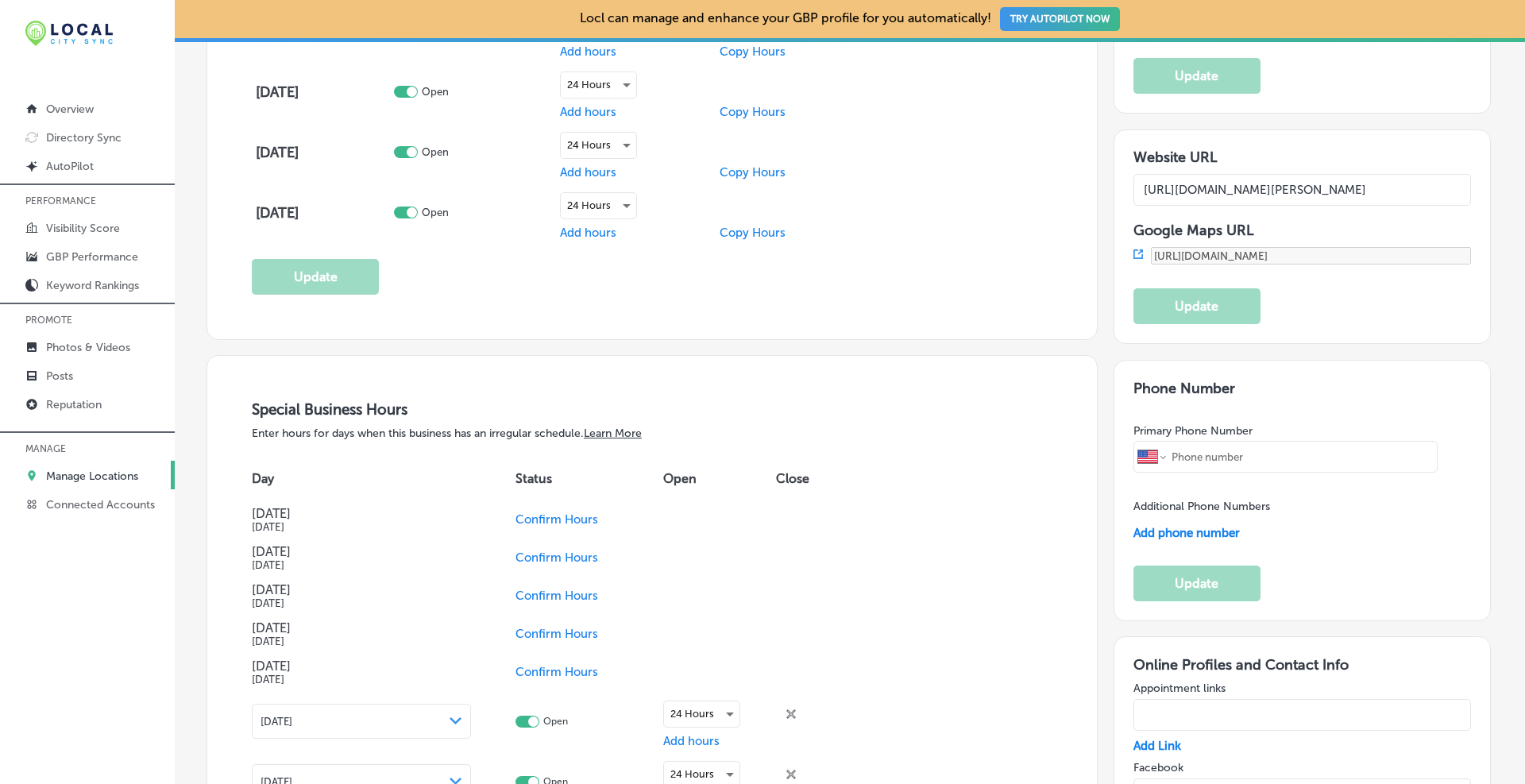
type input "[PHONE_NUMBER]"
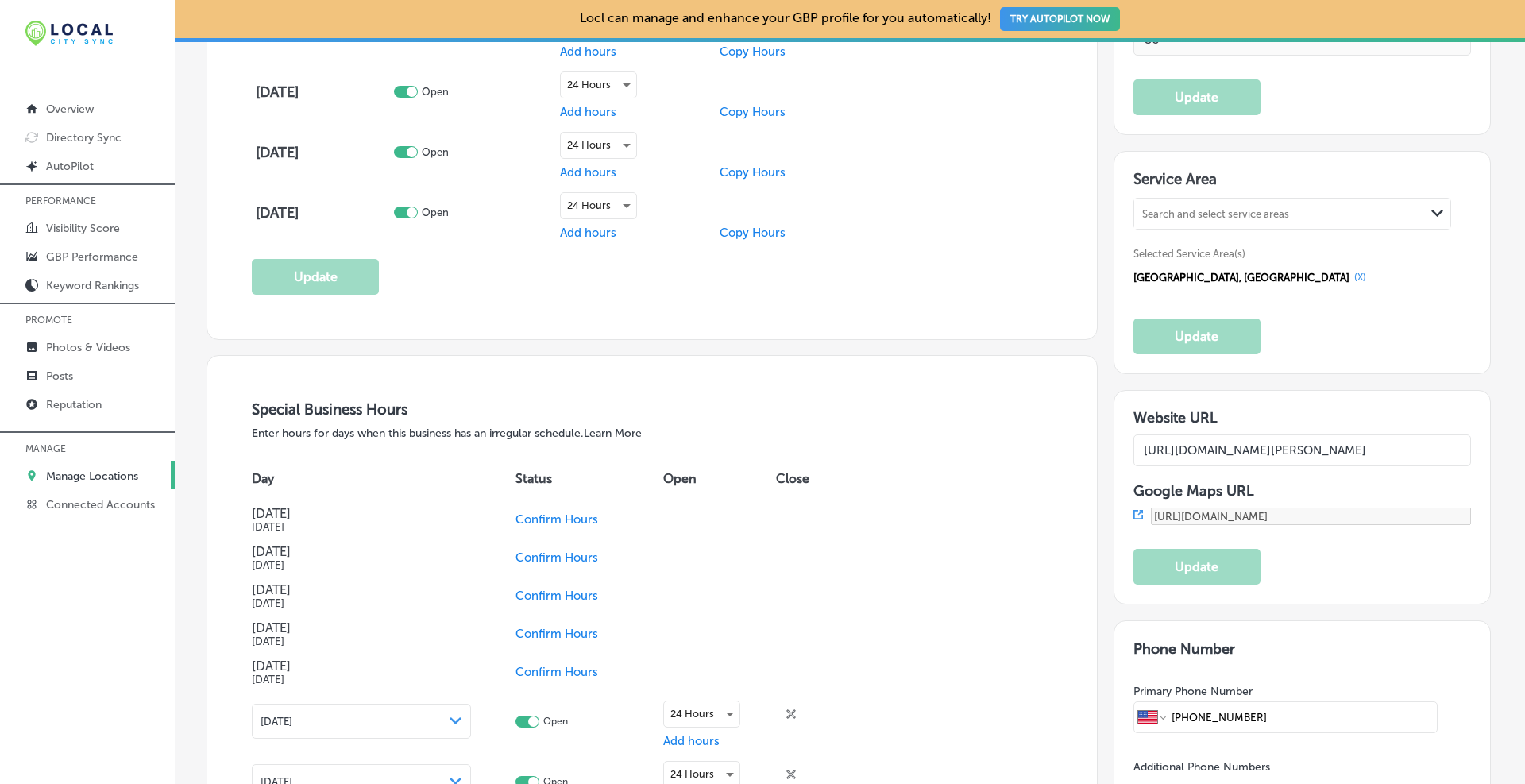
click at [822, 512] on icon at bounding box center [1138, 514] width 9 height 9
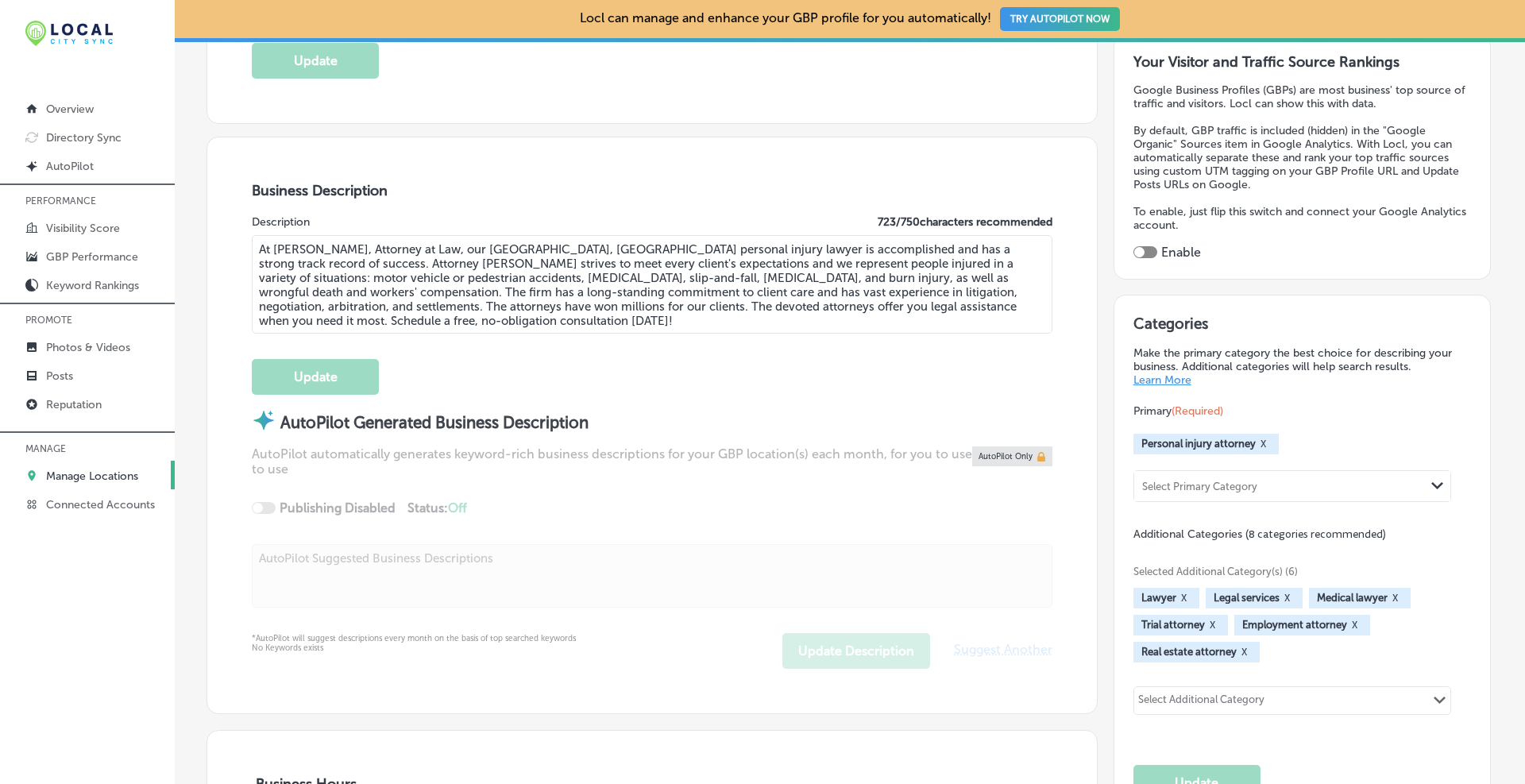
scroll to position [0, 0]
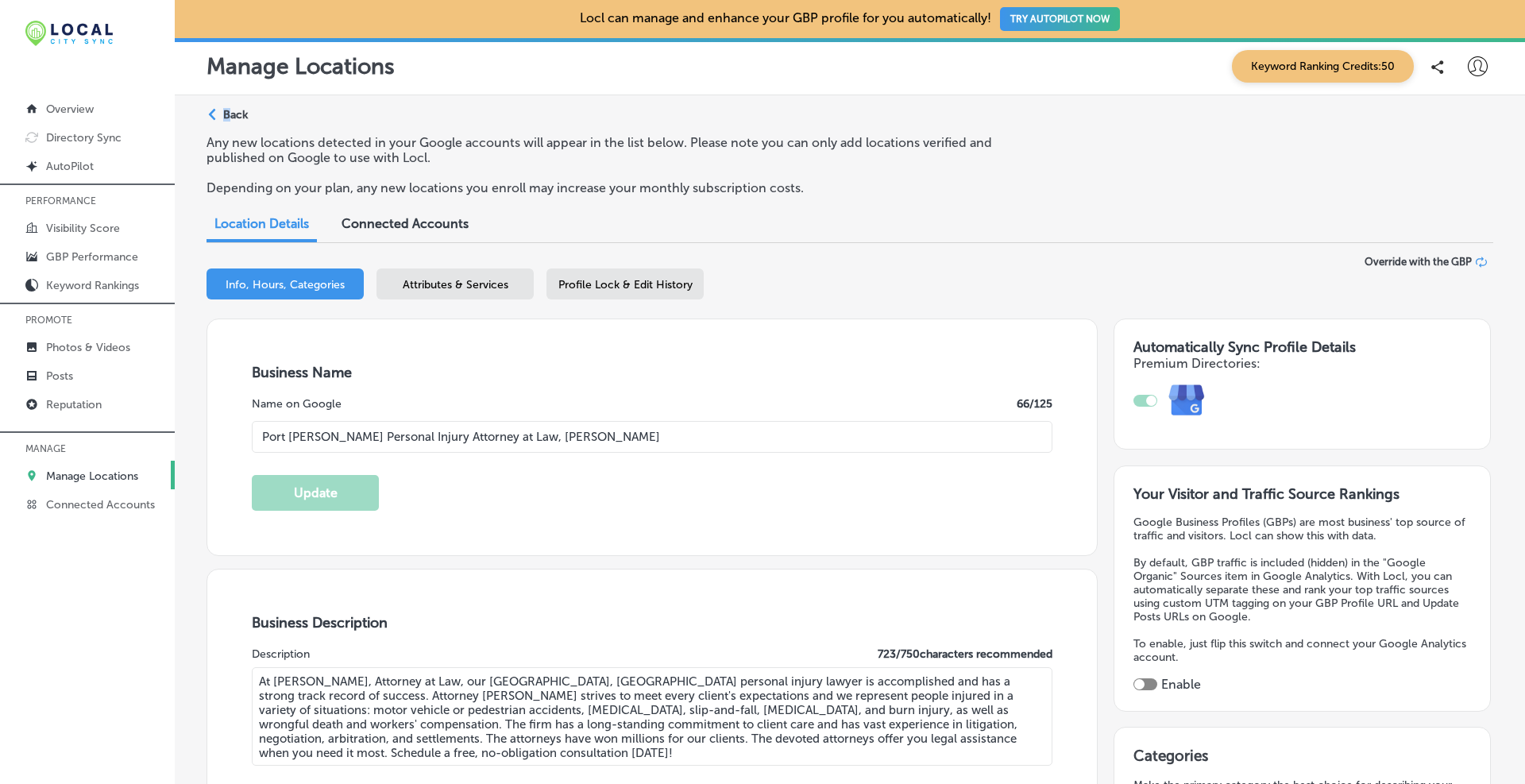
click at [227, 112] on p "Back" at bounding box center [235, 114] width 25 height 14
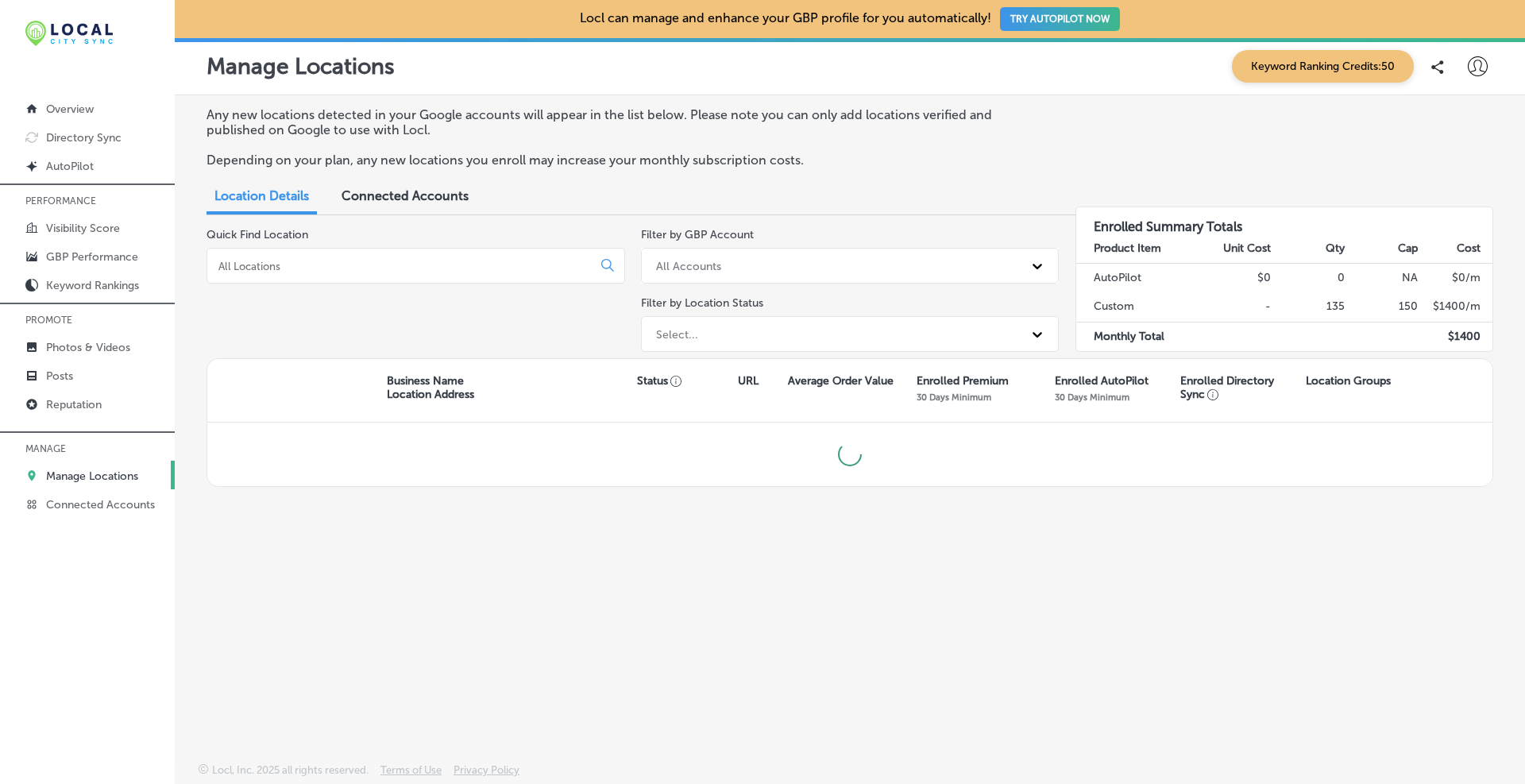
click at [330, 262] on input at bounding box center [402, 266] width 372 height 15
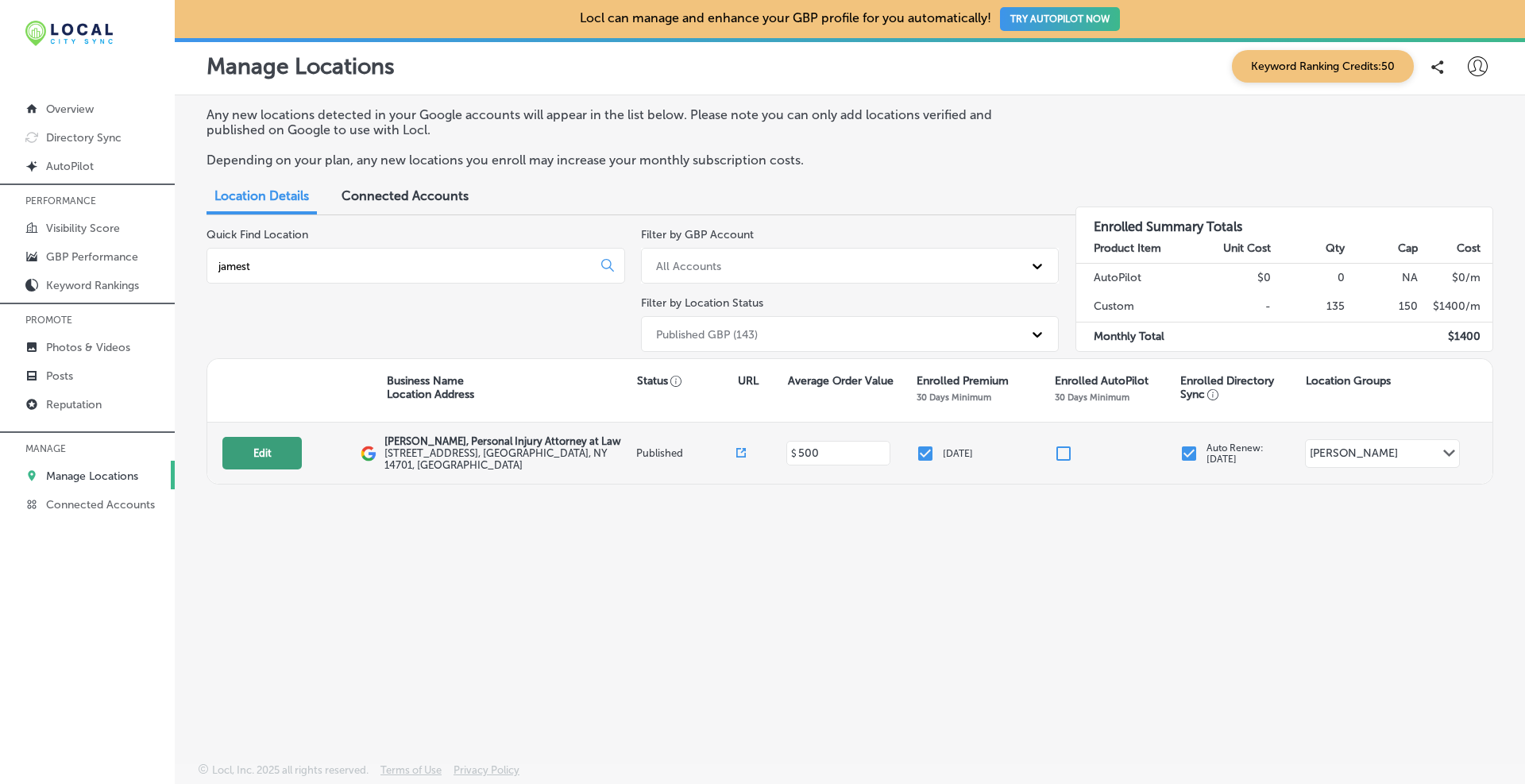
type input "jamest"
click at [268, 453] on button "Edit" at bounding box center [261, 453] width 80 height 33
select select "US"
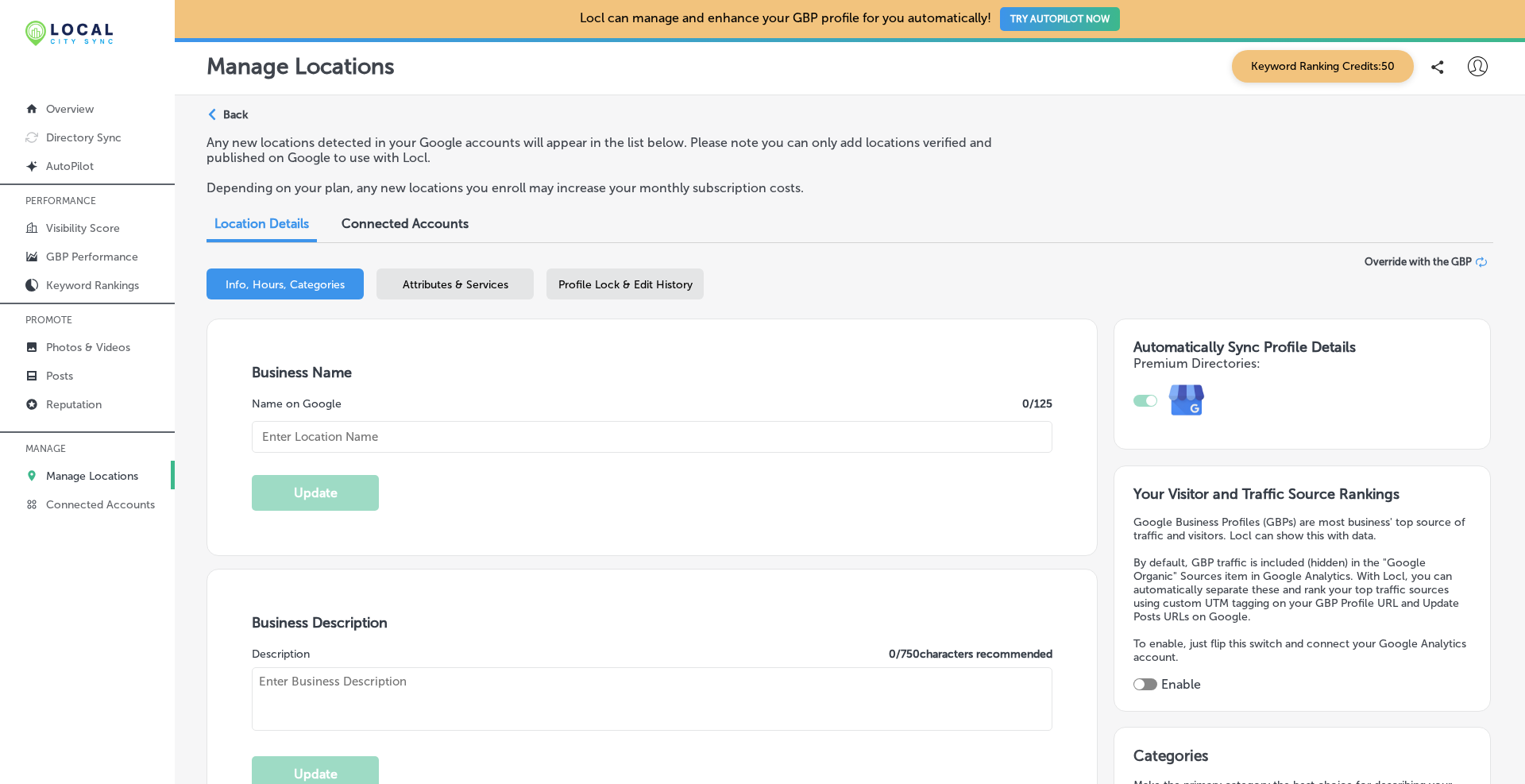
type input "[PERSON_NAME], Personal Injury Attorney at Law"
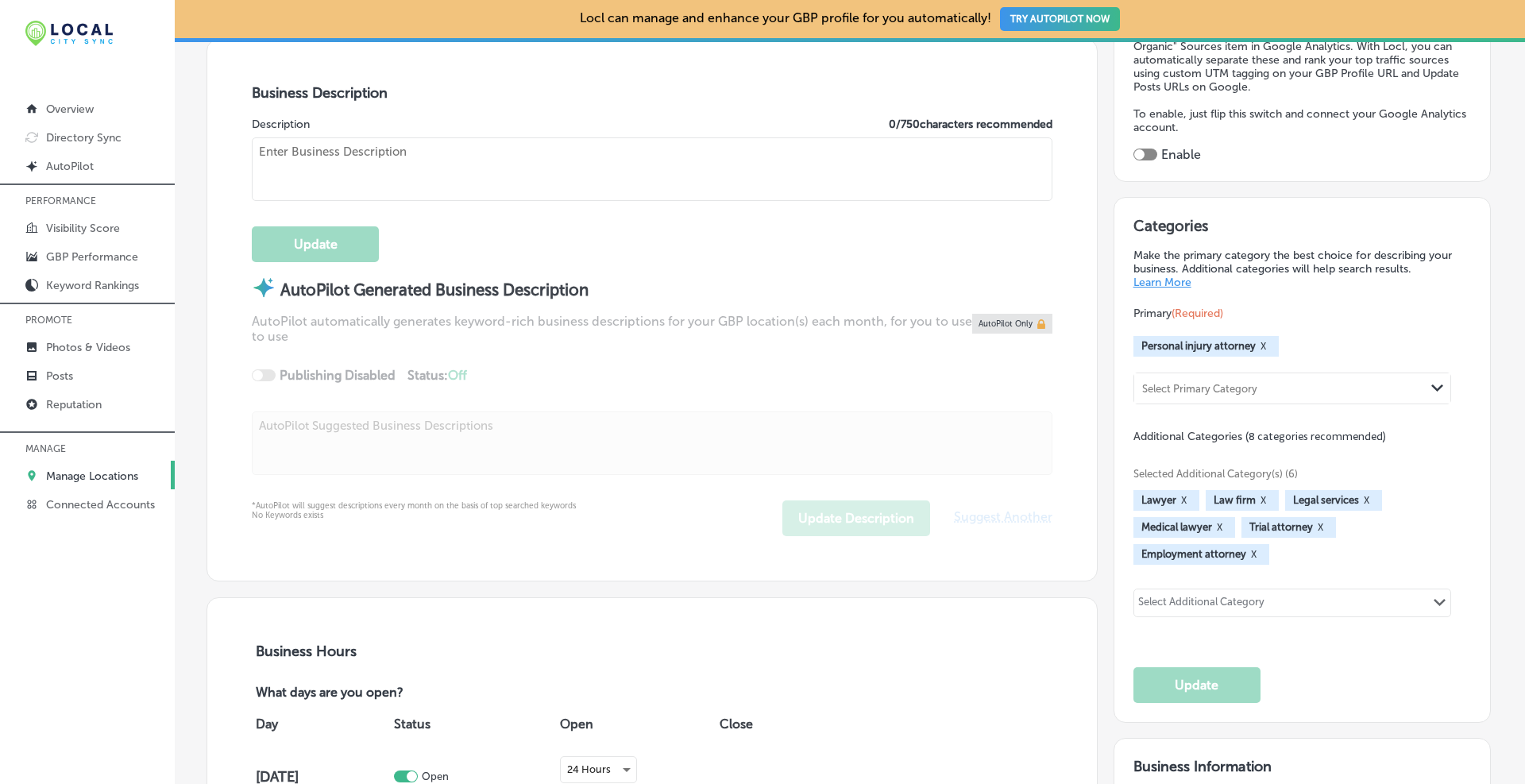
type input "[STREET_ADDRESS]"
type input "2nd floor"
type input "[GEOGRAPHIC_DATA]"
type input "14701"
type input "US"
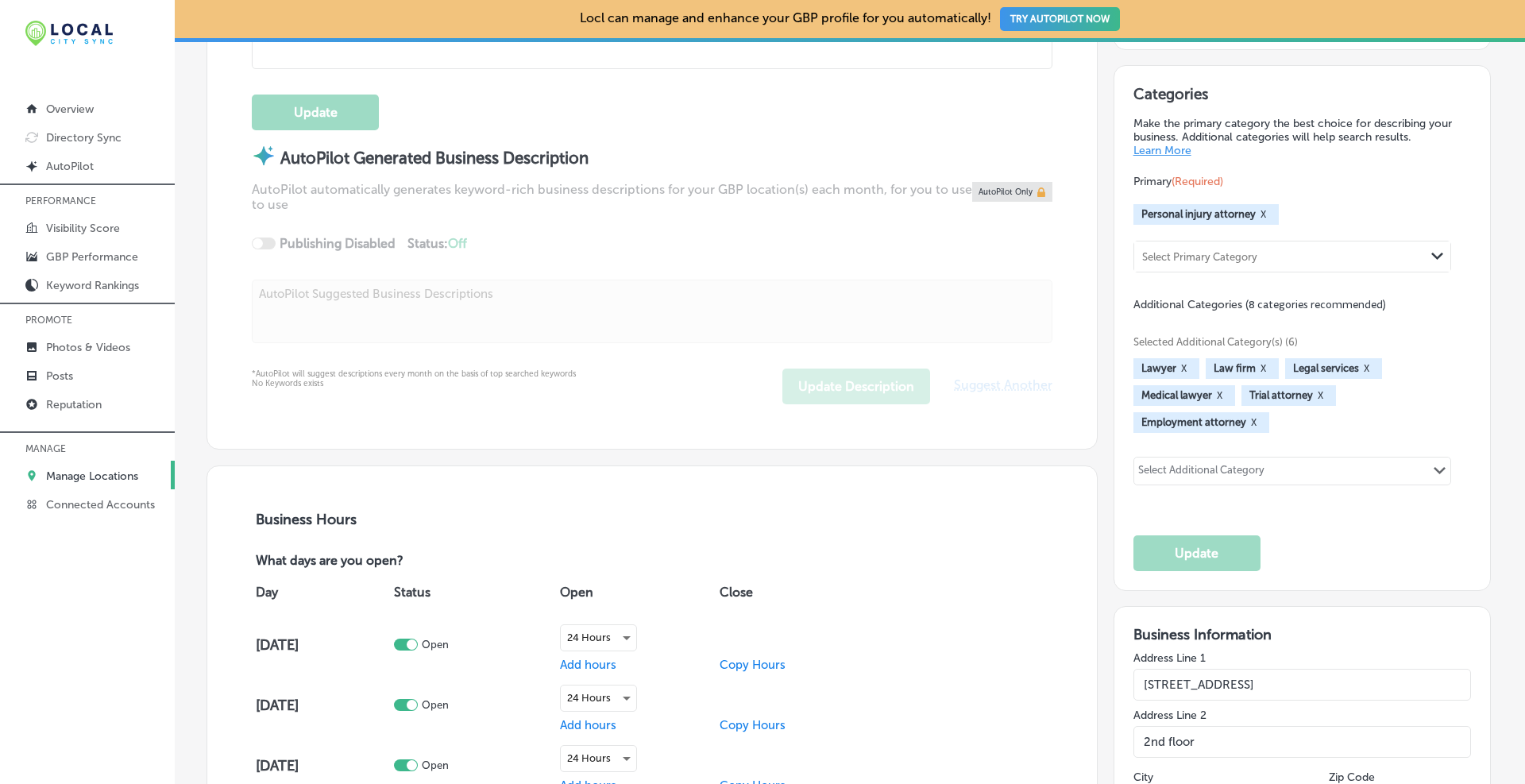
type input "[URL][DOMAIN_NAME]"
type textarea "At [PERSON_NAME], Personal Injury Attorney at Law, our [GEOGRAPHIC_DATA], [GEOG…"
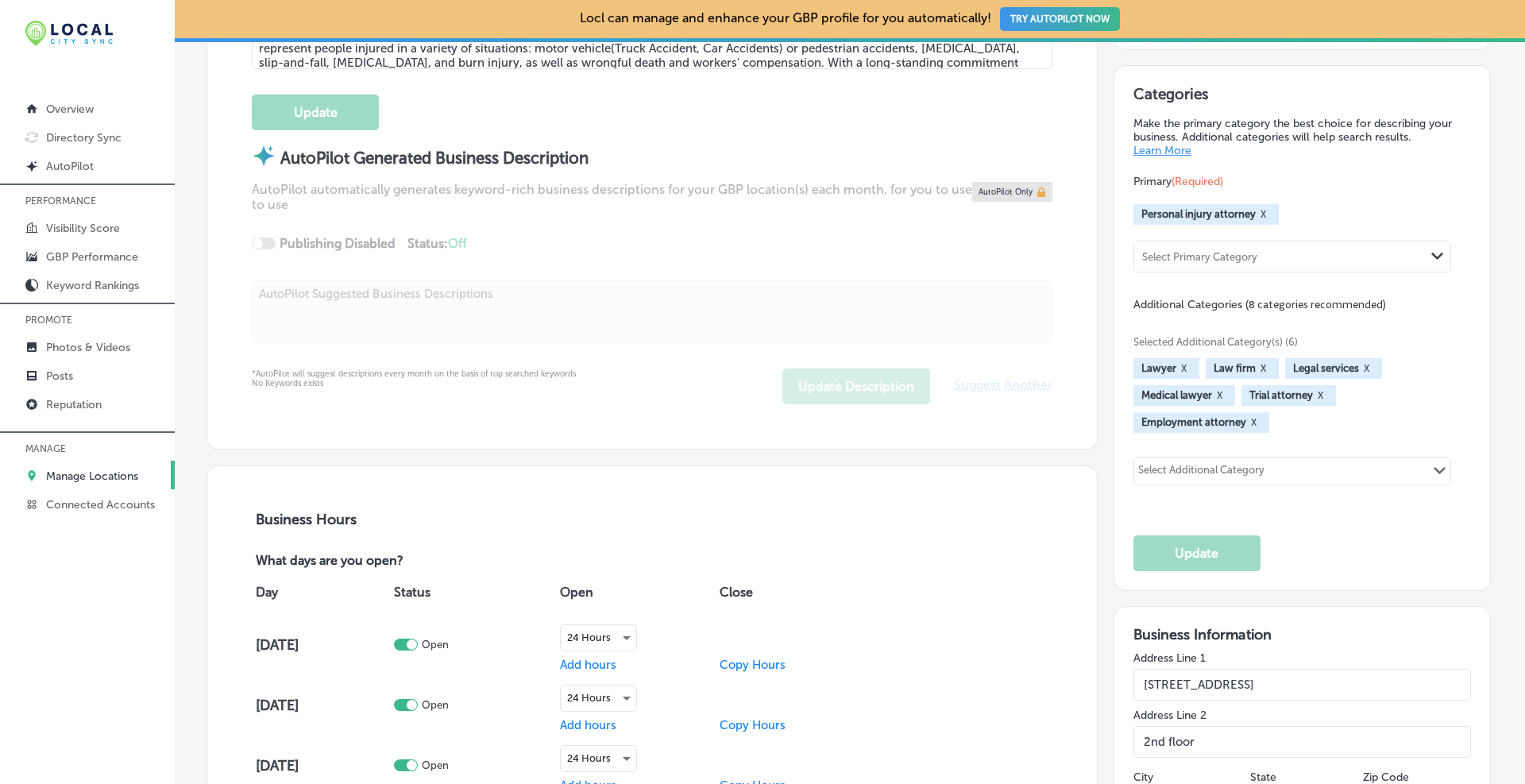
type input "[PHONE_NUMBER]"
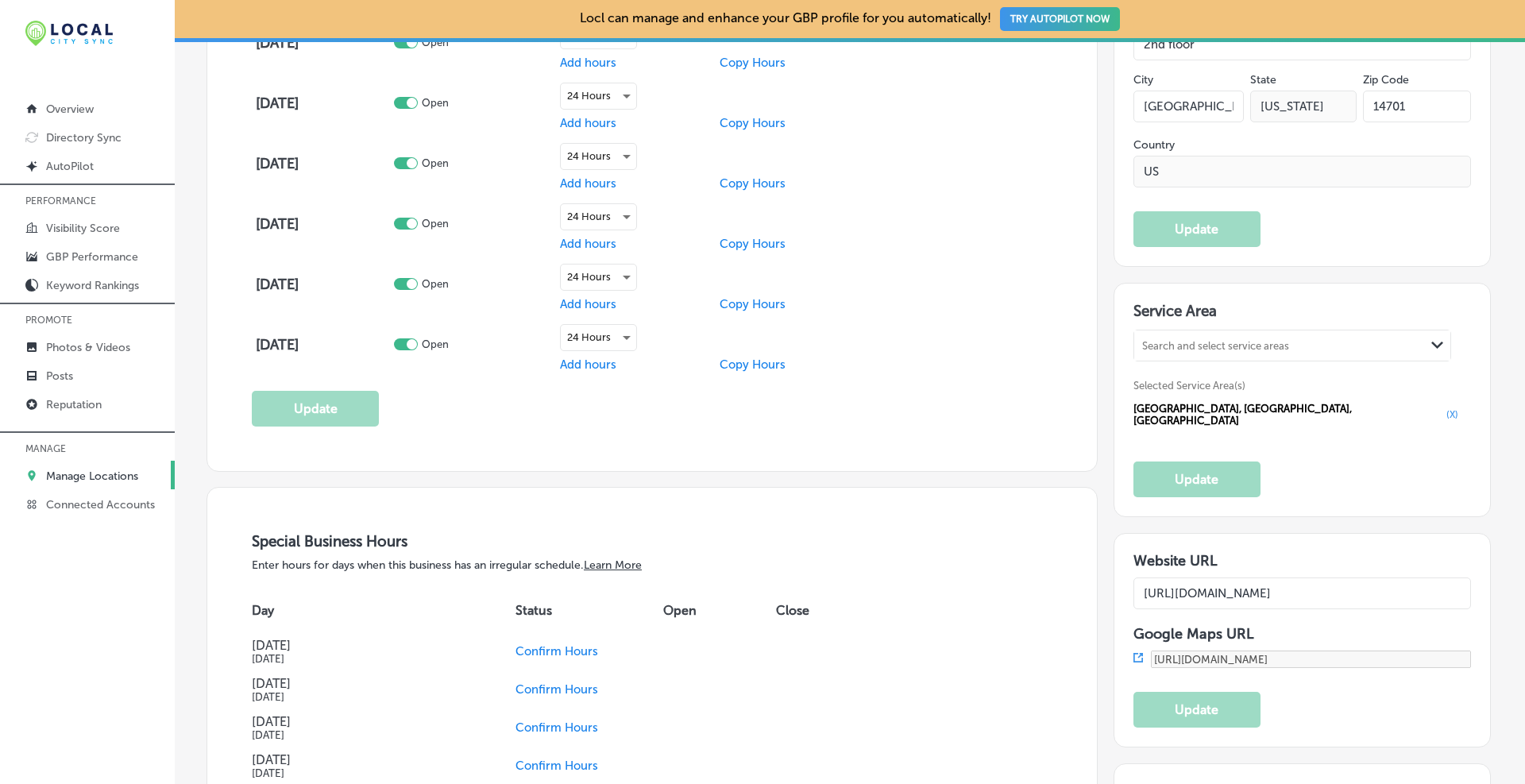
scroll to position [1490, 0]
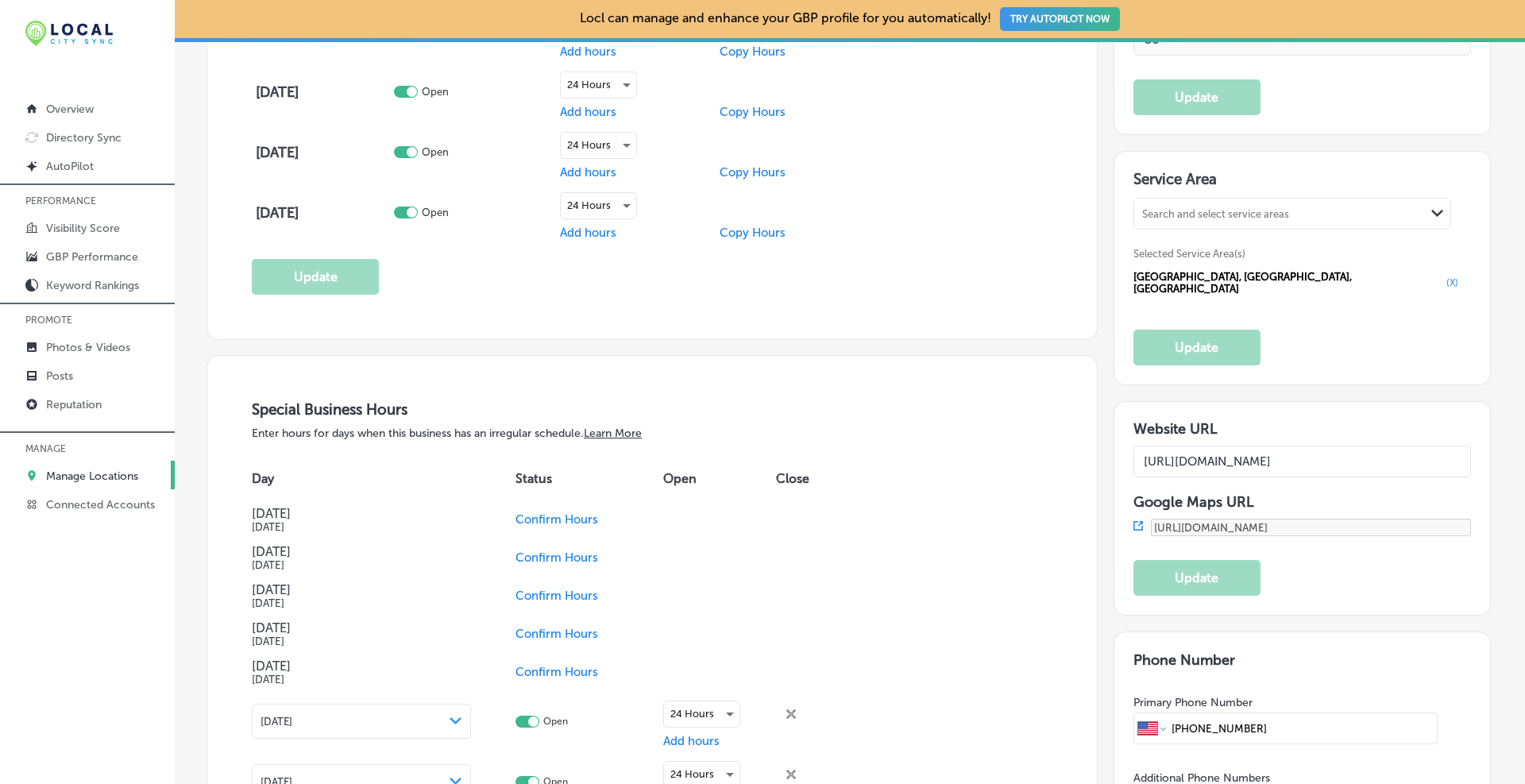
click at [822, 448] on input "[URL][DOMAIN_NAME]" at bounding box center [1303, 461] width 338 height 32
paste input "[GEOGRAPHIC_DATA]"
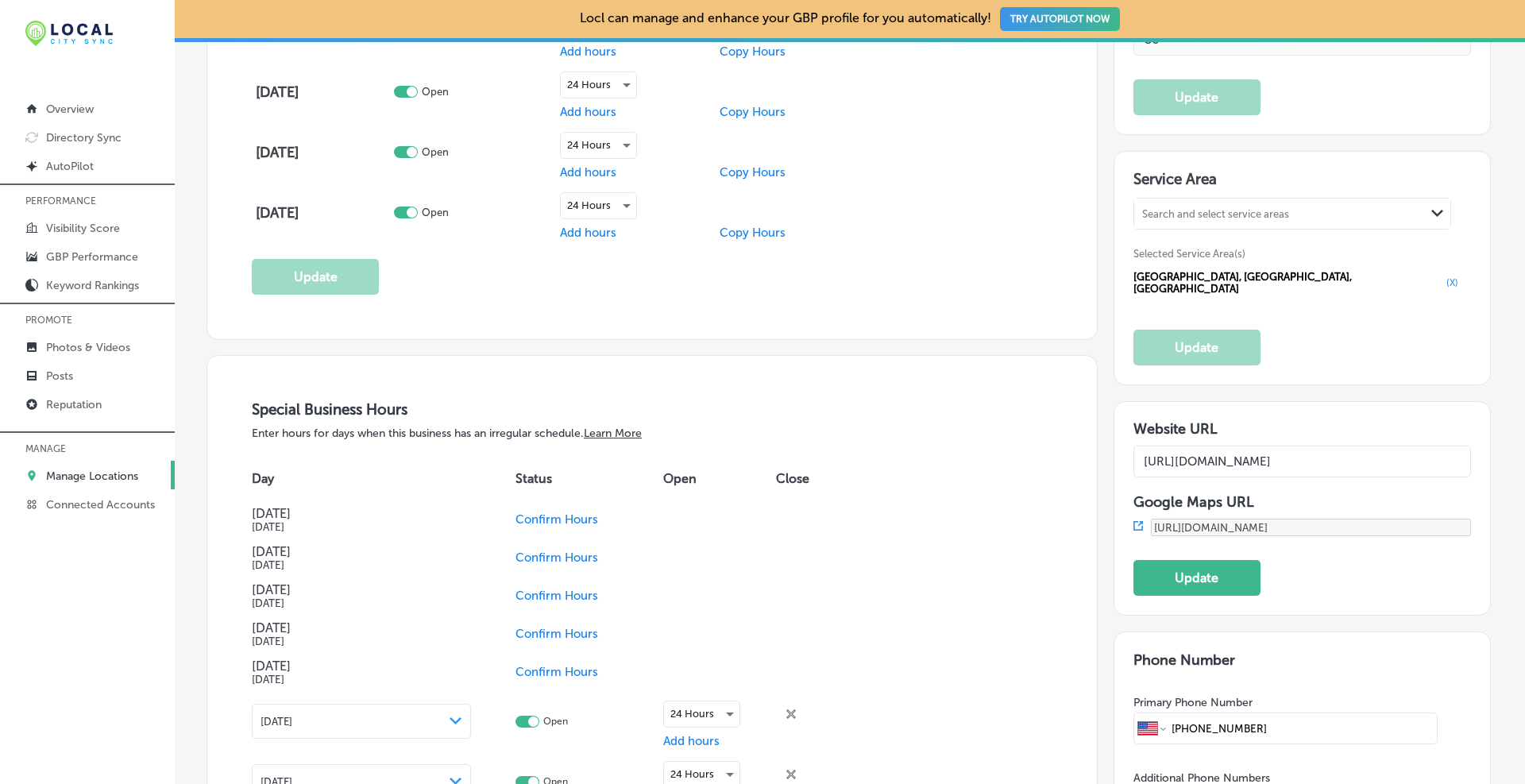
scroll to position [0, 145]
paste input "?utm_campaign=gmb"
type input "[URL][DOMAIN_NAME]"
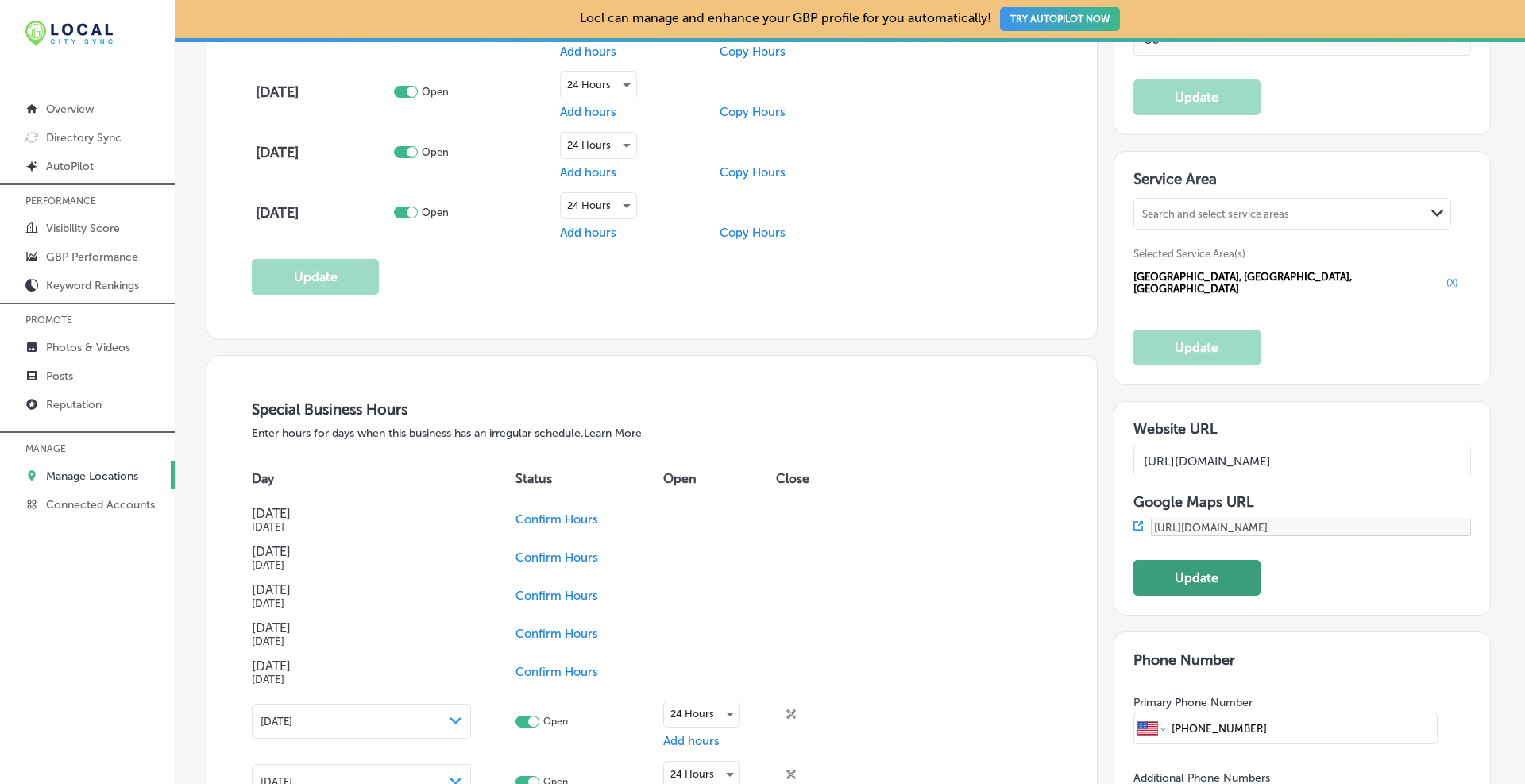
click at [822, 560] on button "Update" at bounding box center [1197, 577] width 127 height 36
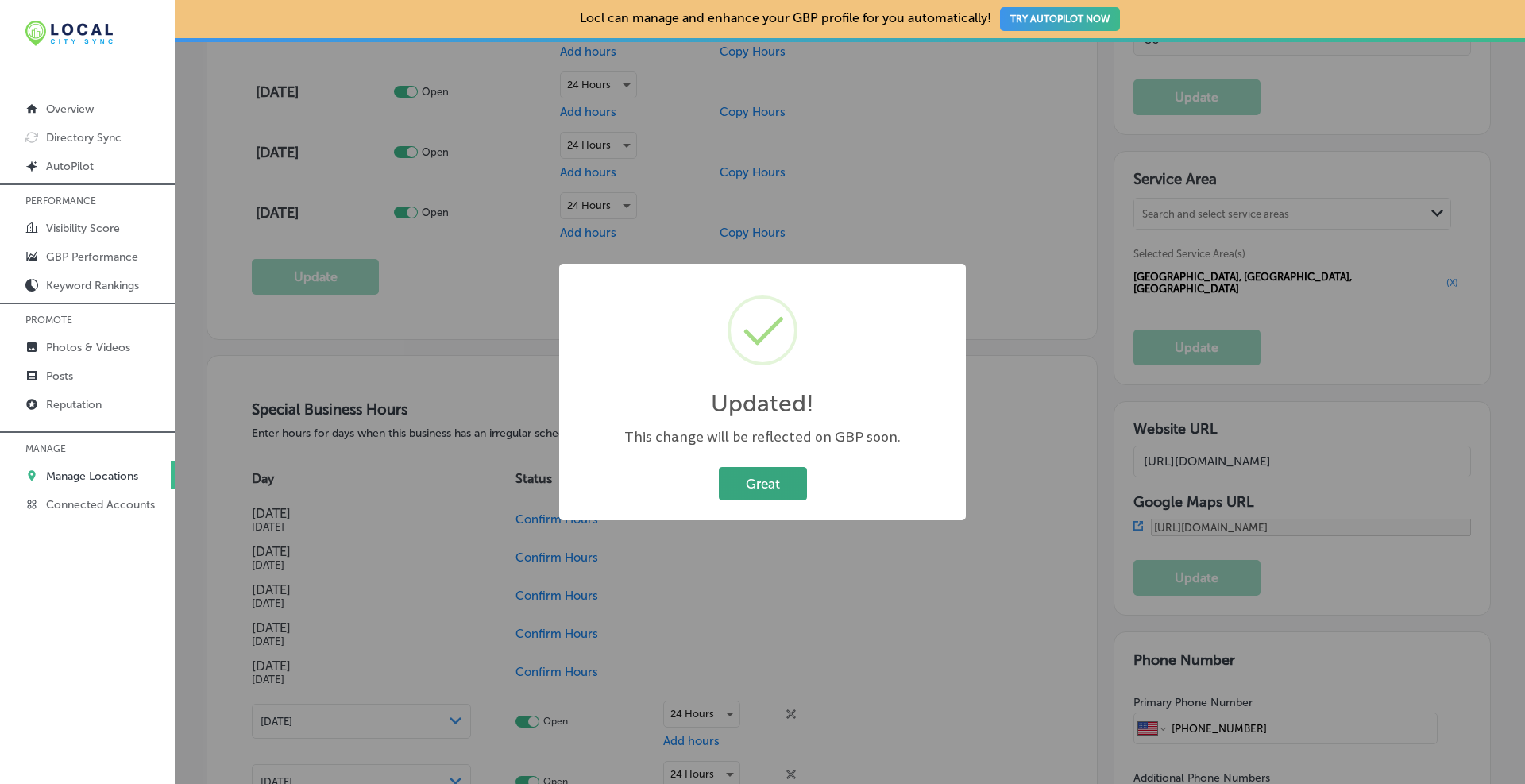
click at [779, 467] on button "Great" at bounding box center [762, 483] width 88 height 33
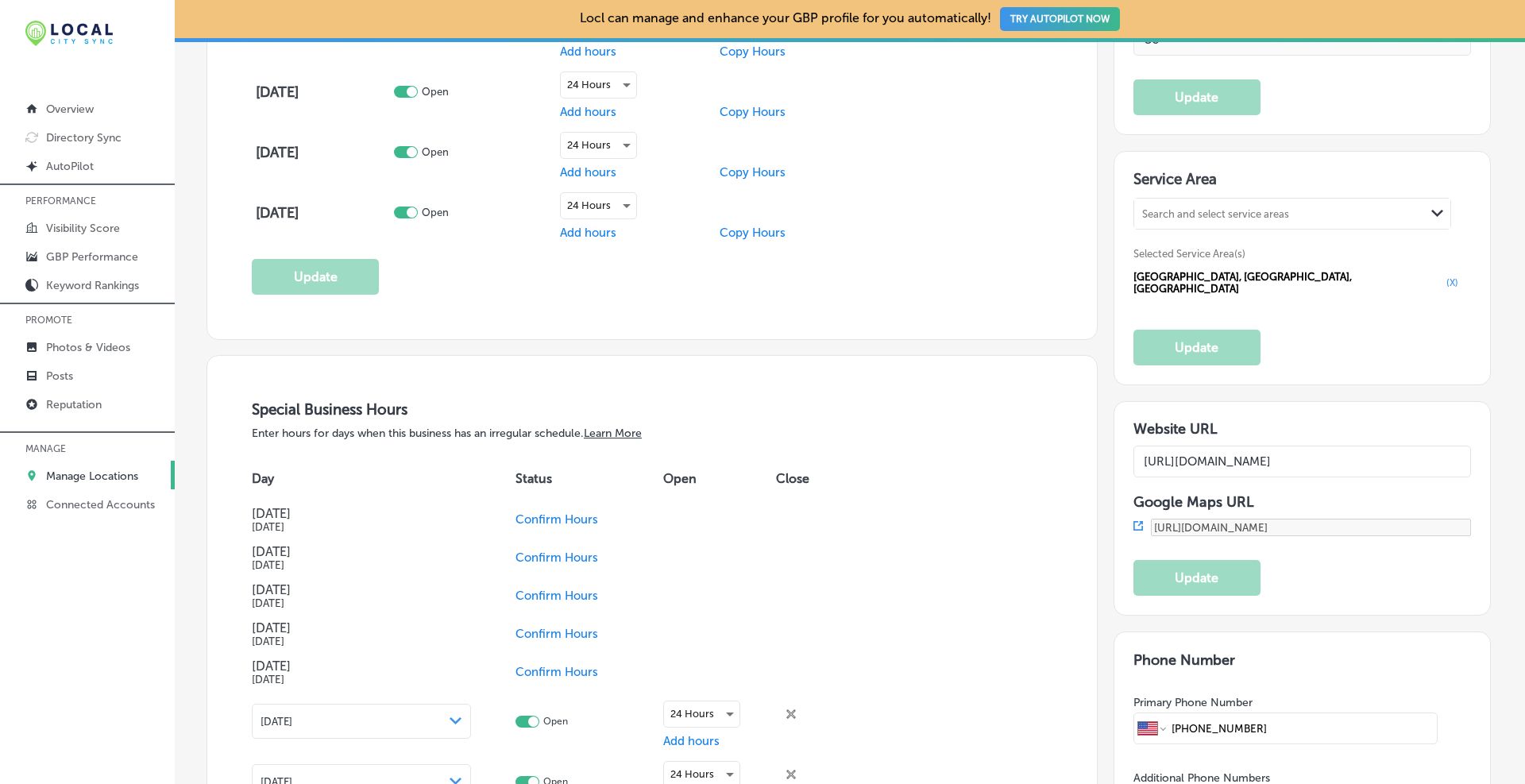
click at [822, 521] on icon at bounding box center [1138, 525] width 9 height 9
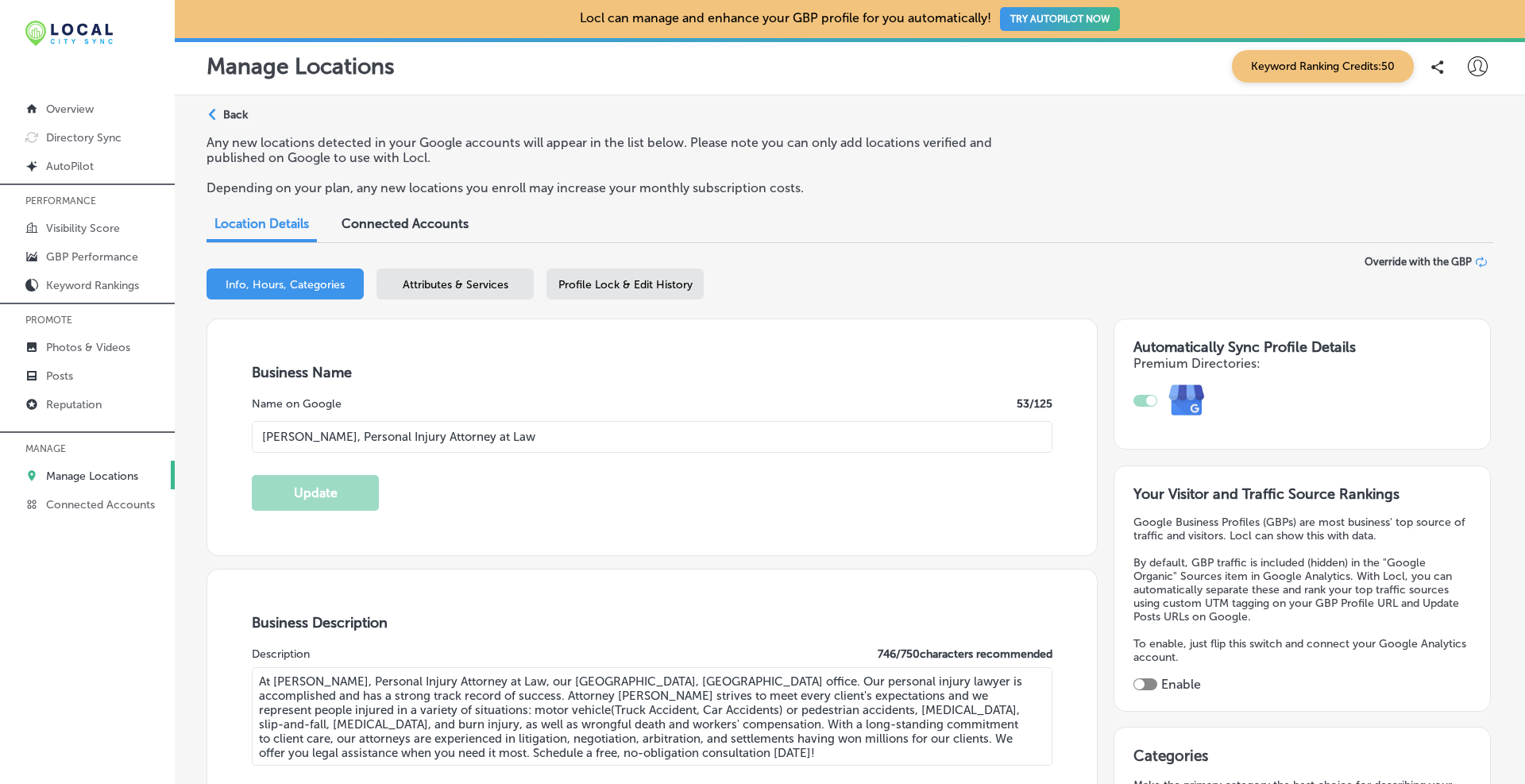
click at [222, 112] on div "Path Created with Sketch. Back" at bounding box center [227, 121] width 41 height 27
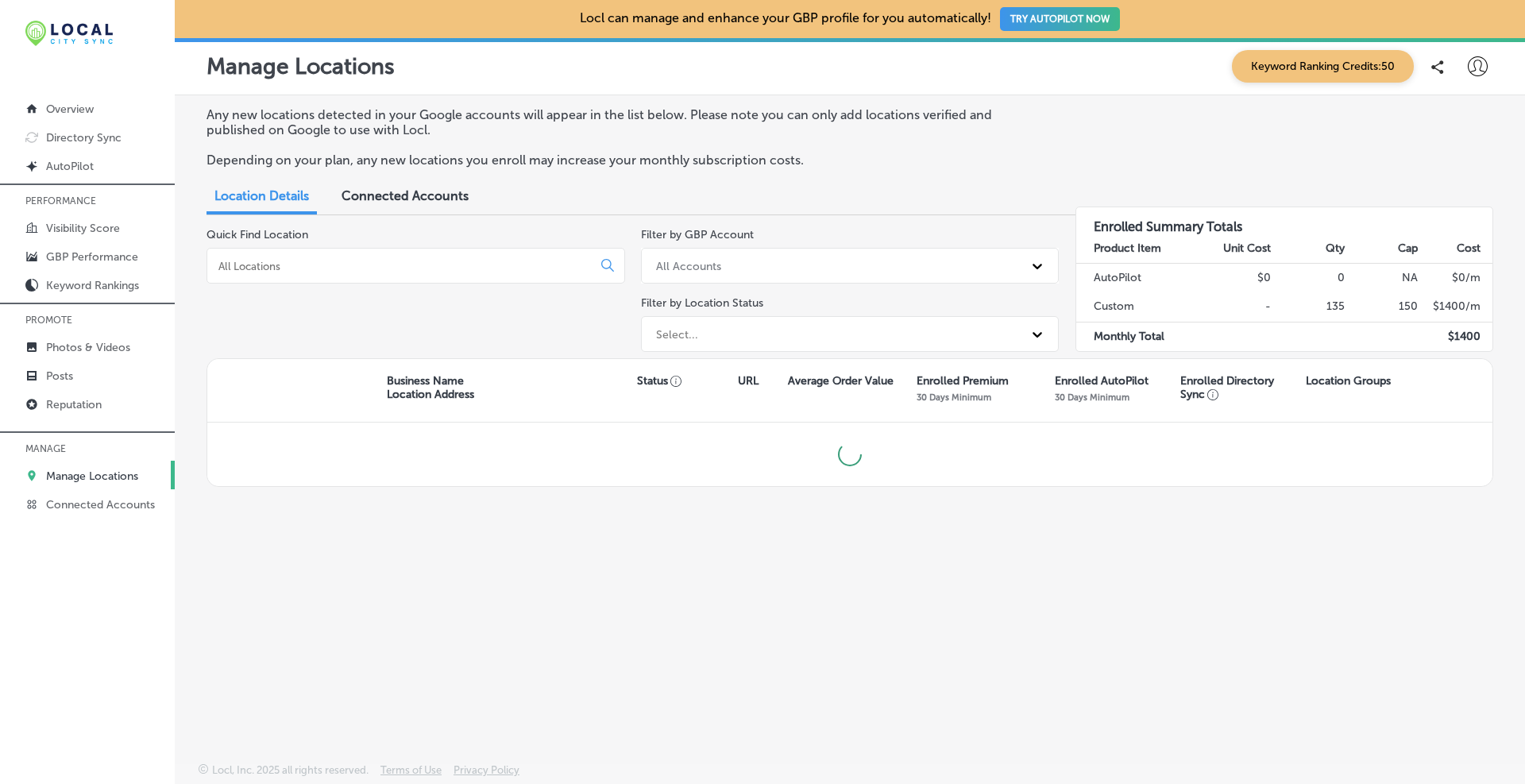
click at [285, 263] on input at bounding box center [402, 266] width 372 height 15
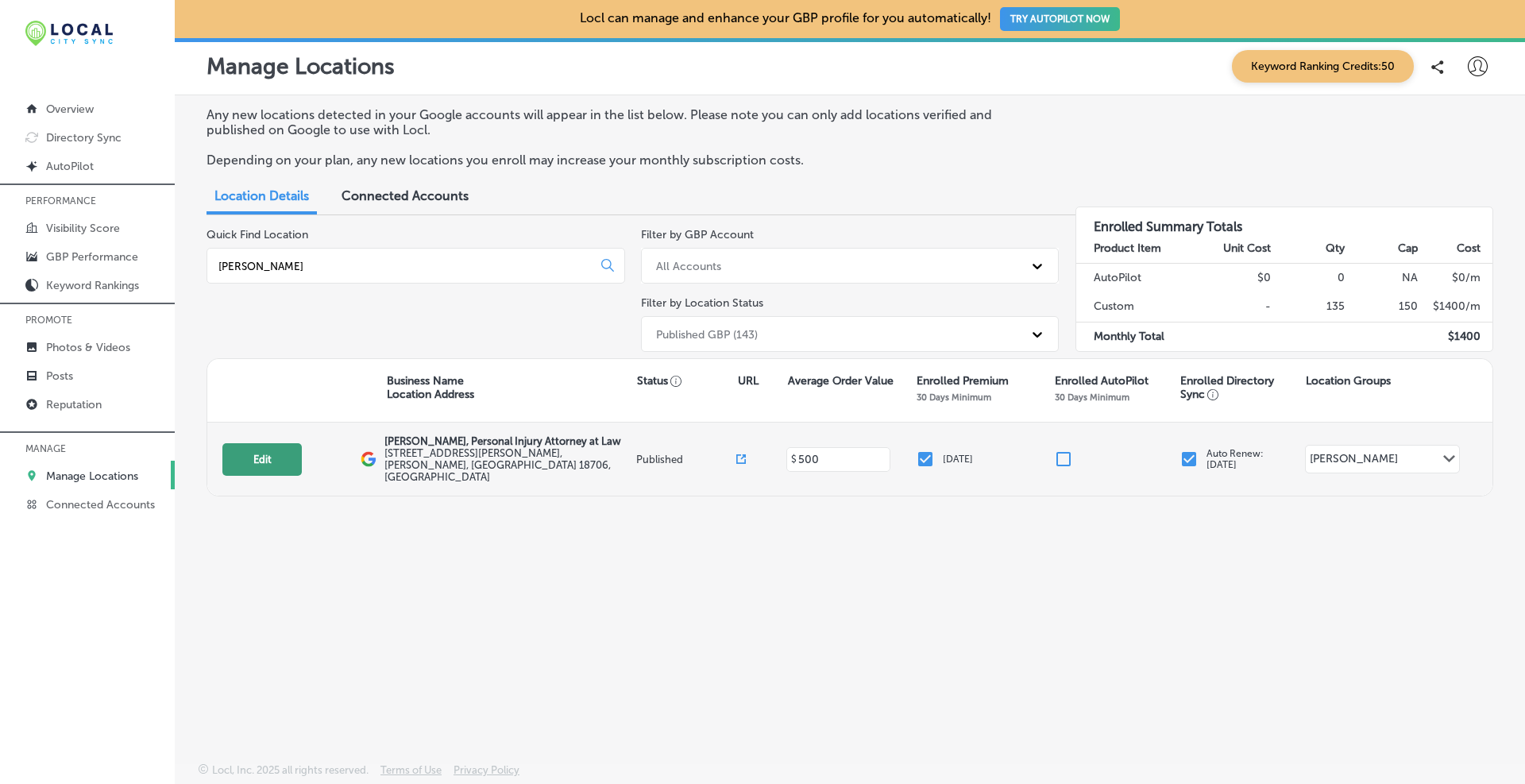
type input "[PERSON_NAME]"
click at [270, 451] on button "Edit" at bounding box center [261, 460] width 80 height 33
select select "US"
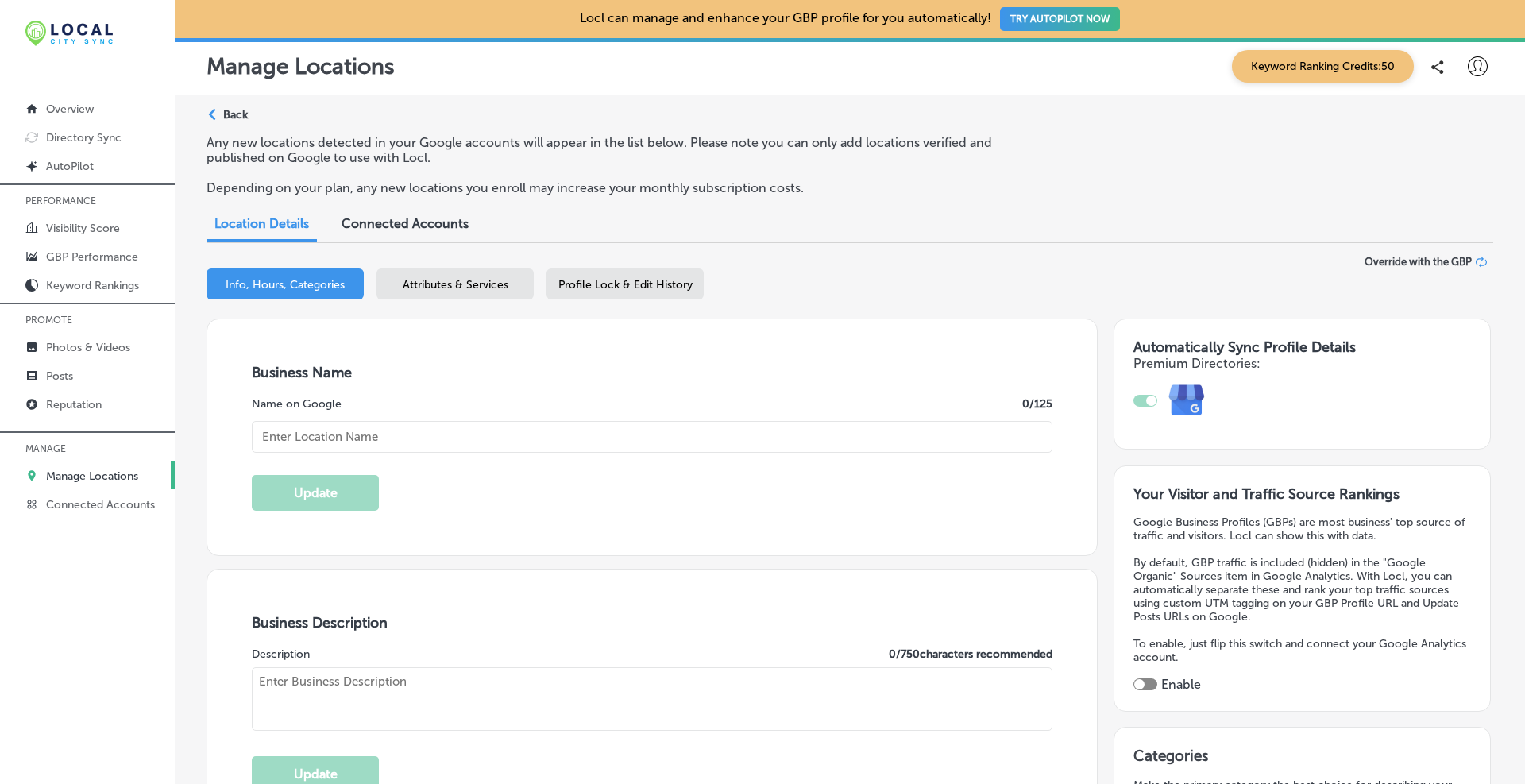
type input "[PERSON_NAME], Personal Injury Attorney at Law"
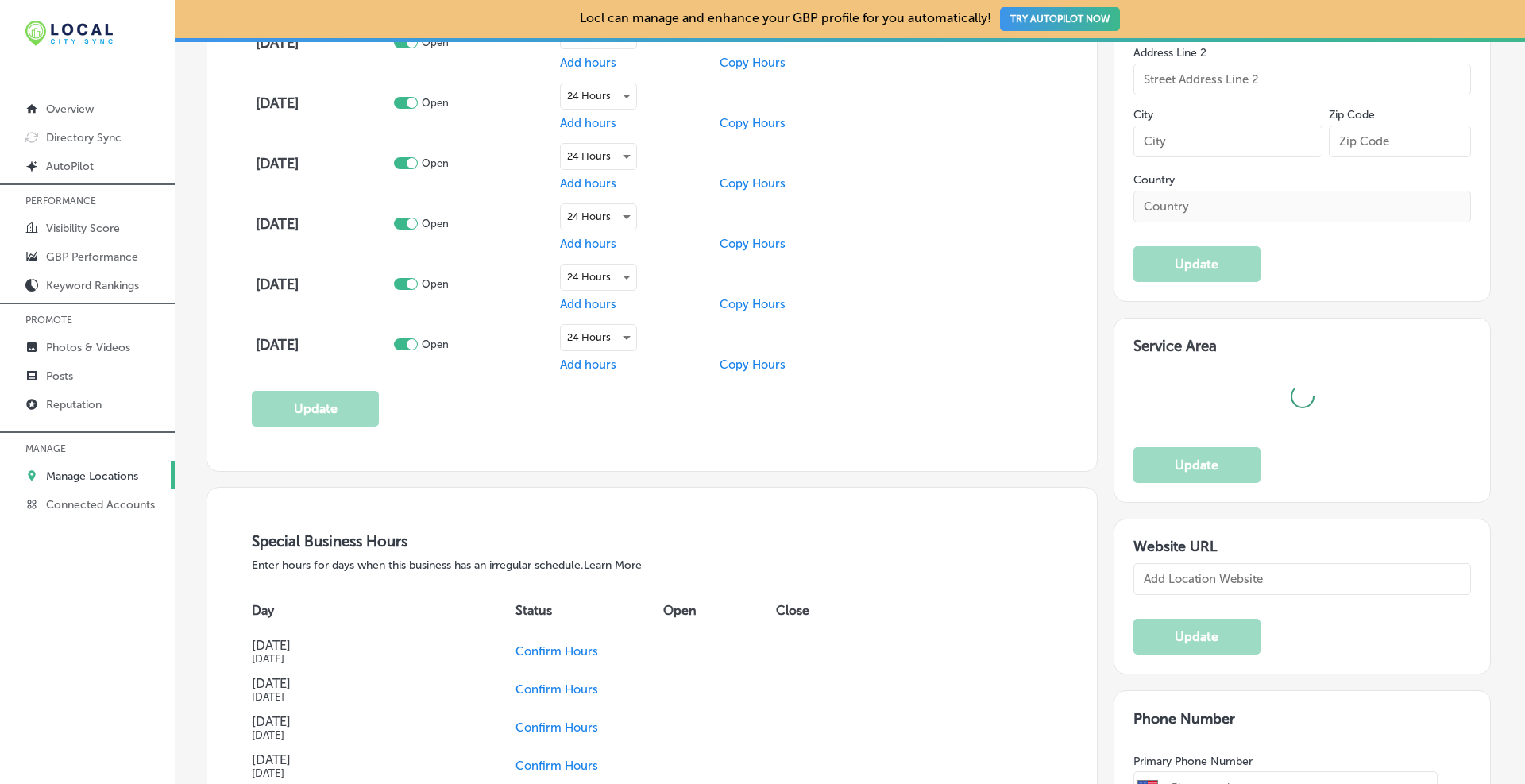
type input "[STREET_ADDRESS][PERSON_NAME]"
type input "[PERSON_NAME]"
type input "18706"
type input "US"
type input "[URL][DOMAIN_NAME][US_STATE]"
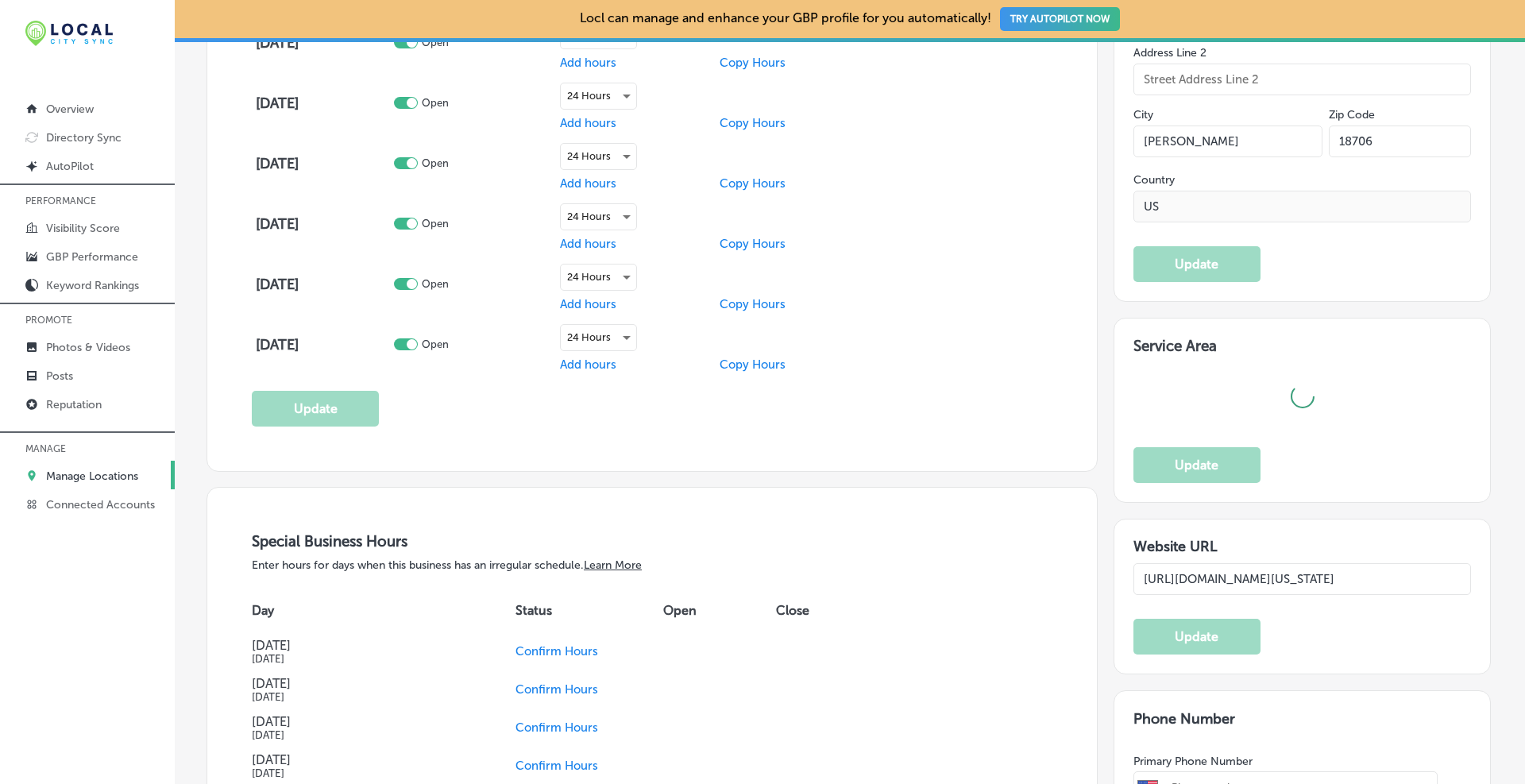
type textarea "At [PERSON_NAME], Attorney at Law, our [PERSON_NAME], [GEOGRAPHIC_DATA] persona…"
type input "[PHONE_NUMBER]"
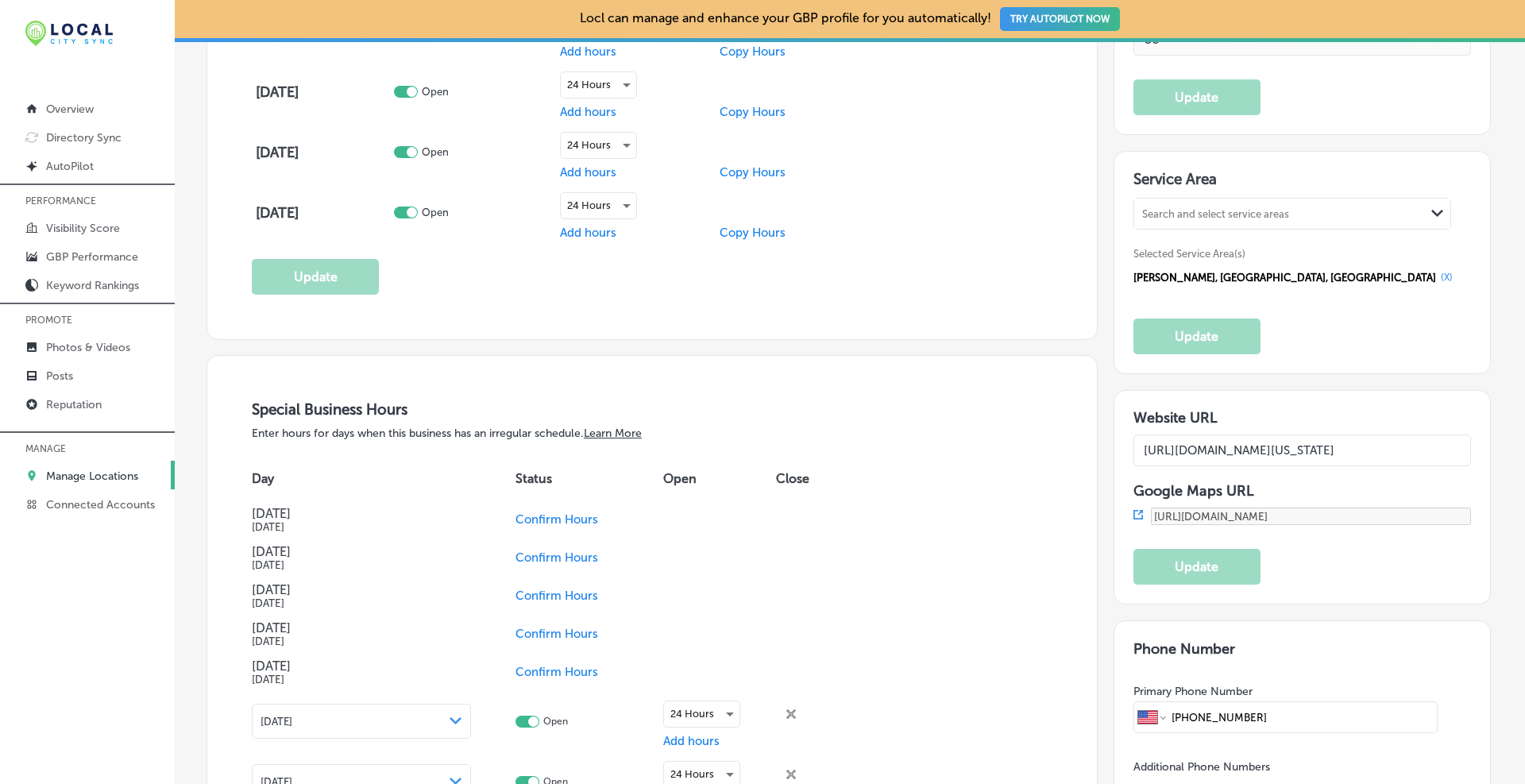
scroll to position [0, 267]
drag, startPoint x: 1268, startPoint y: 451, endPoint x: 1525, endPoint y: 443, distance: 257.1
click at [822, 443] on div "Locl can manage and enhance your GBP profile for you automatically! TRY AUTOPIL…" at bounding box center [849, 392] width 1350 height 784
paste input "[PERSON_NAME]"
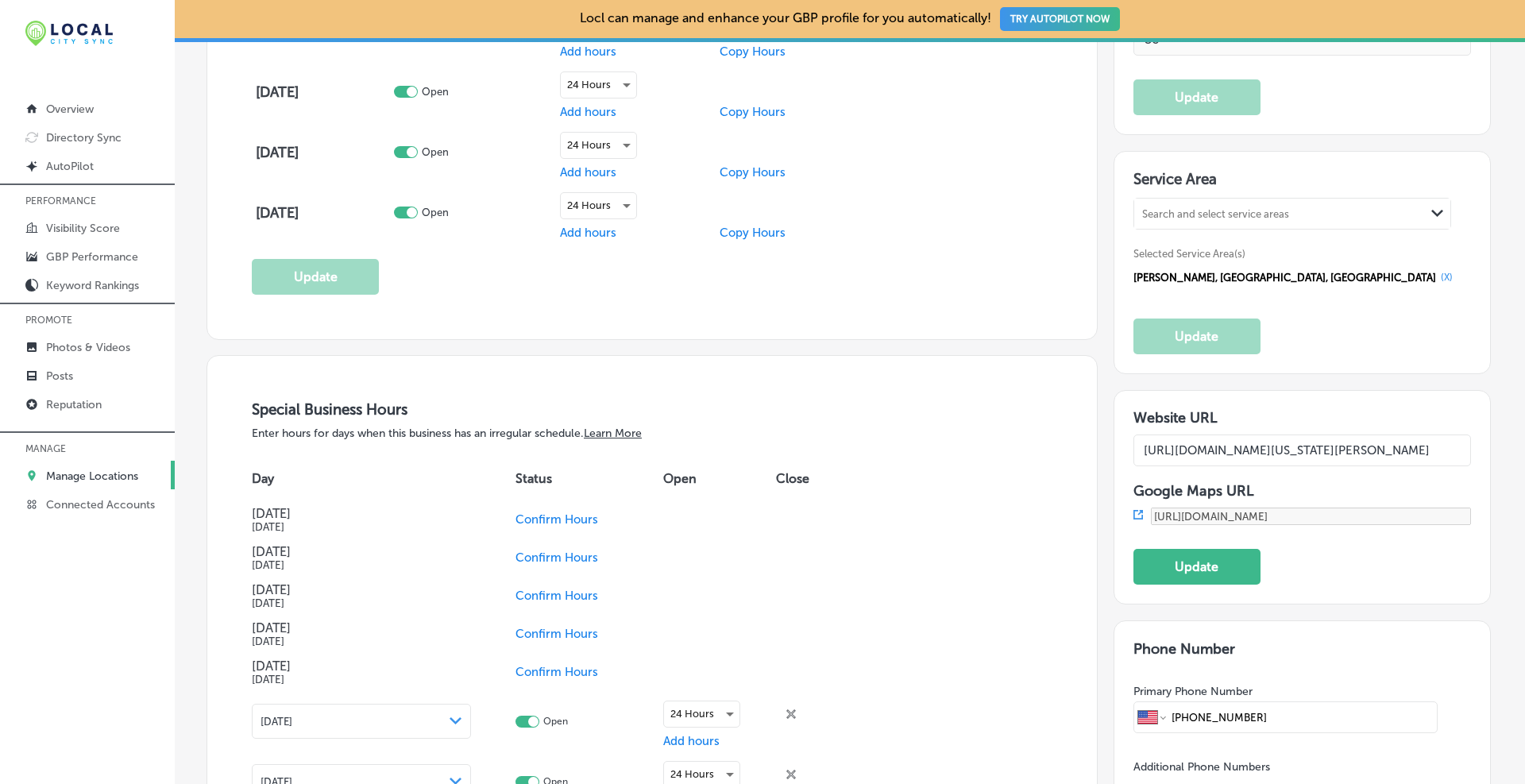
drag, startPoint x: 1355, startPoint y: 455, endPoint x: 1525, endPoint y: 440, distance: 170.7
click at [822, 440] on div "Locl can manage and enhance your GBP profile for you automatically! TRY AUTOPIL…" at bounding box center [849, 392] width 1350 height 784
drag, startPoint x: 1444, startPoint y: 443, endPoint x: 1456, endPoint y: 440, distance: 12.4
click at [822, 445] on input "[URL][DOMAIN_NAME][US_STATE][PERSON_NAME]" at bounding box center [1303, 450] width 338 height 32
paste input "?utm_campaign=gmb"
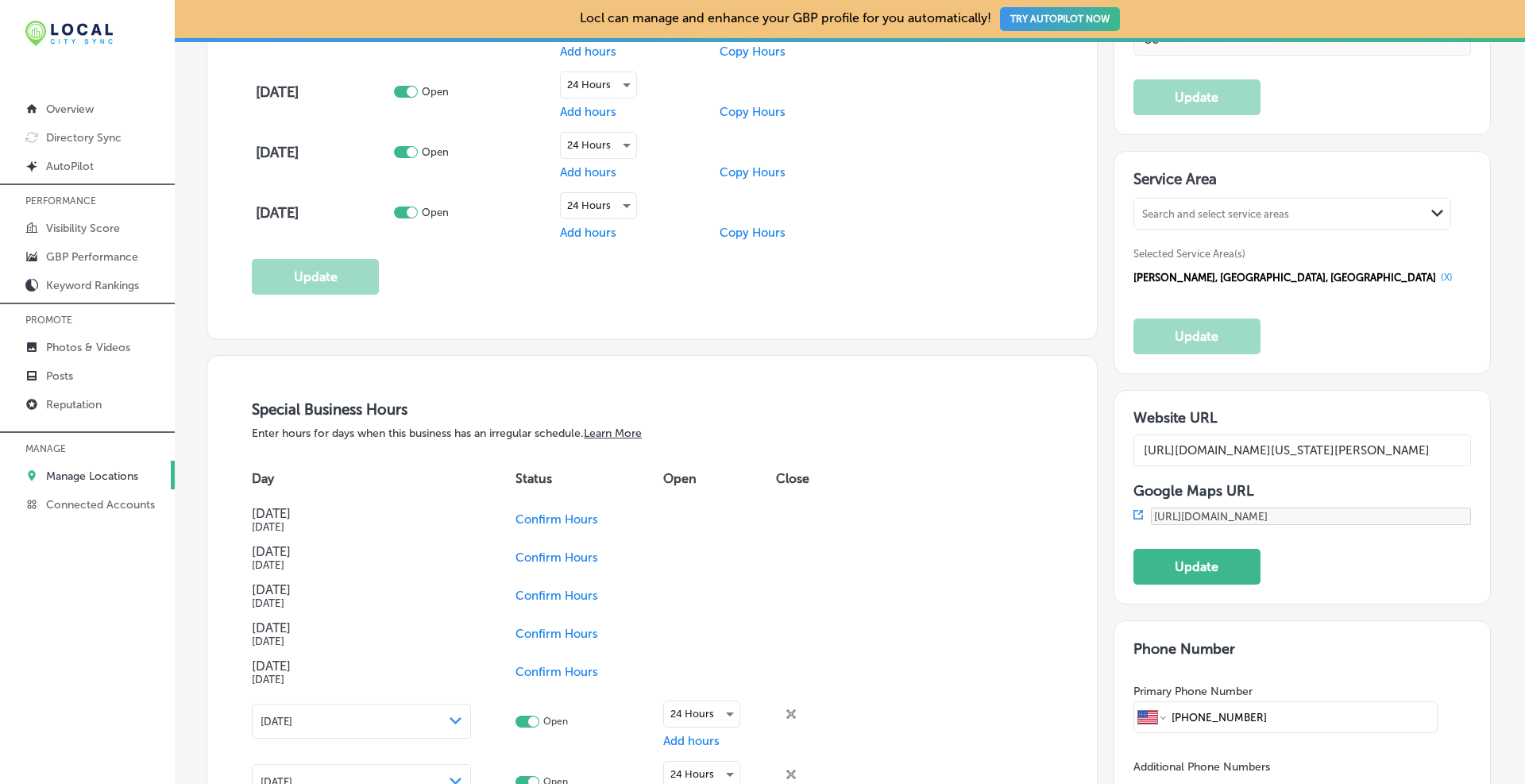
scroll to position [0, 294]
type input "[URL][DOMAIN_NAME][US_STATE][PERSON_NAME]"
click at [822, 564] on button "Update" at bounding box center [1197, 566] width 127 height 36
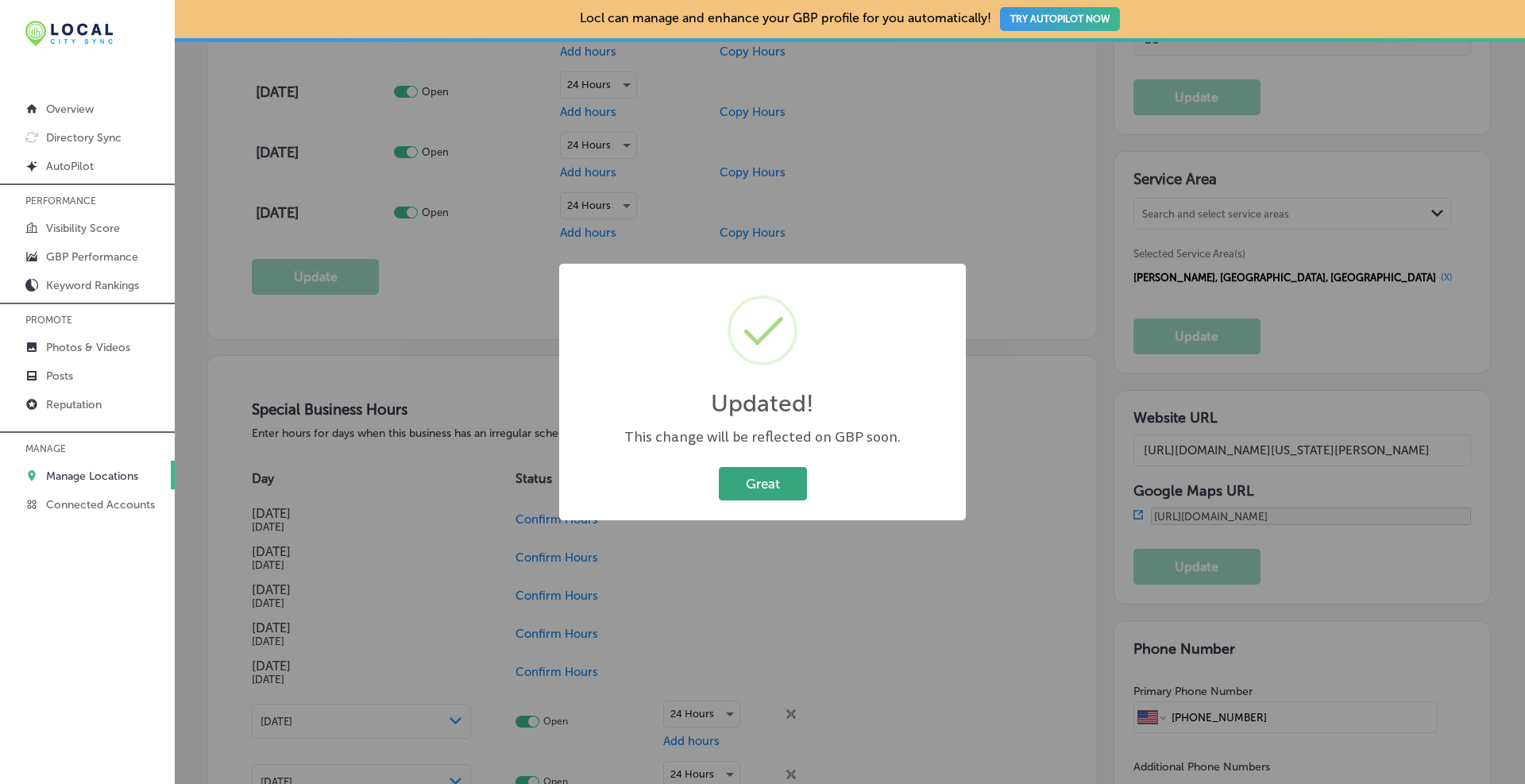
click at [790, 488] on button "Great" at bounding box center [762, 483] width 88 height 33
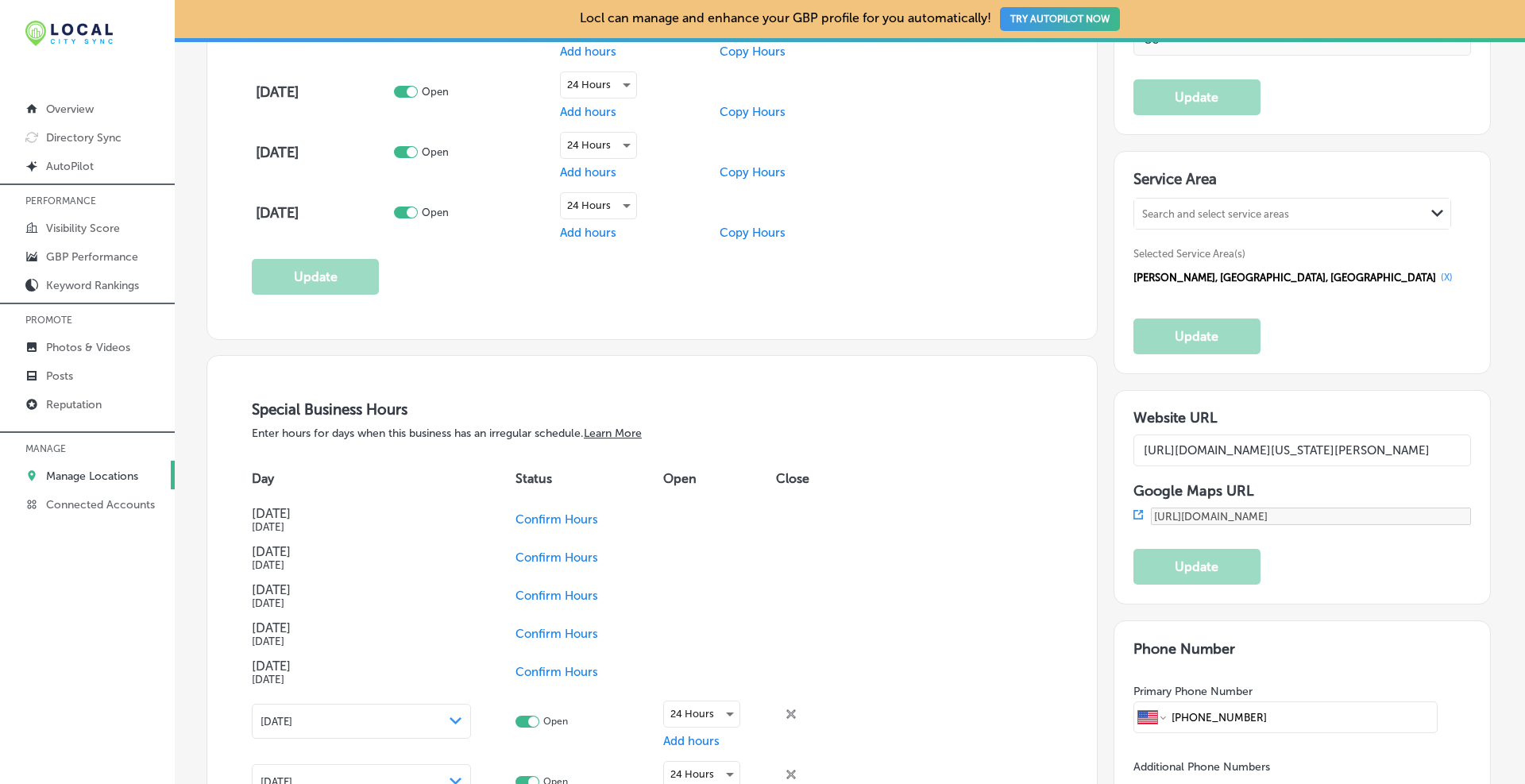
click at [822, 510] on icon at bounding box center [1138, 514] width 9 height 9
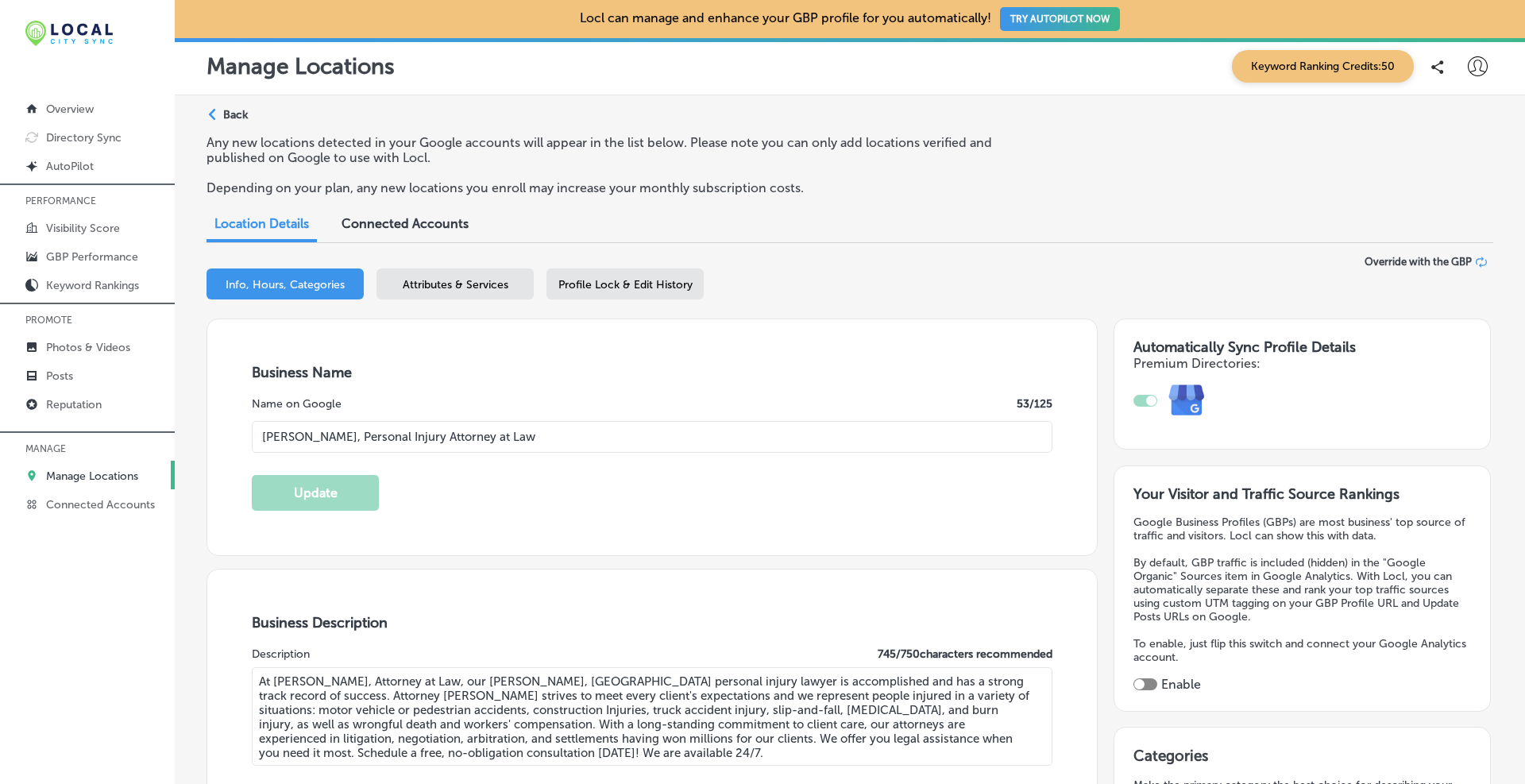
click at [227, 115] on p "Back" at bounding box center [235, 114] width 25 height 14
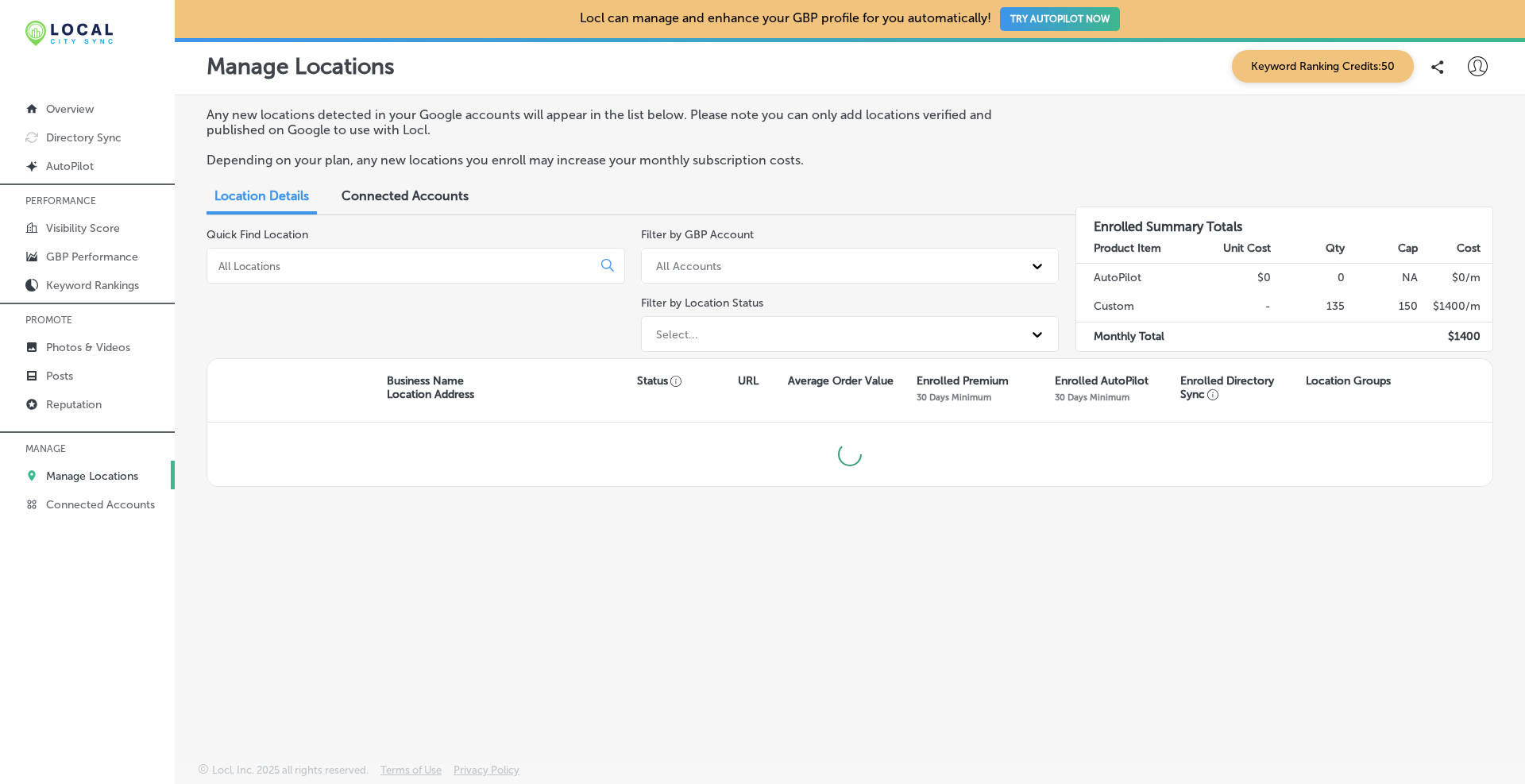
click at [264, 274] on div at bounding box center [416, 265] width 419 height 36
click at [262, 271] on input at bounding box center [402, 266] width 372 height 15
click at [262, 268] on input at bounding box center [402, 266] width 372 height 15
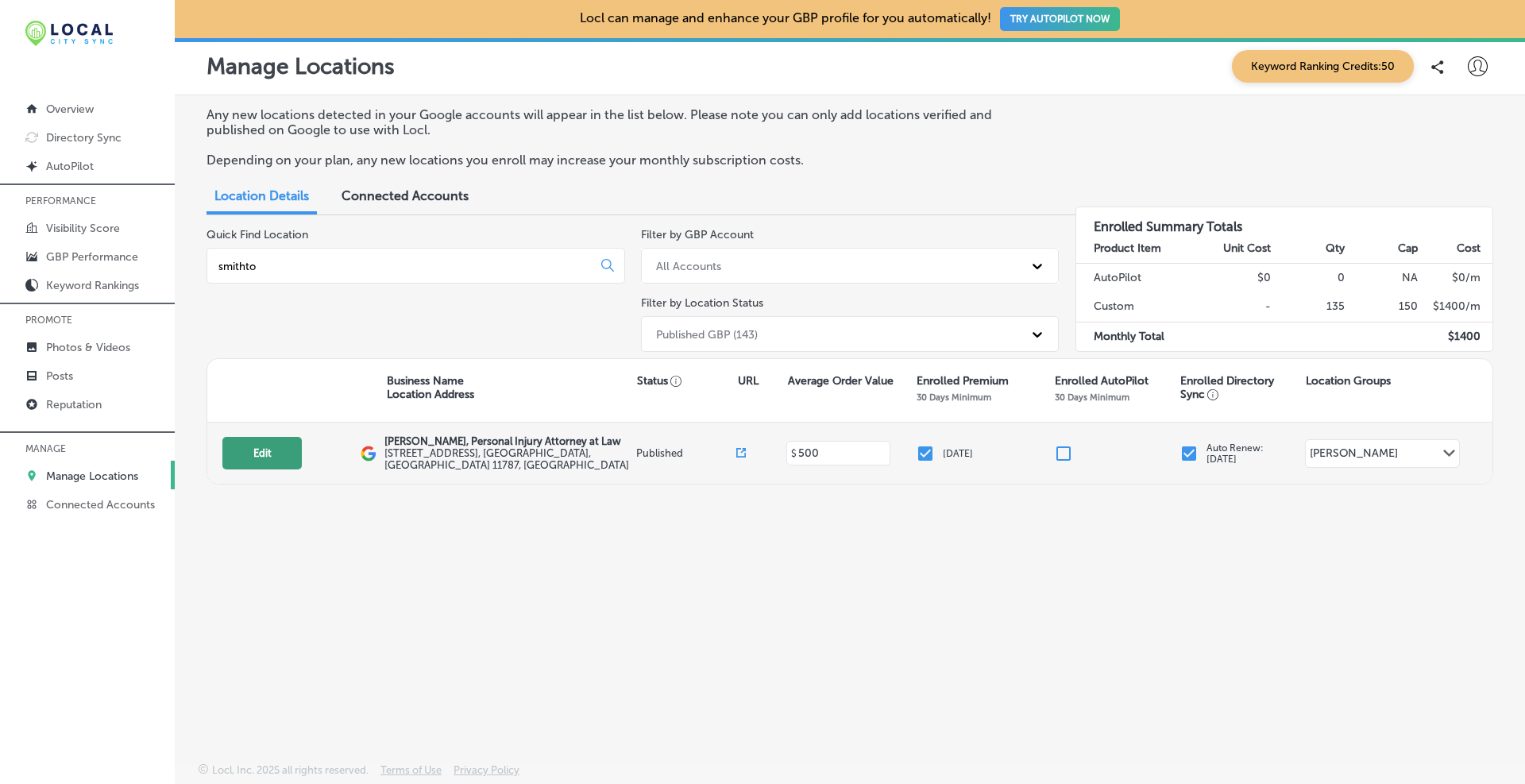
type input "smithto"
click at [262, 462] on button "Edit" at bounding box center [261, 453] width 80 height 33
select select "US"
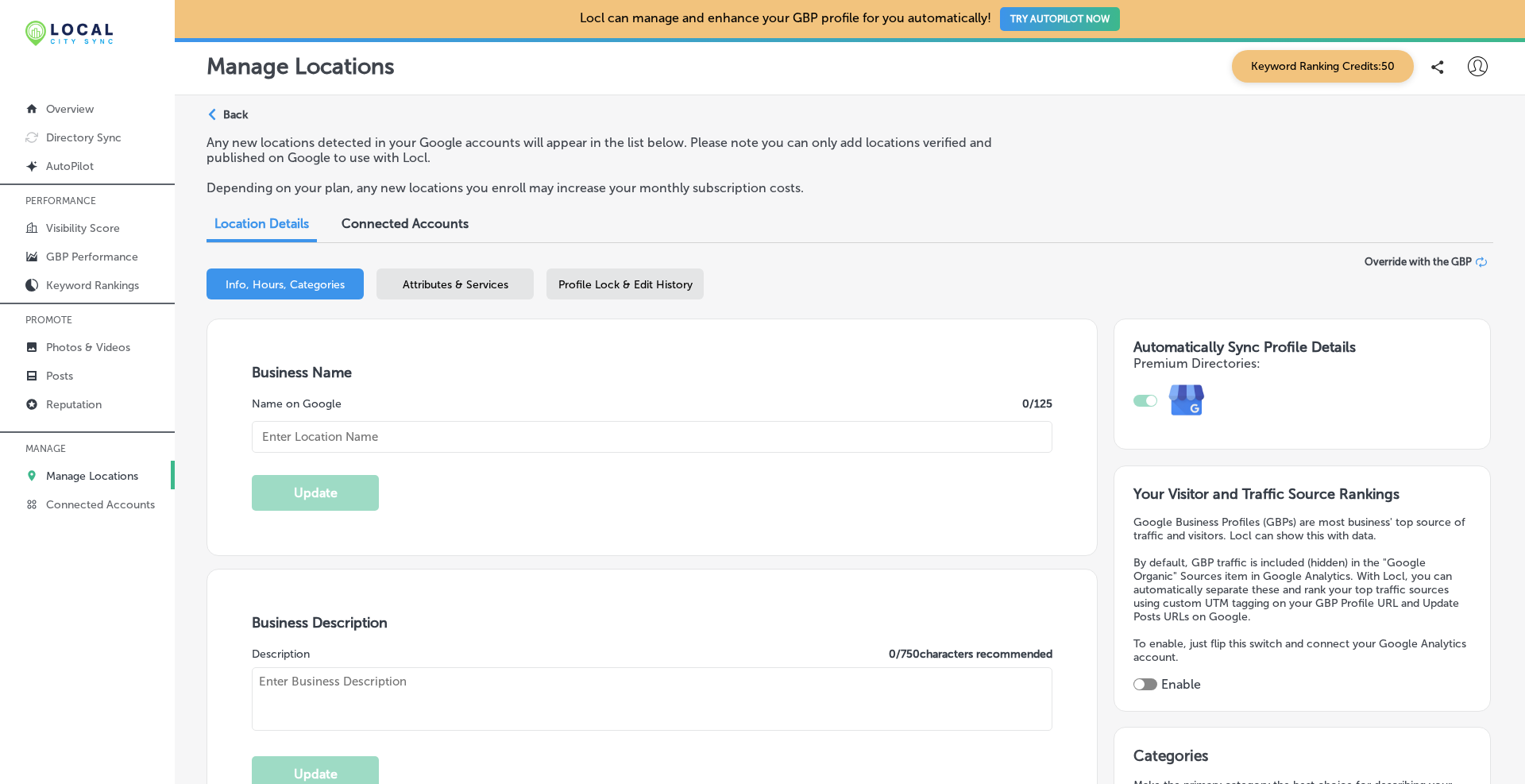
type input "[PERSON_NAME], Personal Injury Attorney at Law"
type input "[STREET_ADDRESS]"
type input "Smithtown"
type input "11787"
type input "US"
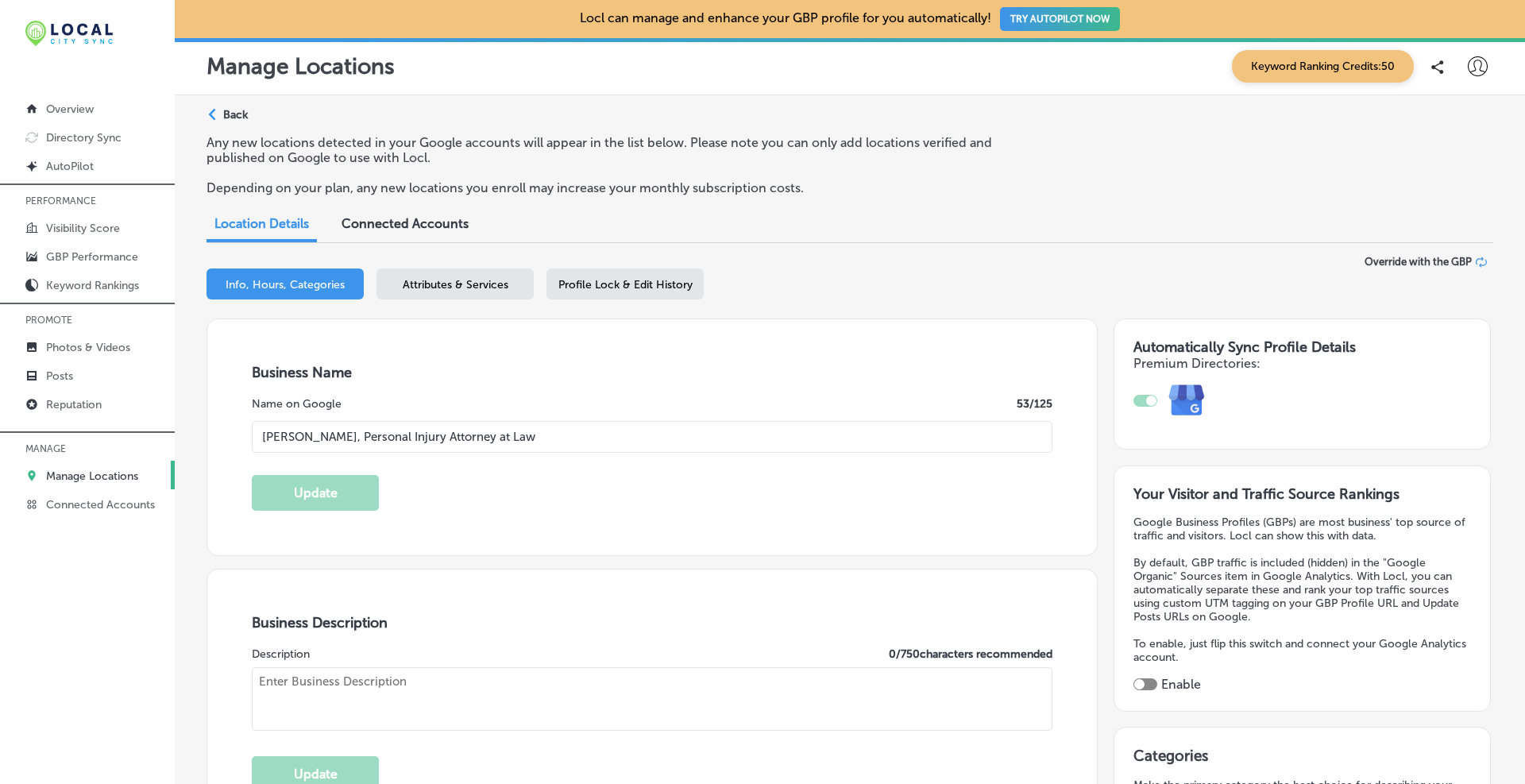
type input "[URL][DOMAIN_NAME]"
type textarea "At [PERSON_NAME], Attorney at Law, our [GEOGRAPHIC_DATA], [US_STATE] personal i…"
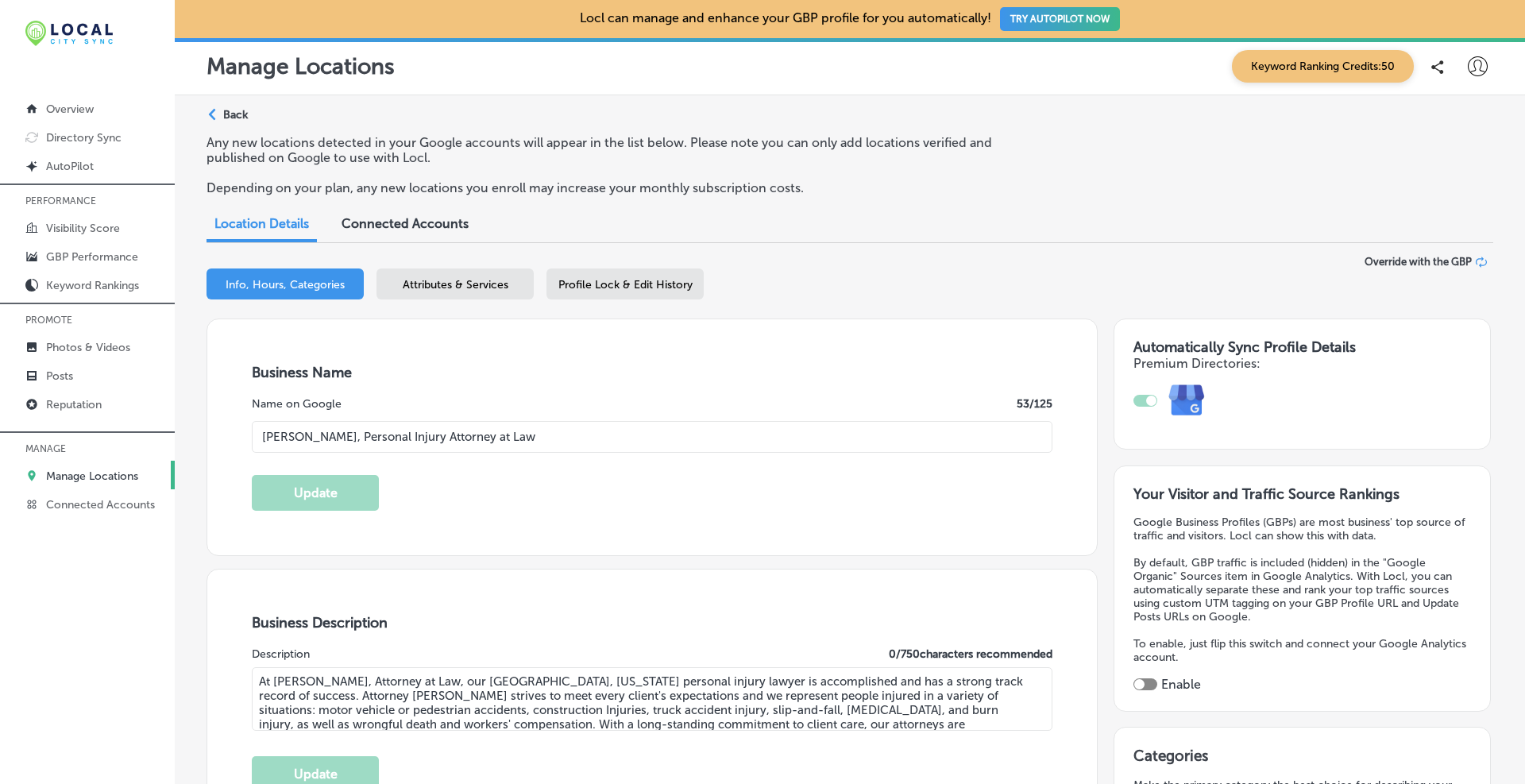
type input "[PHONE_NUMBER]"
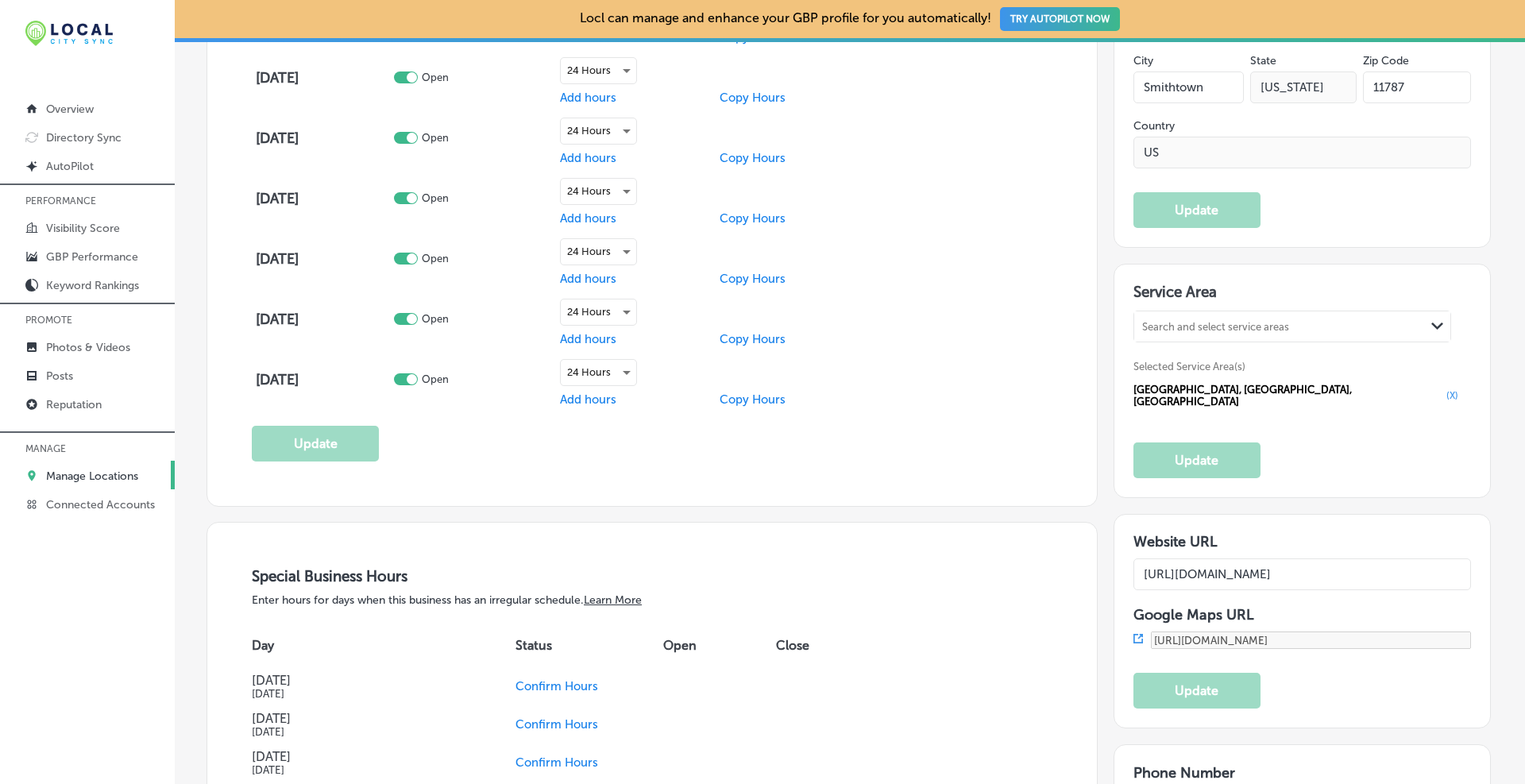
scroll to position [1456, 0]
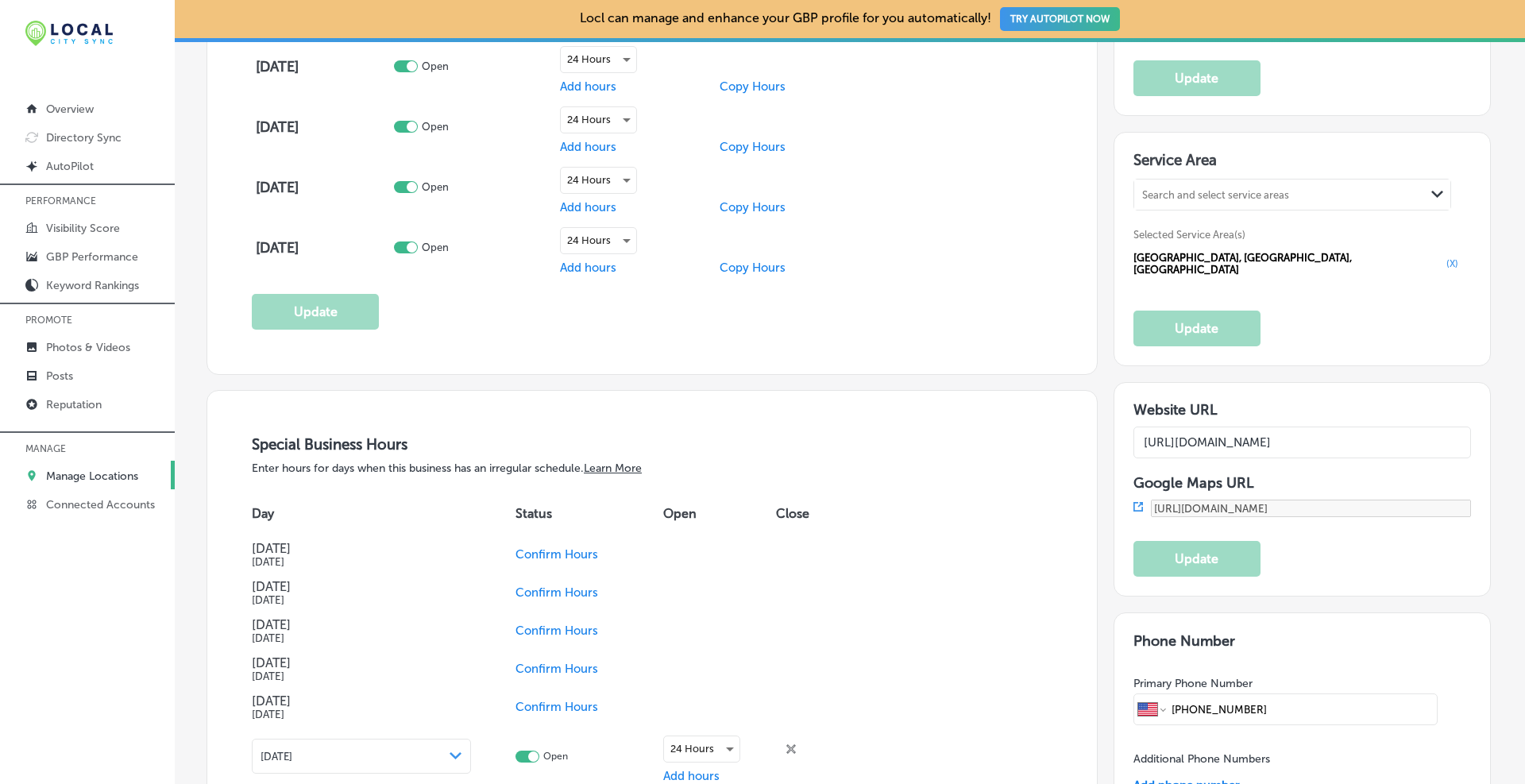
click at [822, 428] on input "[URL][DOMAIN_NAME]" at bounding box center [1303, 442] width 338 height 32
paste input "smithtown"
paste input "?utm_campaign=gmb"
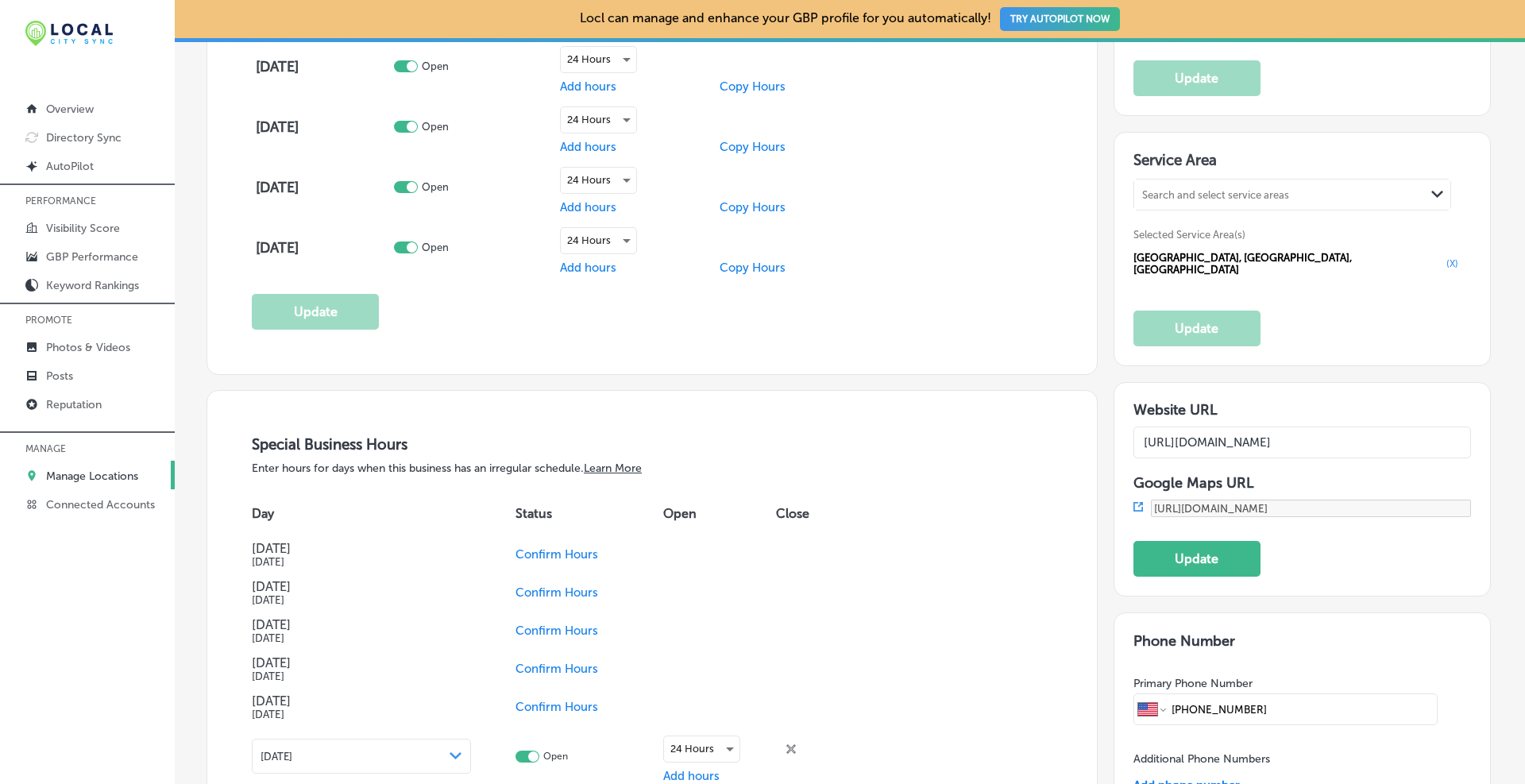
scroll to position [0, 267]
type input "[URL][DOMAIN_NAME]"
click at [822, 550] on button "Update" at bounding box center [1197, 558] width 127 height 36
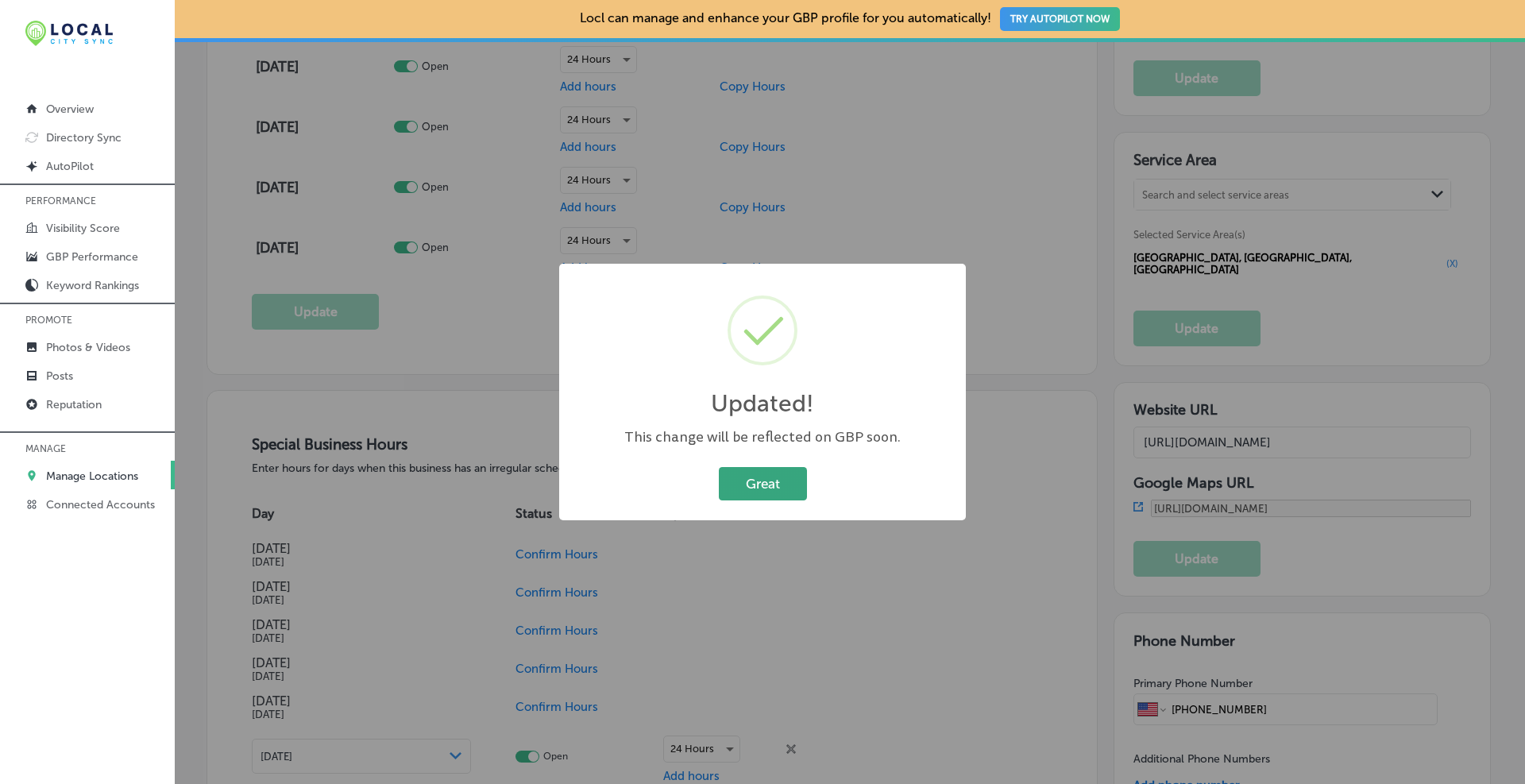
click at [766, 491] on button "Great" at bounding box center [762, 483] width 88 height 33
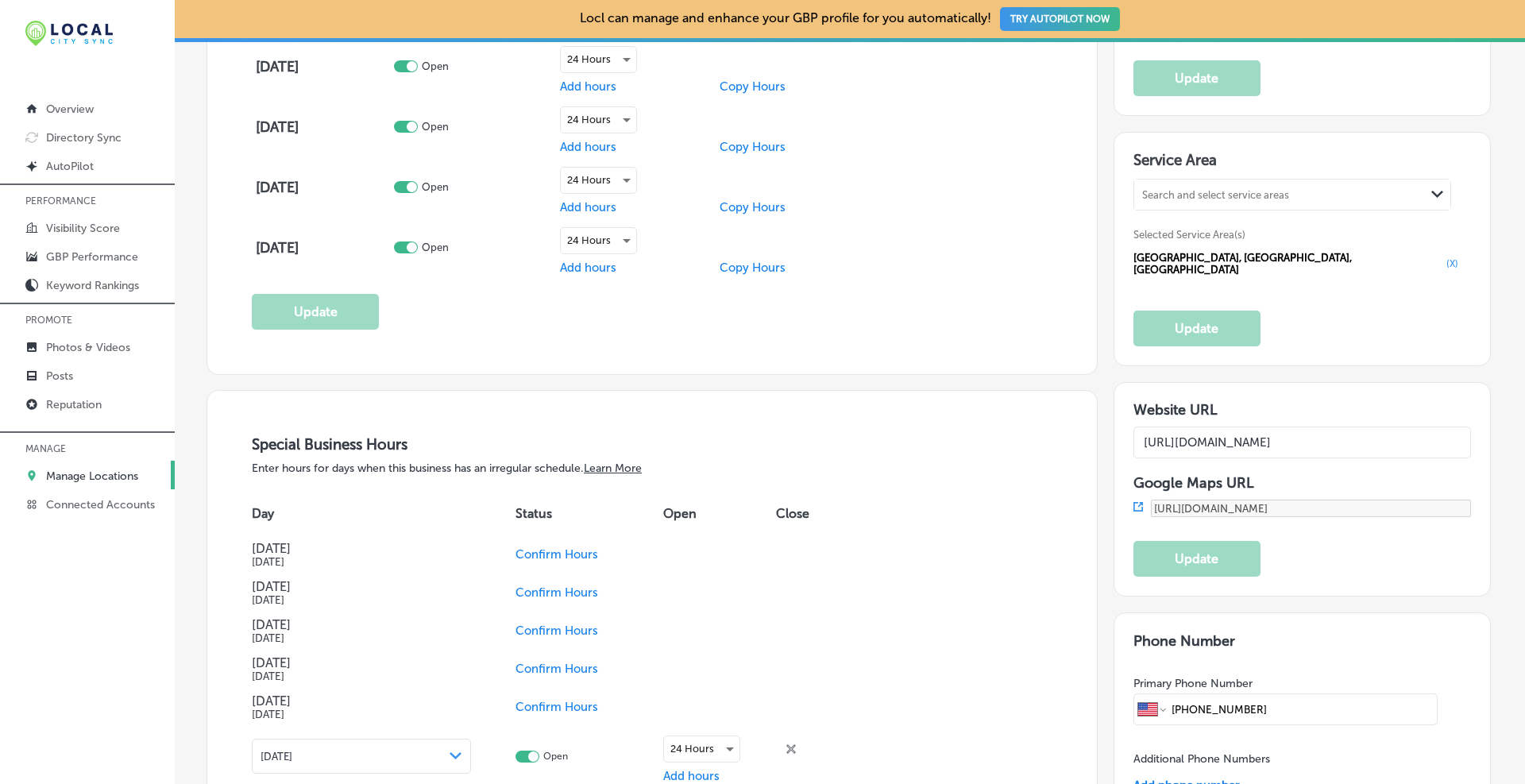
click at [822, 502] on icon at bounding box center [1138, 506] width 9 height 9
